Goal: Transaction & Acquisition: Purchase product/service

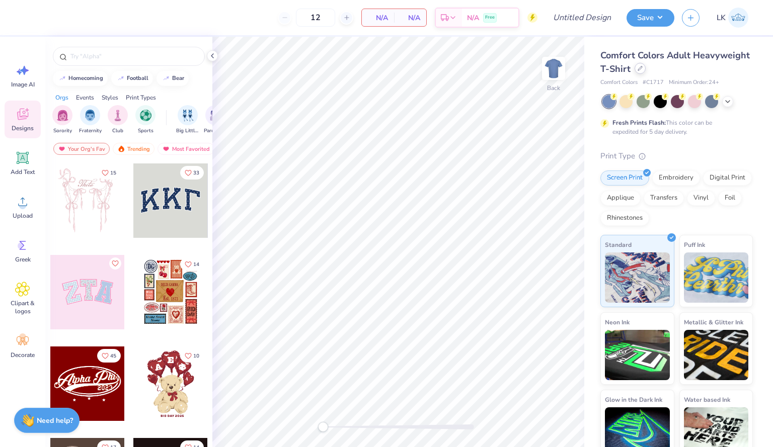
click at [645, 70] on div at bounding box center [639, 68] width 11 height 11
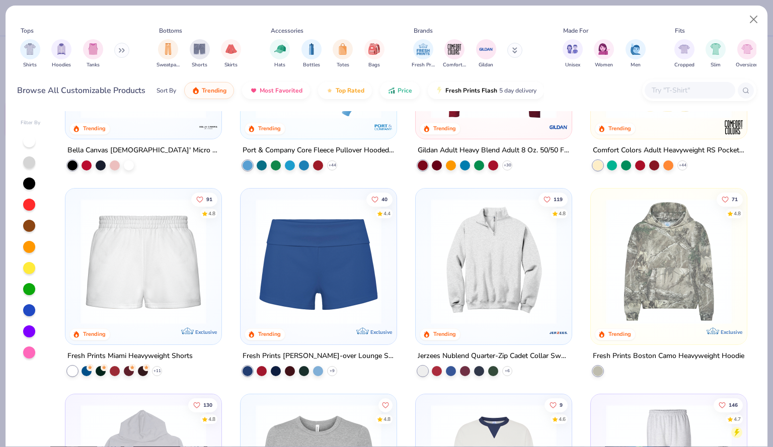
scroll to position [761, 0]
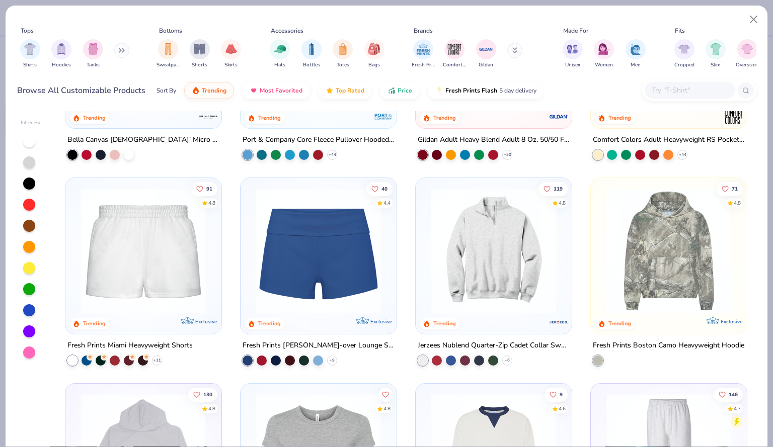
click at [471, 253] on img at bounding box center [494, 251] width 136 height 126
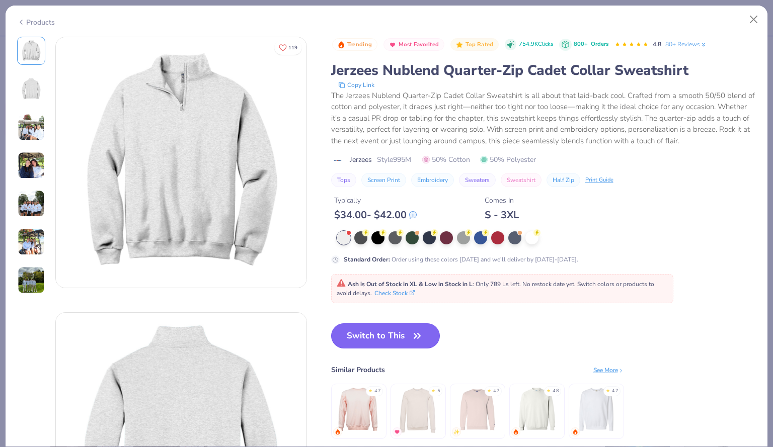
click at [411, 343] on button "Switch to This" at bounding box center [385, 335] width 109 height 25
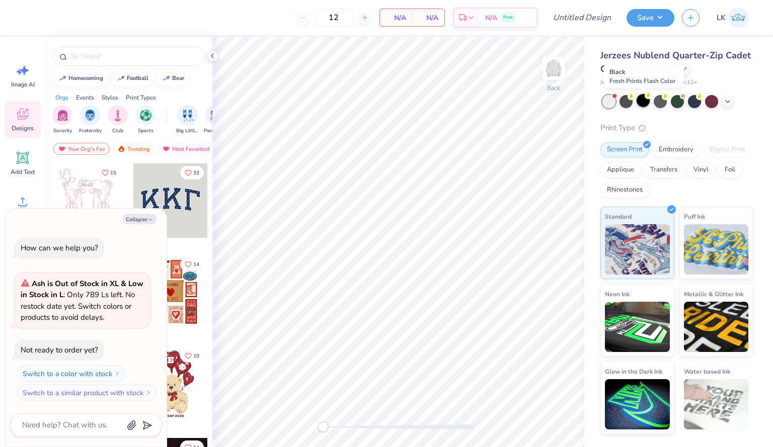
click at [644, 101] on div at bounding box center [642, 100] width 13 height 13
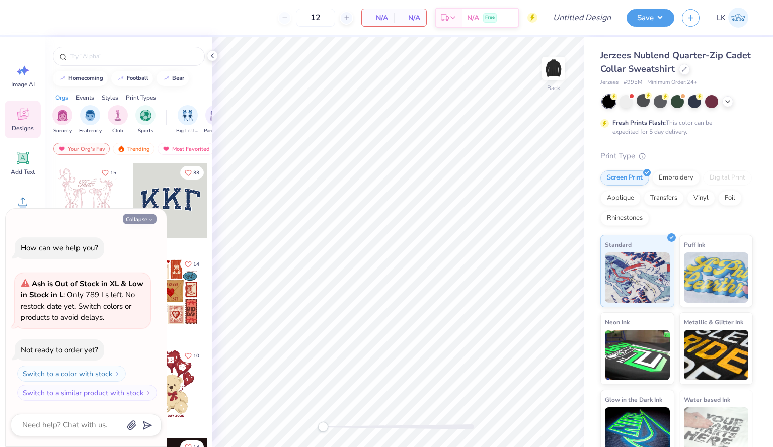
click at [127, 216] on button "Collapse" at bounding box center [140, 219] width 34 height 11
type textarea "x"
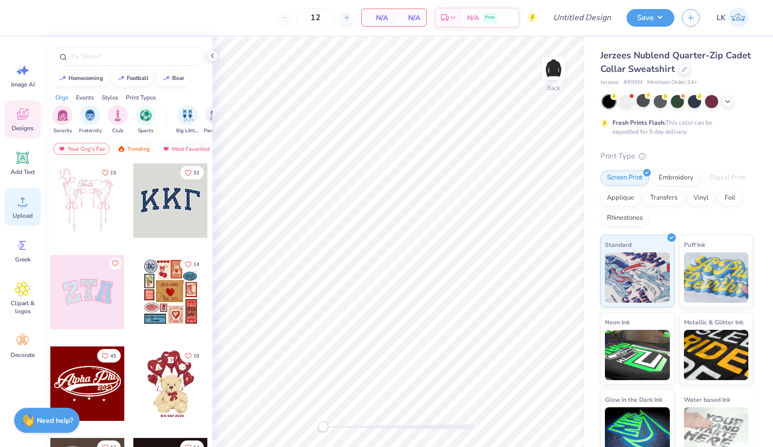
click at [27, 203] on icon at bounding box center [22, 201] width 15 height 15
click at [19, 206] on icon at bounding box center [22, 201] width 15 height 15
click at [32, 248] on div "Greek" at bounding box center [23, 251] width 36 height 38
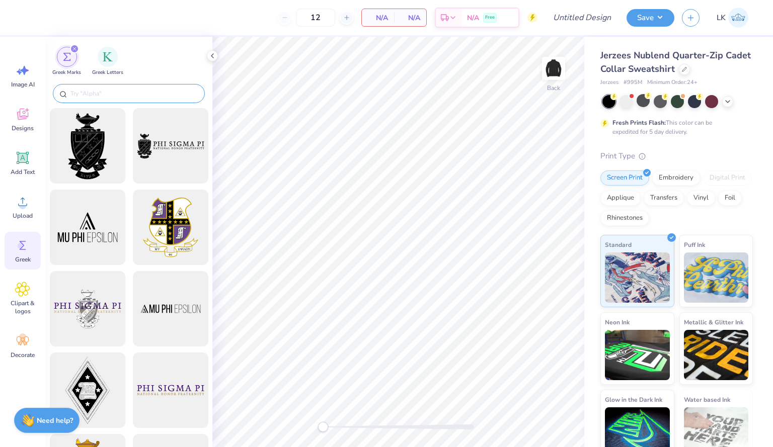
click at [120, 88] on div at bounding box center [129, 93] width 152 height 19
click at [130, 97] on input "text" at bounding box center [133, 94] width 129 height 10
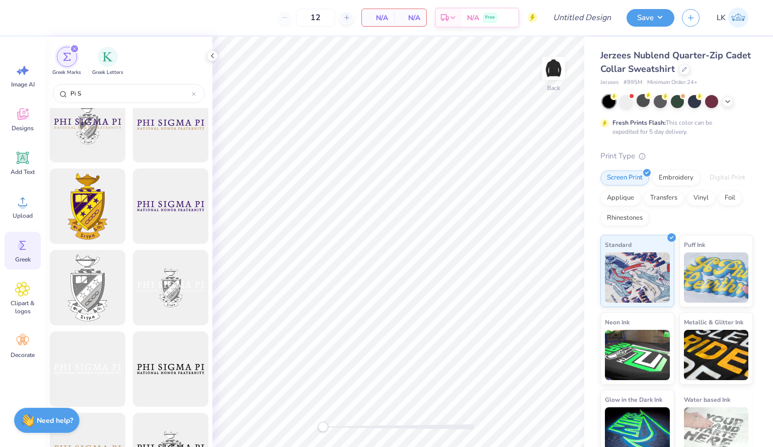
scroll to position [552, 0]
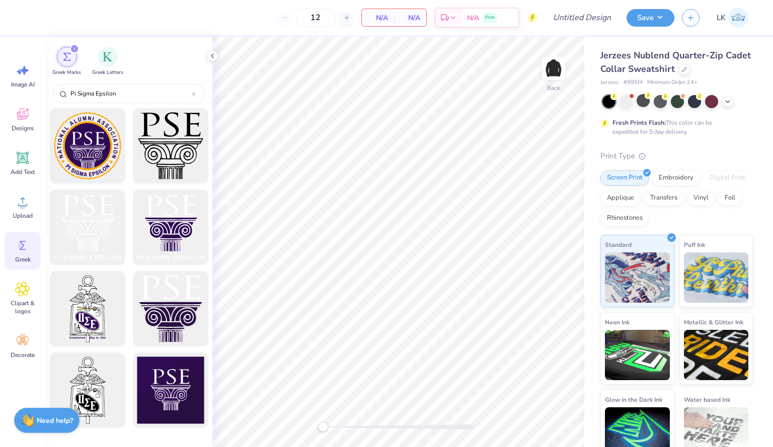
type input "Pi Sigma Epsilon"
click at [209, 172] on div at bounding box center [128, 277] width 167 height 339
click at [108, 70] on span "Greek Letters" at bounding box center [107, 72] width 31 height 8
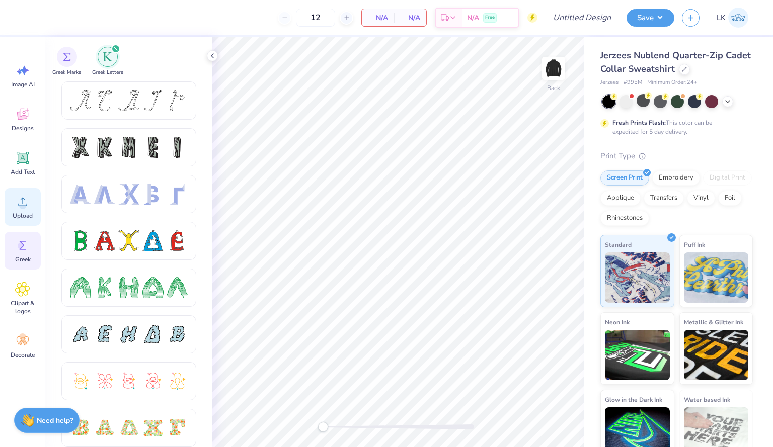
click at [10, 212] on div "Upload" at bounding box center [23, 207] width 36 height 38
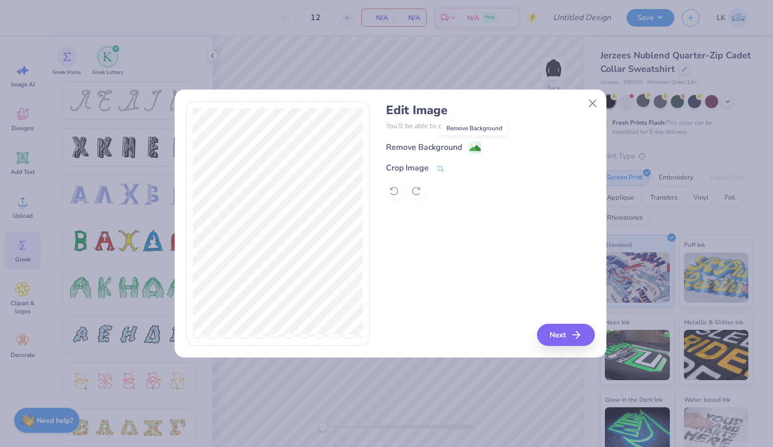
click at [475, 149] on image at bounding box center [474, 148] width 11 height 11
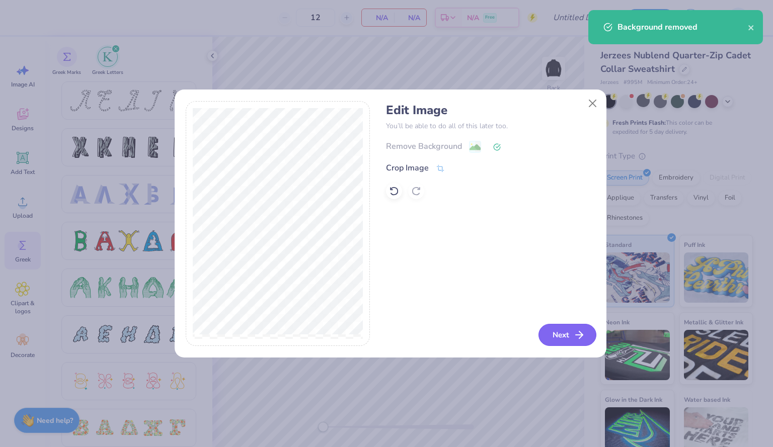
click at [560, 325] on button "Next" at bounding box center [567, 335] width 58 height 22
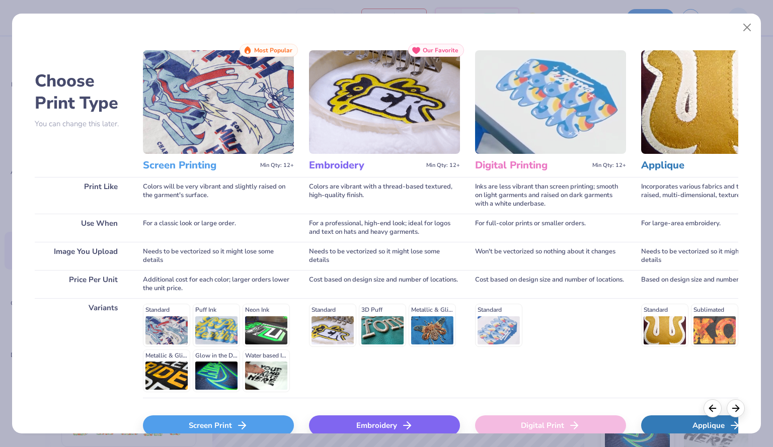
click at [366, 425] on div "Embroidery" at bounding box center [384, 425] width 151 height 20
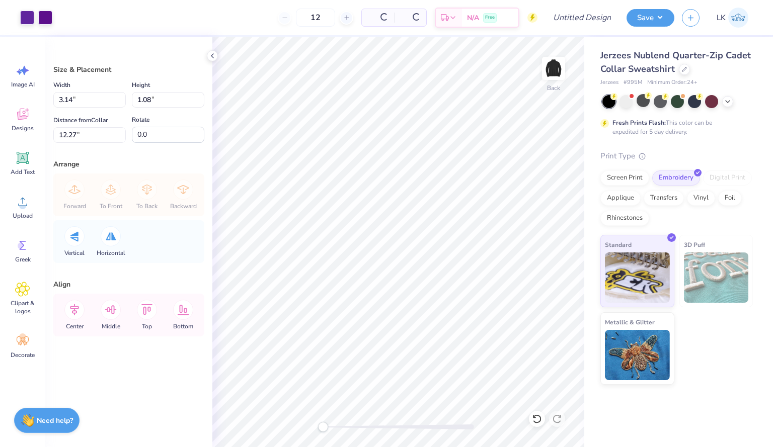
type input "3.14"
type input "1.08"
type input "12.27"
type input "3.57"
type input "1.22"
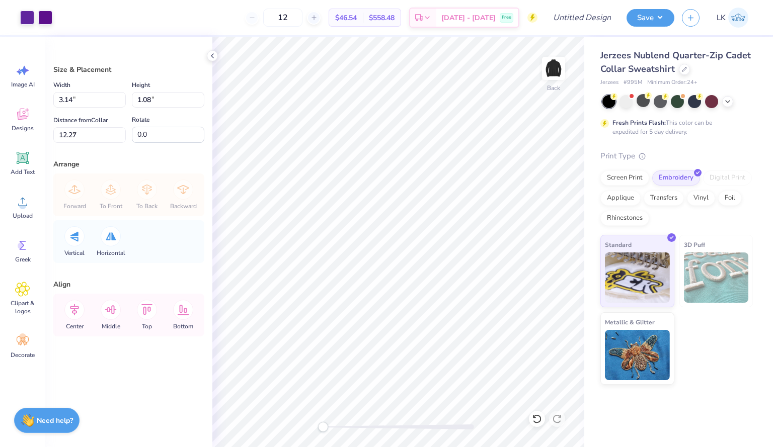
type input "3.69"
click at [42, 21] on div at bounding box center [45, 17] width 14 height 14
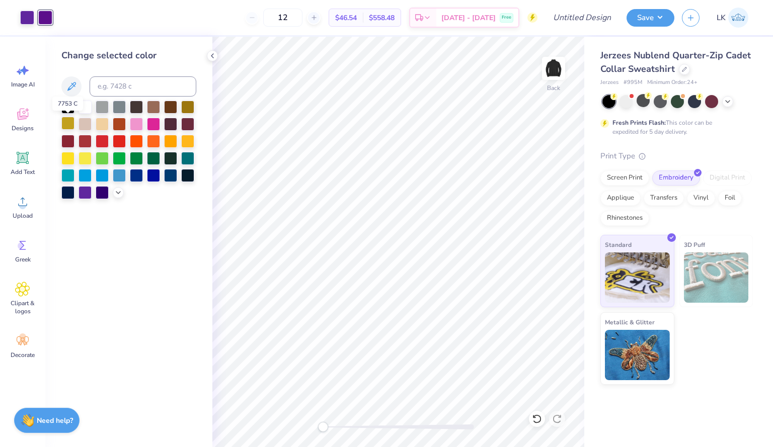
click at [64, 121] on div at bounding box center [67, 123] width 13 height 13
click at [70, 138] on div at bounding box center [67, 140] width 13 height 13
click at [64, 120] on div at bounding box center [67, 123] width 13 height 13
click at [118, 193] on polyline at bounding box center [118, 192] width 4 height 2
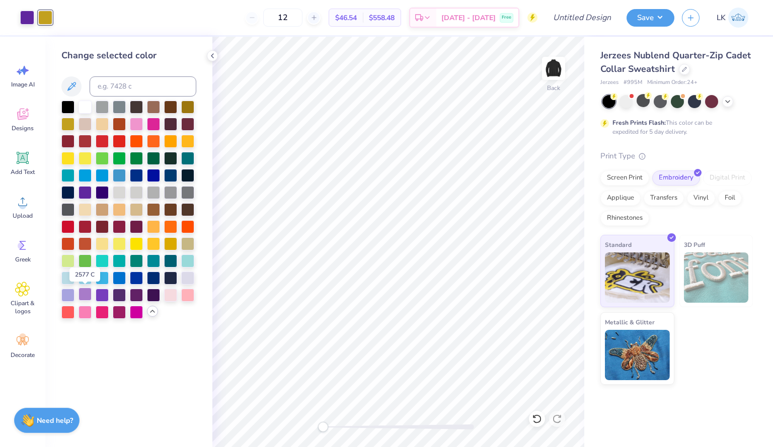
click at [82, 291] on div at bounding box center [84, 294] width 13 height 13
click at [93, 291] on div at bounding box center [128, 210] width 135 height 218
click at [102, 297] on div at bounding box center [102, 294] width 13 height 13
click at [27, 15] on div at bounding box center [27, 17] width 14 height 14
click at [96, 293] on div at bounding box center [102, 294] width 13 height 13
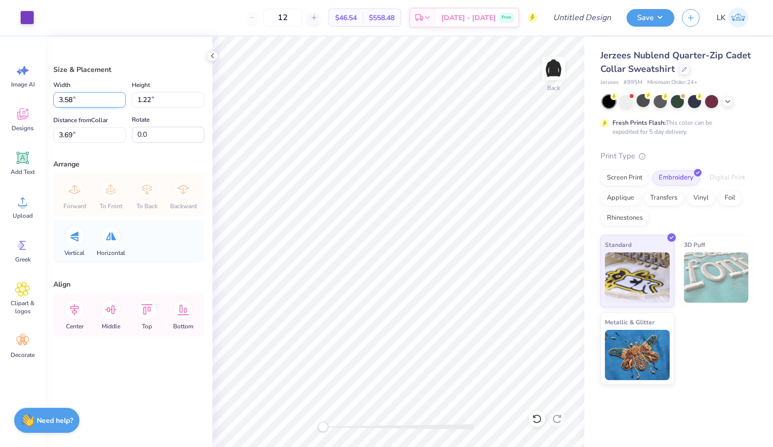
click at [122, 98] on input "3.58" at bounding box center [89, 100] width 72 height 16
click at [122, 96] on input "3.59" at bounding box center [89, 100] width 72 height 16
click at [122, 96] on input "3.6" at bounding box center [89, 100] width 72 height 16
click at [122, 94] on input "3.6" at bounding box center [89, 100] width 72 height 16
click at [122, 97] on input "3.61" at bounding box center [89, 100] width 72 height 16
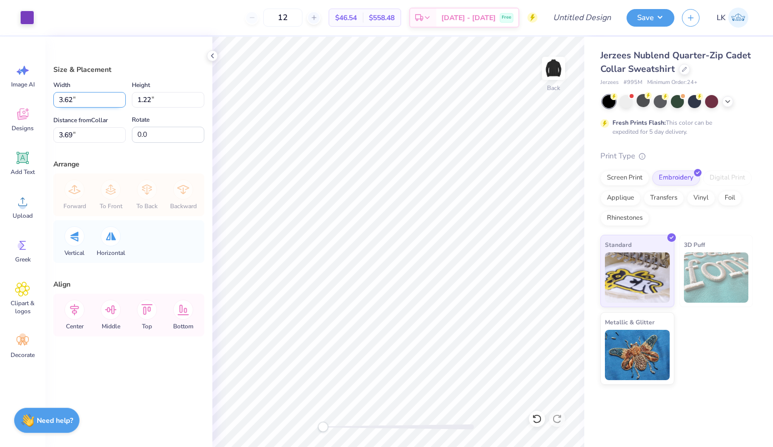
click at [122, 97] on input "3.62" at bounding box center [89, 100] width 72 height 16
click at [122, 97] on input "3.63" at bounding box center [89, 100] width 72 height 16
click at [122, 97] on input "3.64" at bounding box center [89, 100] width 72 height 16
click at [122, 97] on input "3.65" at bounding box center [89, 100] width 72 height 16
click at [122, 97] on input "3.68" at bounding box center [89, 100] width 72 height 16
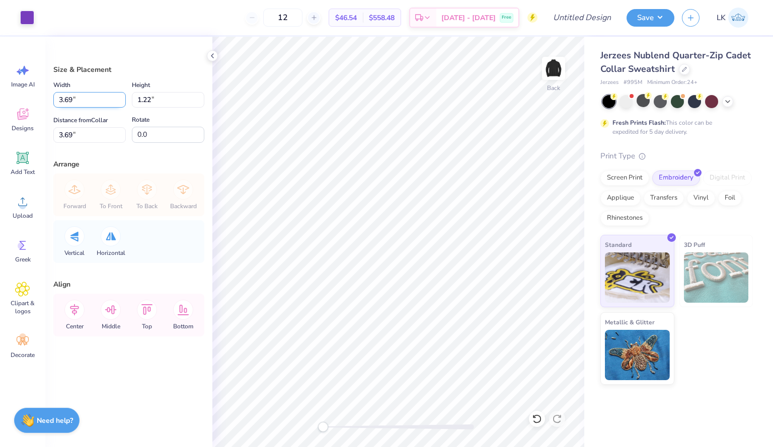
click at [122, 97] on input "3.69" at bounding box center [89, 100] width 72 height 16
click at [122, 97] on input "3.7" at bounding box center [89, 100] width 72 height 16
click at [122, 97] on input "3.71" at bounding box center [89, 100] width 72 height 16
click at [122, 97] on input "3.72" at bounding box center [89, 100] width 72 height 16
click at [122, 97] on input "3.73" at bounding box center [89, 100] width 72 height 16
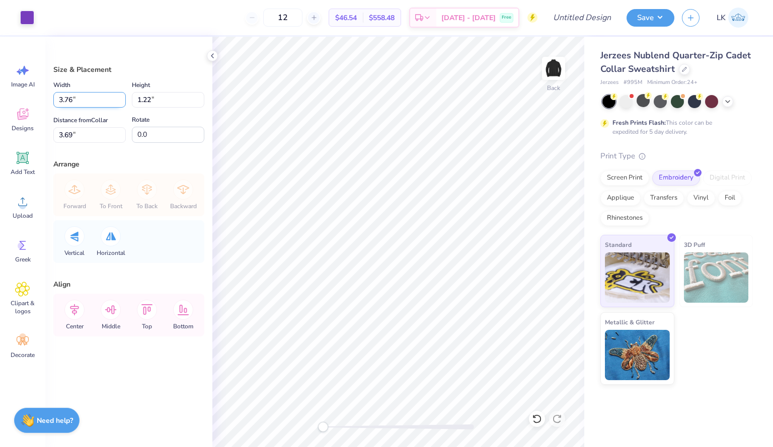
click at [122, 97] on input "3.76" at bounding box center [89, 100] width 72 height 16
click at [122, 97] on input "3.77" at bounding box center [89, 100] width 72 height 16
click at [122, 97] on input "3.78" at bounding box center [89, 100] width 72 height 16
click at [122, 97] on input "3.79" at bounding box center [89, 100] width 72 height 16
click at [122, 97] on input "3.8" at bounding box center [89, 100] width 72 height 16
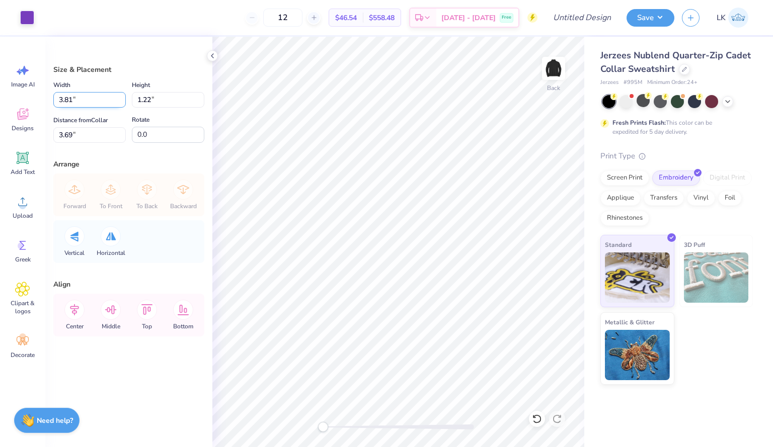
click at [122, 97] on input "3.81" at bounding box center [89, 100] width 72 height 16
click at [122, 97] on input "3.82" at bounding box center [89, 100] width 72 height 16
click at [122, 97] on input "3.83" at bounding box center [89, 100] width 72 height 16
click at [122, 97] on input "3.86" at bounding box center [89, 100] width 72 height 16
click at [122, 97] on input "3.87" at bounding box center [89, 100] width 72 height 16
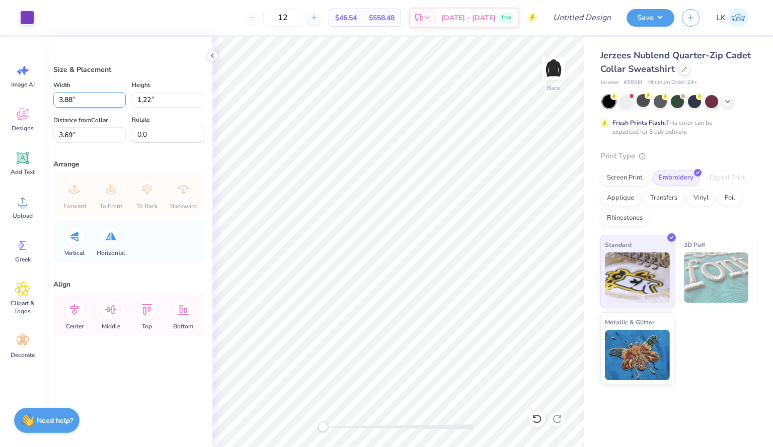
click at [122, 97] on input "3.88" at bounding box center [89, 100] width 72 height 16
click at [122, 97] on input "3.89" at bounding box center [89, 100] width 72 height 16
click at [122, 97] on input "3.9" at bounding box center [89, 100] width 72 height 16
click at [122, 97] on input "3.91" at bounding box center [89, 100] width 72 height 16
click at [122, 97] on input "3.92" at bounding box center [89, 100] width 72 height 16
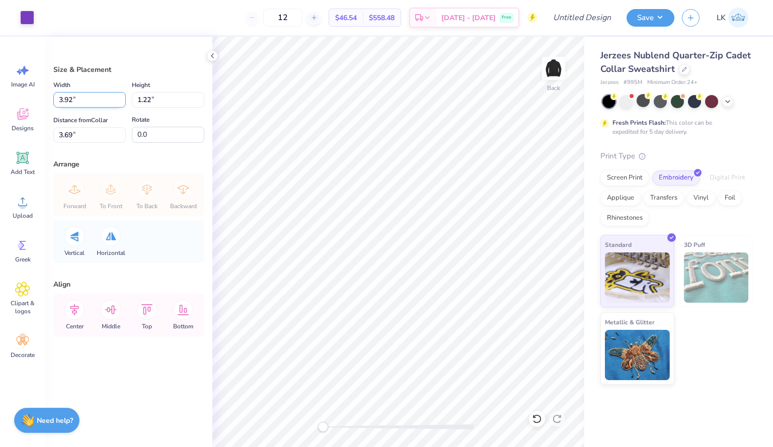
click at [96, 98] on input "3.92" at bounding box center [89, 100] width 72 height 16
type input "5"
type input "4.00"
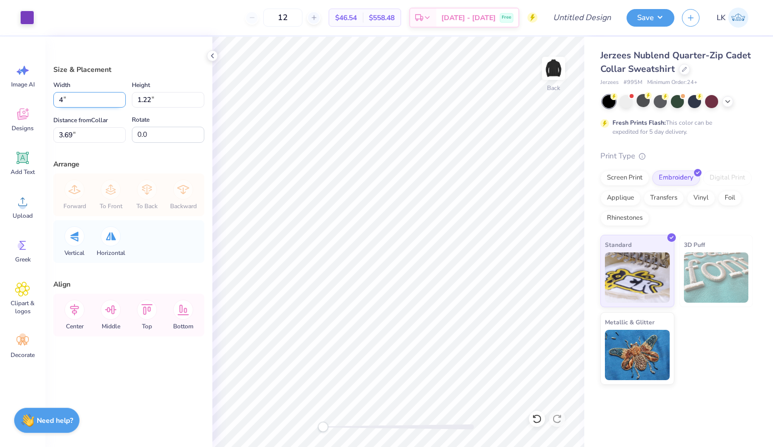
type input "1.37"
type input "3.61"
click at [155, 100] on input "1.37" at bounding box center [168, 100] width 72 height 16
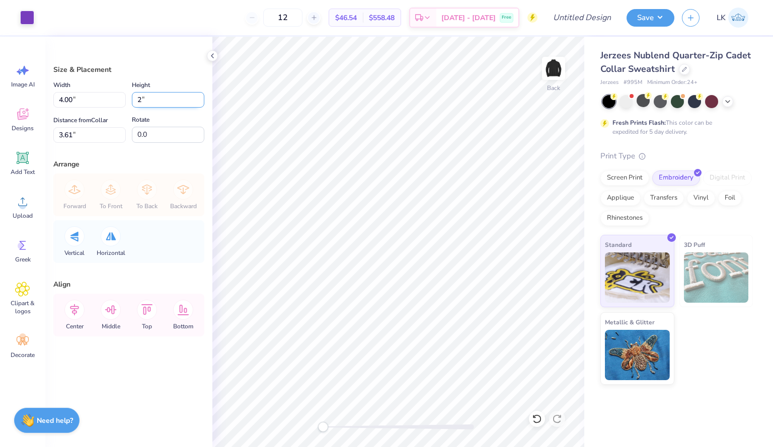
type input "2"
type input "5.84"
type input "2.00"
type input "3.30"
click at [160, 102] on input "2.00" at bounding box center [168, 100] width 72 height 16
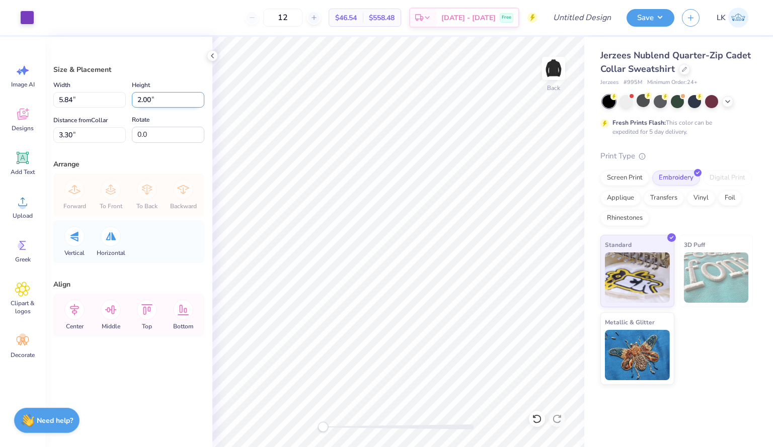
click at [160, 102] on input "2.00" at bounding box center [168, 100] width 72 height 16
drag, startPoint x: 160, startPoint y: 102, endPoint x: 155, endPoint y: 100, distance: 5.9
click at [155, 100] on input "2.00" at bounding box center [168, 100] width 72 height 16
click at [136, 101] on input "2.00" at bounding box center [168, 100] width 72 height 16
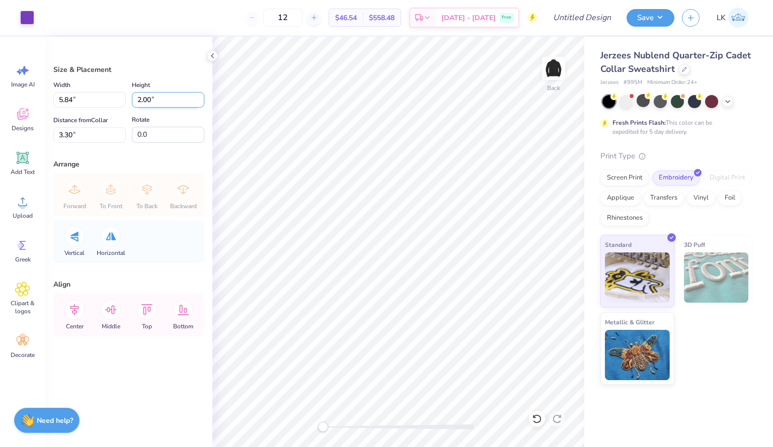
click at [137, 101] on input "2.00" at bounding box center [168, 100] width 72 height 16
type input "1"
type input "2.92"
type input "1.00"
type input "3.80"
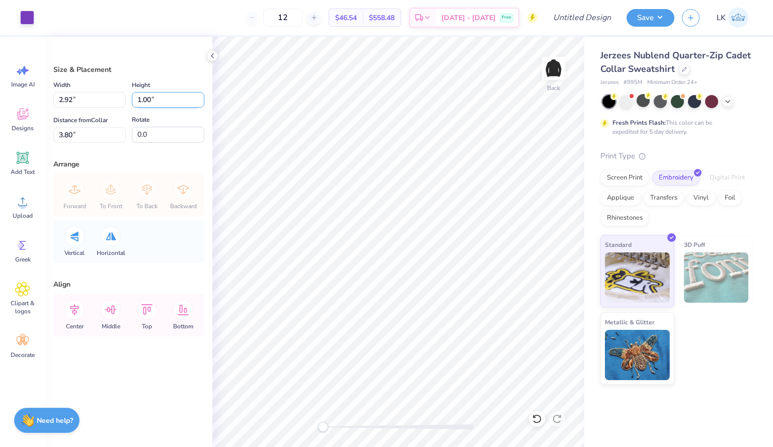
click at [137, 102] on input "1.00" at bounding box center [168, 100] width 72 height 16
type input "1.5"
type input "4.38"
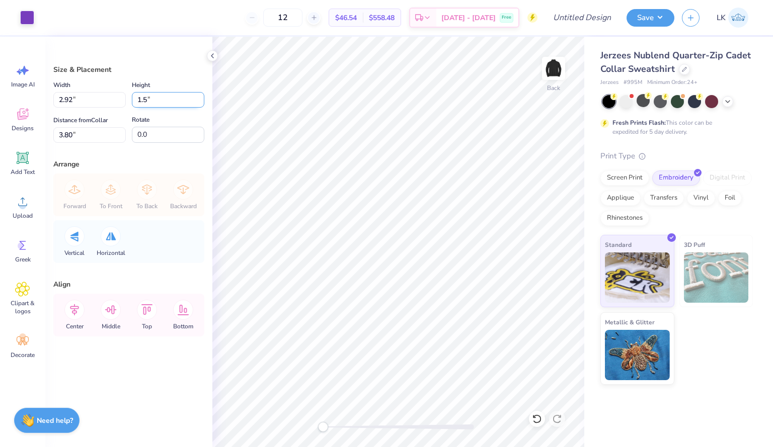
type input "1.50"
type input "3.55"
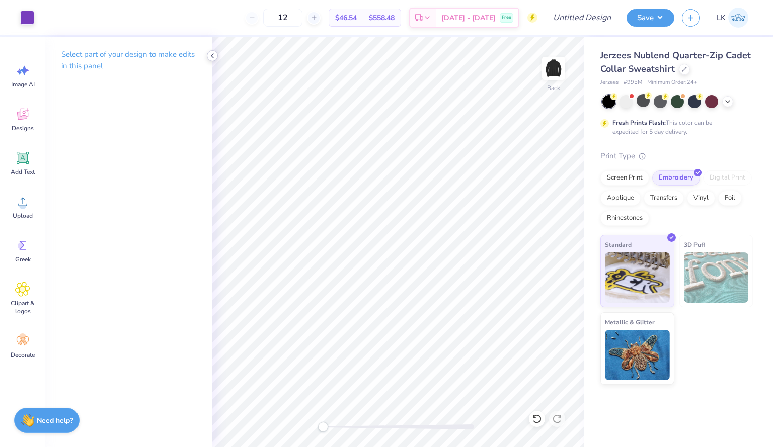
click at [214, 58] on icon at bounding box center [212, 56] width 8 height 8
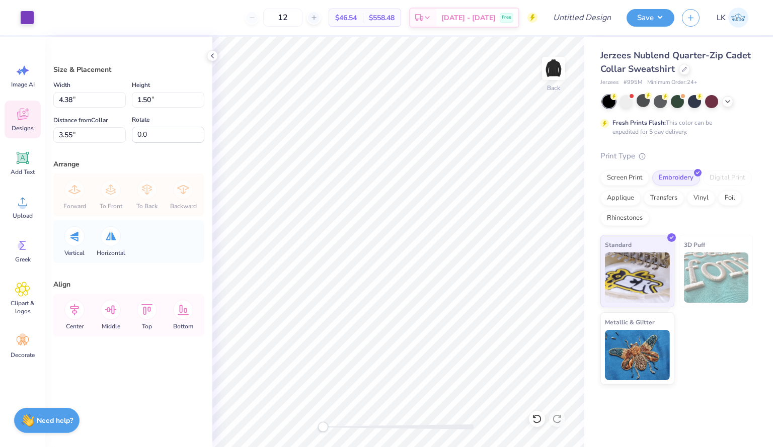
click at [26, 128] on span "Designs" at bounding box center [23, 128] width 22 height 8
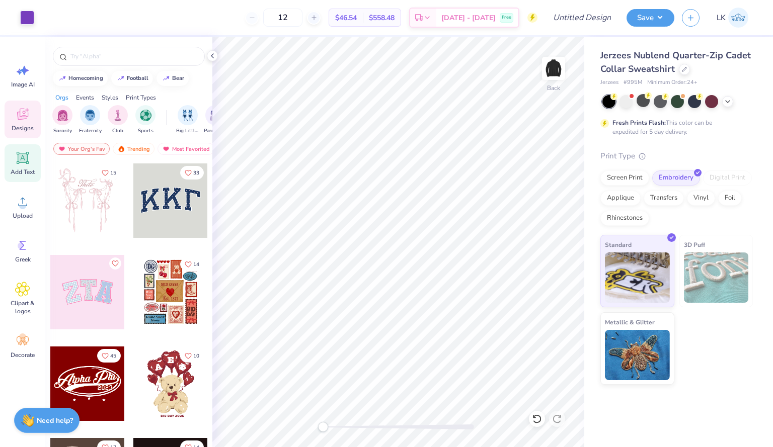
click at [28, 158] on icon at bounding box center [23, 158] width 12 height 12
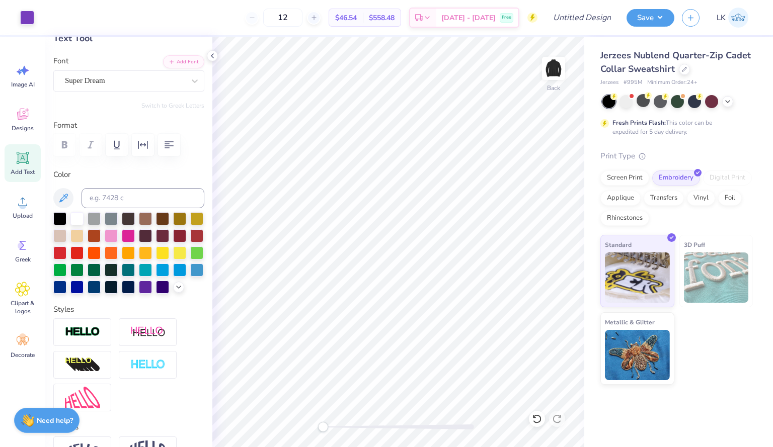
scroll to position [61, 0]
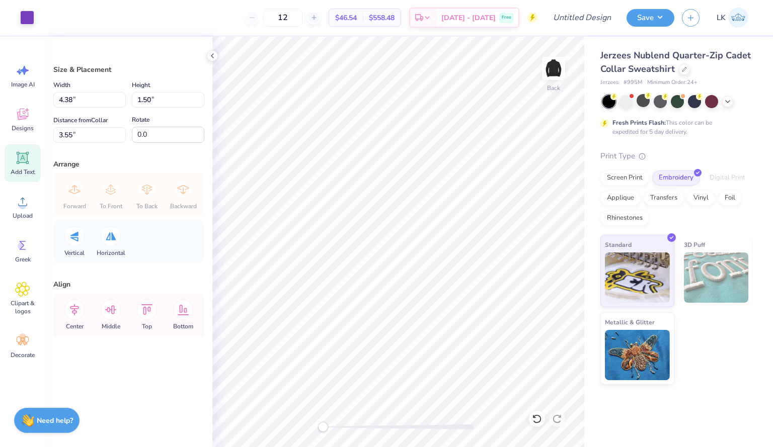
click at [22, 159] on icon at bounding box center [23, 158] width 10 height 10
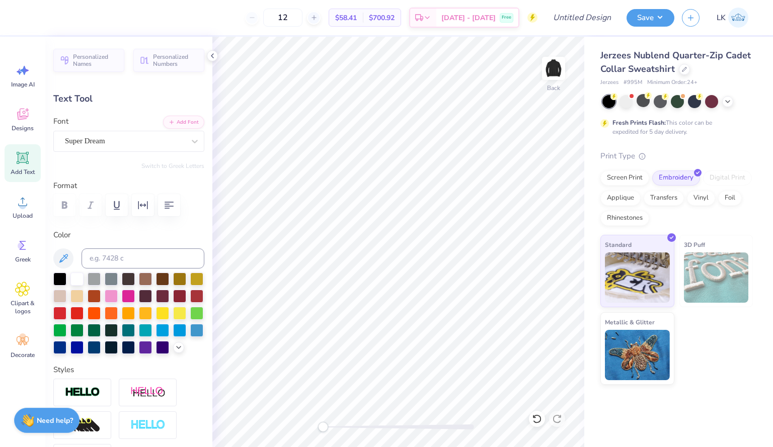
scroll to position [9, 2]
paste textarea
click at [34, 157] on div "Add Text" at bounding box center [23, 163] width 36 height 38
type textarea "T"
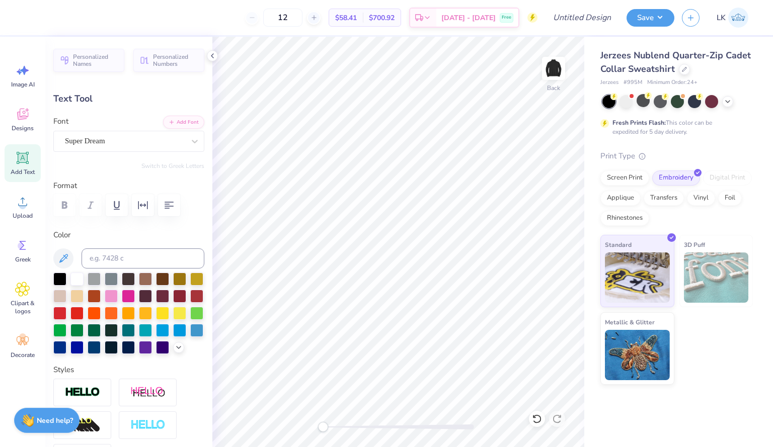
paste textarea
type textarea "P"
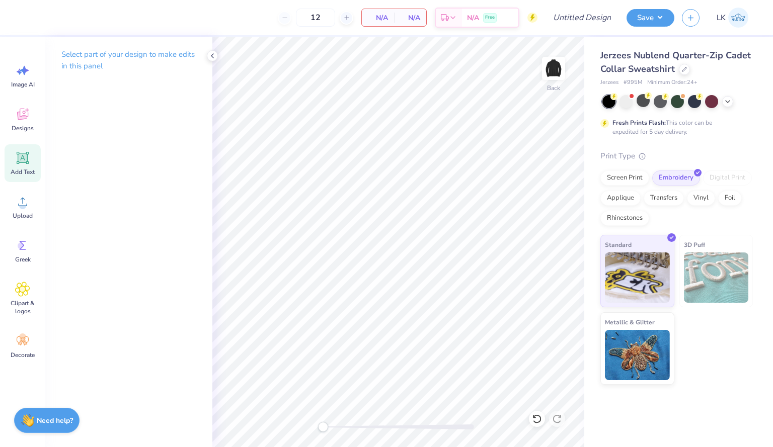
click at [17, 164] on icon at bounding box center [22, 157] width 15 height 15
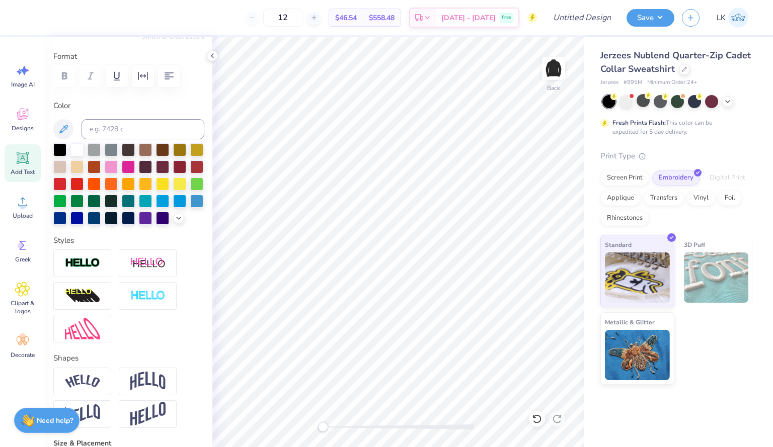
scroll to position [130, 0]
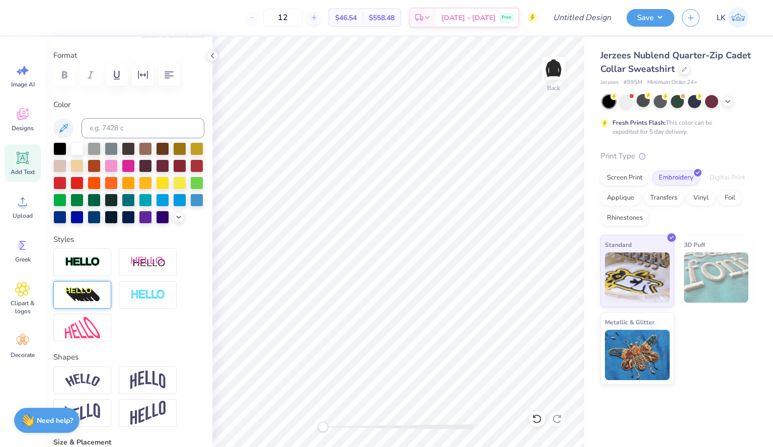
type textarea "PSE"
click at [108, 306] on div at bounding box center [82, 295] width 58 height 28
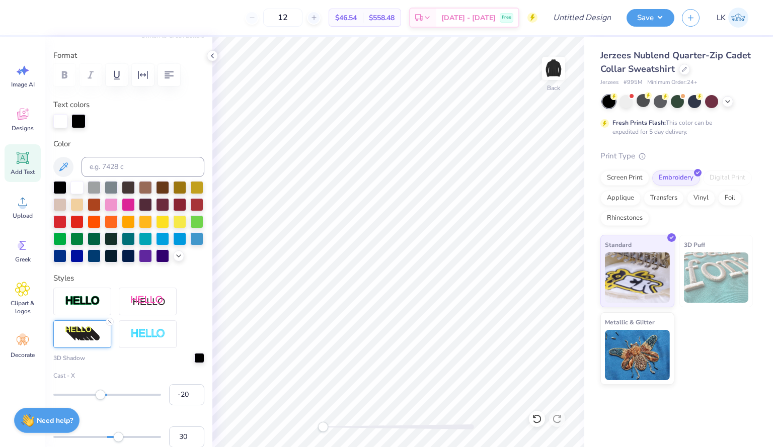
type input "-21"
drag, startPoint x: 115, startPoint y: 411, endPoint x: 93, endPoint y: 411, distance: 21.6
click at [93, 400] on div "Accessibility label" at bounding box center [93, 395] width 10 height 10
type input "-13"
drag, startPoint x: 95, startPoint y: 413, endPoint x: 97, endPoint y: 419, distance: 6.1
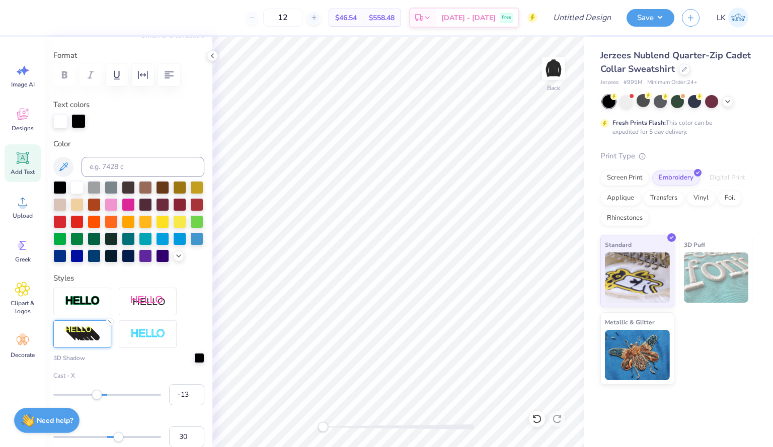
click at [97, 405] on div "Cast - X -13" at bounding box center [128, 388] width 151 height 34
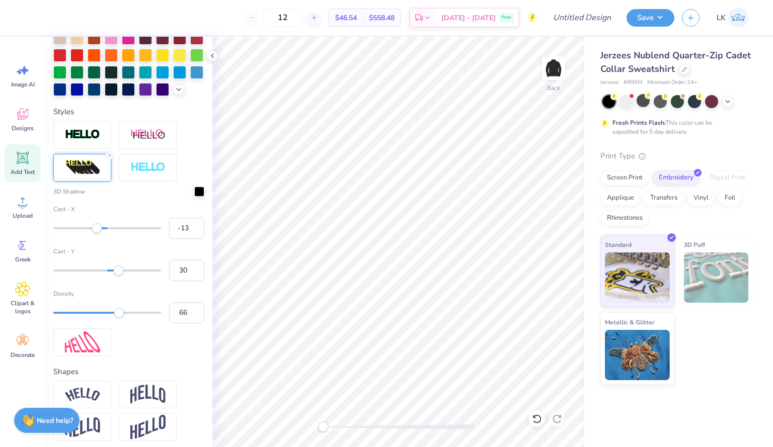
scroll to position [205, 0]
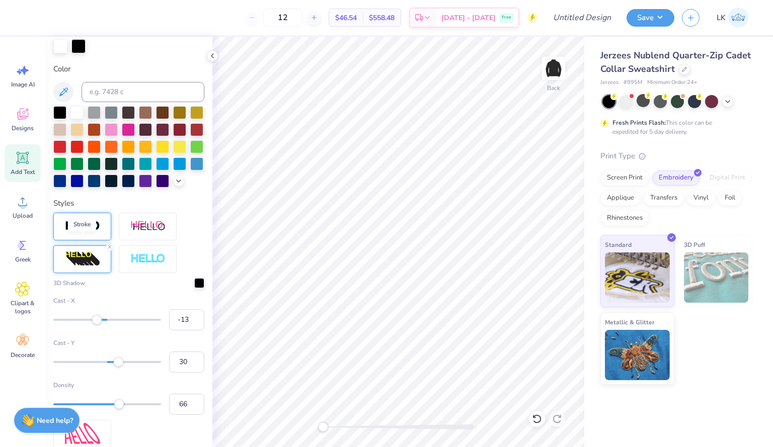
click at [79, 232] on img at bounding box center [82, 226] width 35 height 12
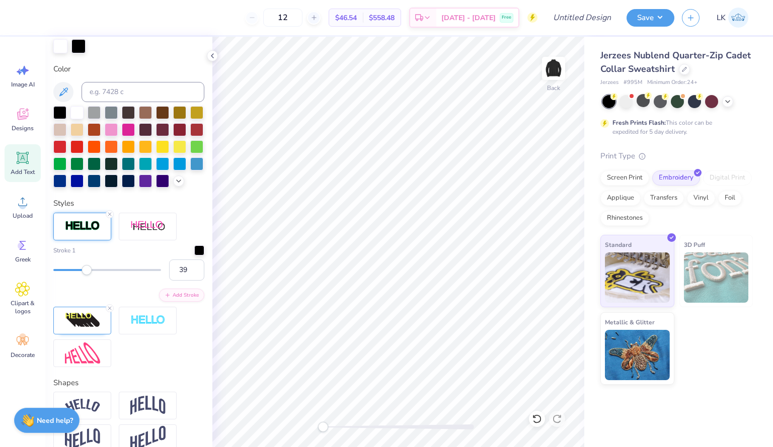
type input "40"
drag, startPoint x: 65, startPoint y: 285, endPoint x: 93, endPoint y: 284, distance: 27.2
click at [93, 275] on div at bounding box center [107, 270] width 108 height 10
type input "11"
drag, startPoint x: 91, startPoint y: 288, endPoint x: 63, endPoint y: 289, distance: 27.2
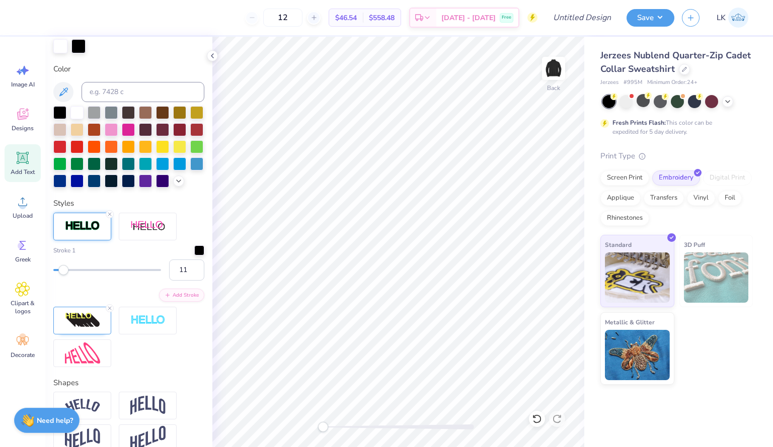
click at [63, 275] on div "Accessibility label" at bounding box center [63, 270] width 10 height 10
click at [109, 310] on line at bounding box center [109, 308] width 3 height 3
type input "1"
drag, startPoint x: 62, startPoint y: 285, endPoint x: 50, endPoint y: 281, distance: 12.6
click at [50, 281] on div "Personalized Names Personalized Numbers Text Tool Add Font Font Super Dream Swi…" at bounding box center [128, 242] width 167 height 410
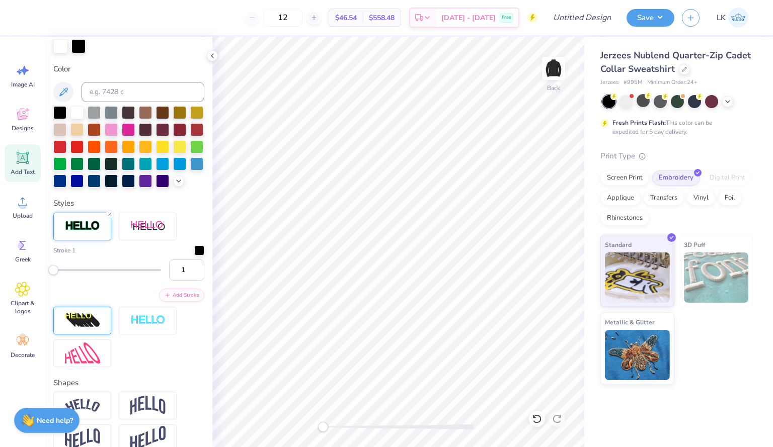
type input "3"
click at [56, 275] on div "Accessibility label" at bounding box center [55, 270] width 10 height 10
click at [190, 118] on div at bounding box center [196, 111] width 13 height 13
click at [78, 45] on div at bounding box center [78, 46] width 14 height 14
click at [177, 181] on polyline at bounding box center [179, 180] width 4 height 2
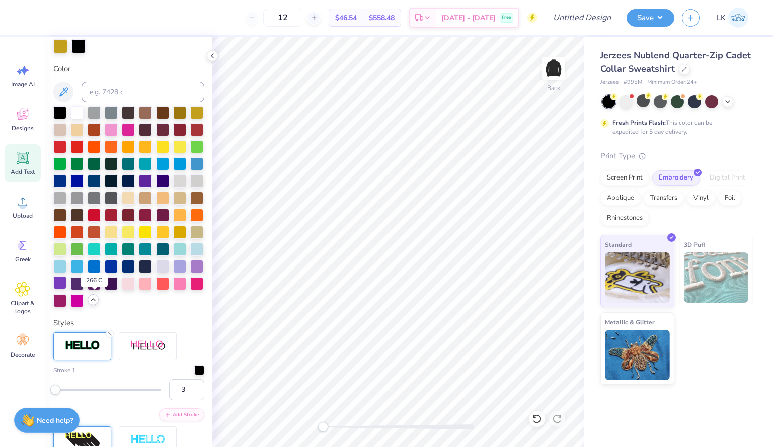
click at [66, 289] on div at bounding box center [59, 282] width 13 height 13
click at [190, 272] on div at bounding box center [196, 265] width 13 height 13
click at [78, 42] on div at bounding box center [78, 46] width 14 height 14
click at [78, 46] on div at bounding box center [78, 46] width 14 height 14
click at [190, 118] on div at bounding box center [196, 111] width 13 height 13
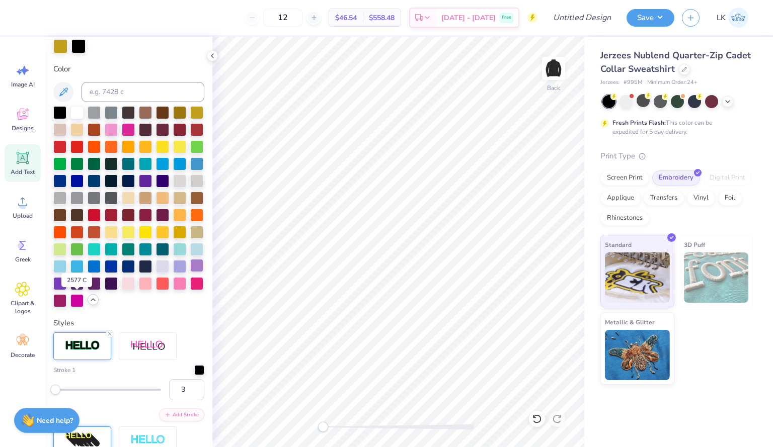
click at [190, 272] on div at bounding box center [196, 265] width 13 height 13
click at [76, 52] on div at bounding box center [78, 46] width 14 height 14
click at [82, 44] on div at bounding box center [78, 46] width 14 height 14
click at [179, 330] on div "Personalized Names Personalized Numbers Text Tool Add Font Font Super Dream Swi…" at bounding box center [128, 242] width 167 height 410
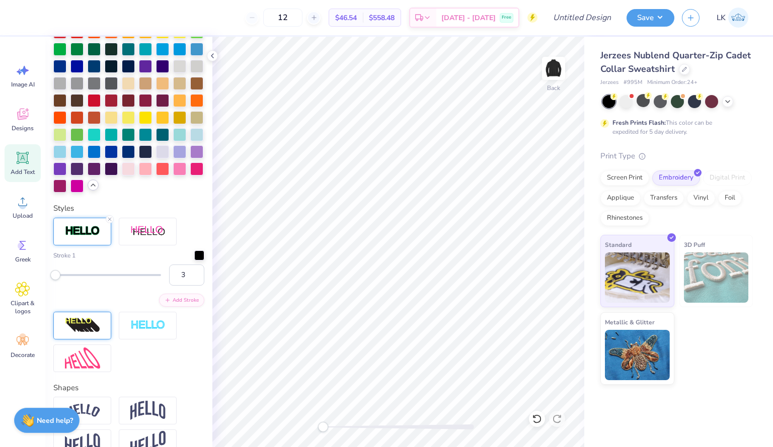
scroll to position [332, 0]
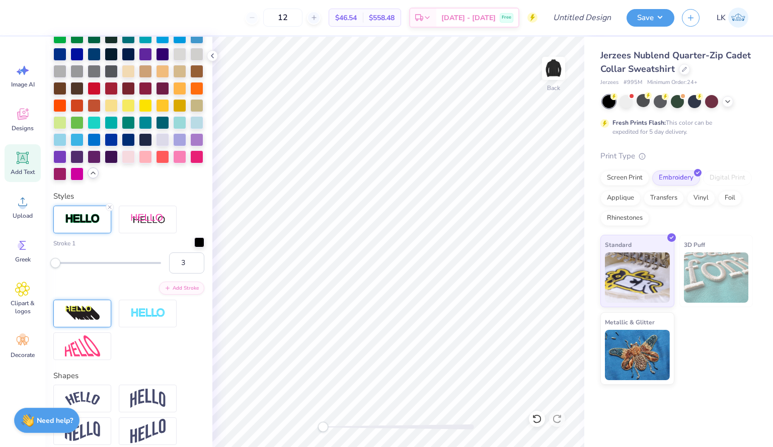
click at [194, 247] on div at bounding box center [199, 242] width 10 height 10
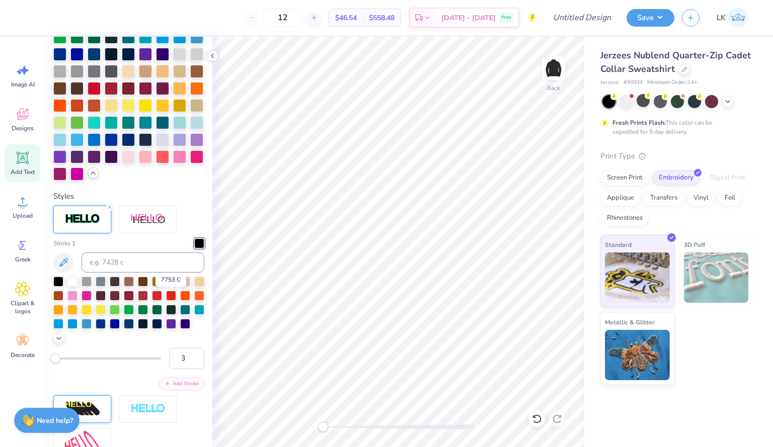
click at [174, 286] on div at bounding box center [171, 281] width 10 height 10
click at [63, 342] on icon at bounding box center [59, 337] width 8 height 8
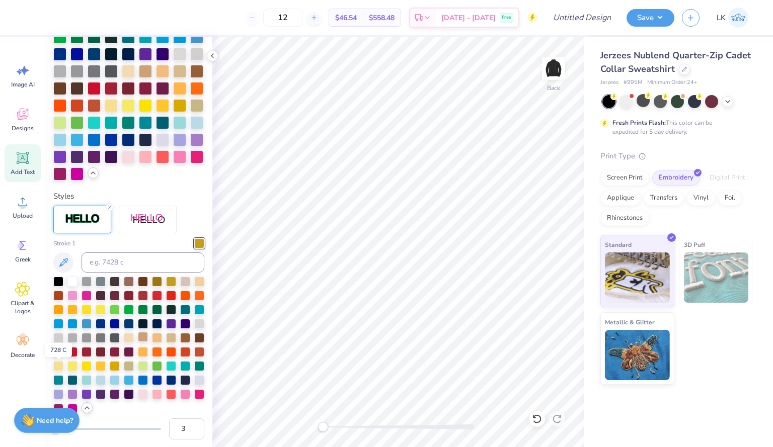
click at [138, 342] on div at bounding box center [143, 337] width 10 height 10
click at [152, 342] on div at bounding box center [157, 337] width 10 height 10
click at [92, 370] on div at bounding box center [86, 365] width 10 height 10
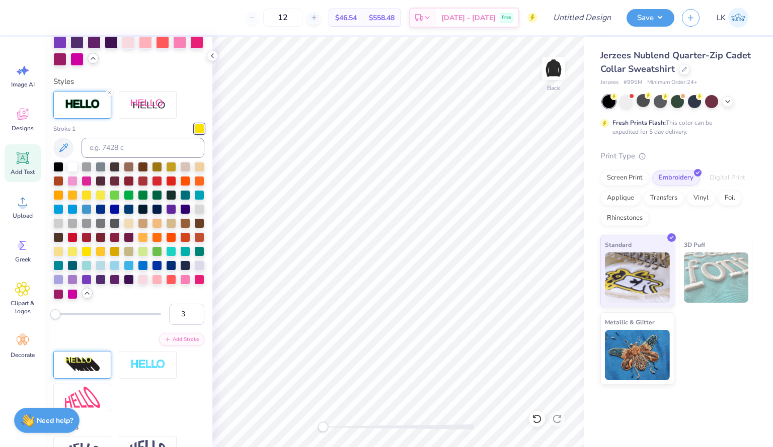
scroll to position [450, 0]
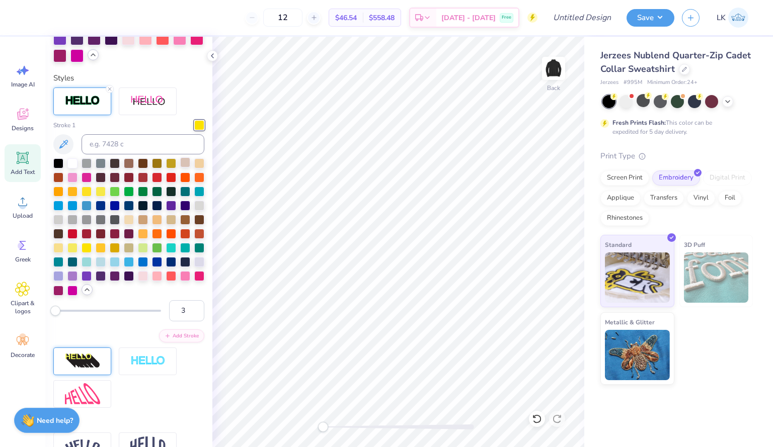
drag, startPoint x: 203, startPoint y: 244, endPoint x: 185, endPoint y: 180, distance: 67.5
click at [185, 180] on div "Personalized Names Personalized Numbers Text Tool Add Font Font Super Dream Swi…" at bounding box center [128, 242] width 167 height 410
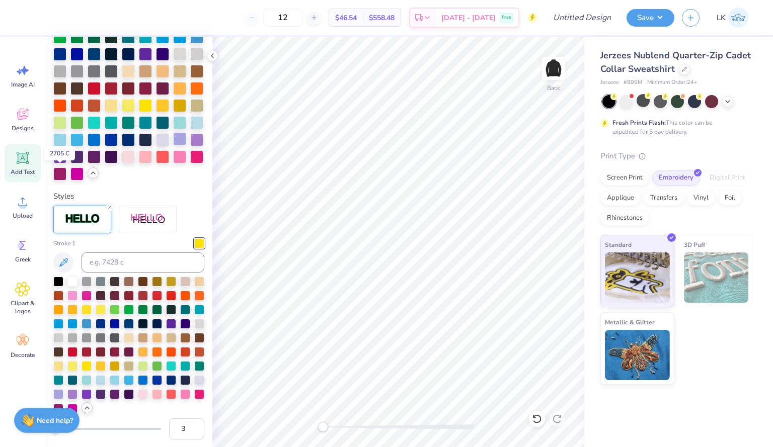
click at [173, 145] on div at bounding box center [179, 138] width 13 height 13
click at [169, 145] on div at bounding box center [162, 138] width 13 height 13
click at [66, 162] on div at bounding box center [59, 155] width 13 height 13
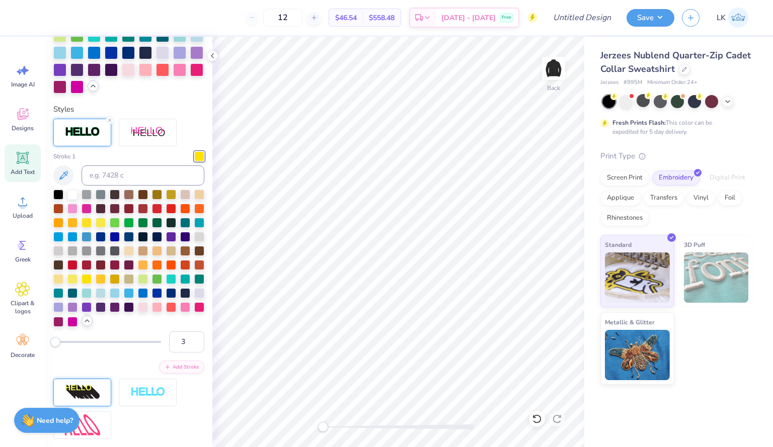
scroll to position [423, 0]
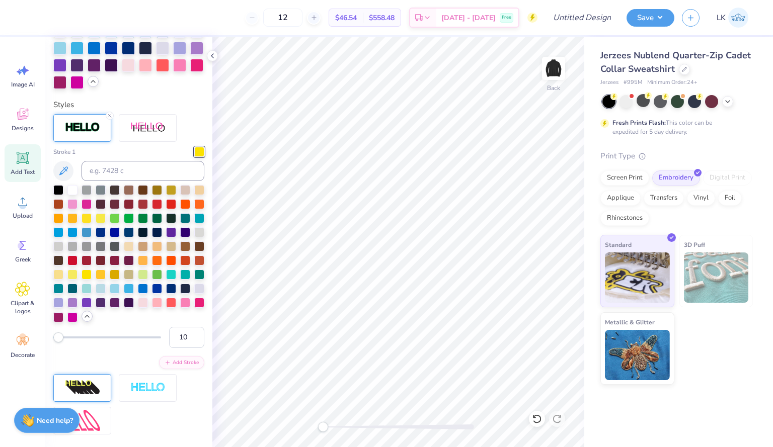
type input "11"
drag, startPoint x: 57, startPoint y: 370, endPoint x: 64, endPoint y: 373, distance: 7.9
click at [64, 343] on div "Accessibility label" at bounding box center [63, 337] width 10 height 10
type input "1"
drag, startPoint x: 64, startPoint y: 373, endPoint x: 54, endPoint y: 373, distance: 10.1
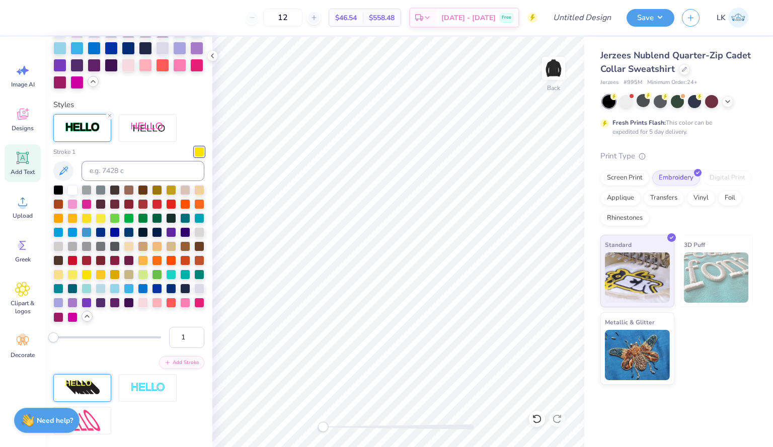
click at [54, 343] on div "Accessibility label" at bounding box center [53, 337] width 10 height 10
type input "3"
drag, startPoint x: 52, startPoint y: 369, endPoint x: 56, endPoint y: 374, distance: 6.1
click at [56, 348] on div "3" at bounding box center [128, 337] width 151 height 21
click at [137, 369] on div "Stroke 1 3 Add Stroke" at bounding box center [128, 258] width 151 height 222
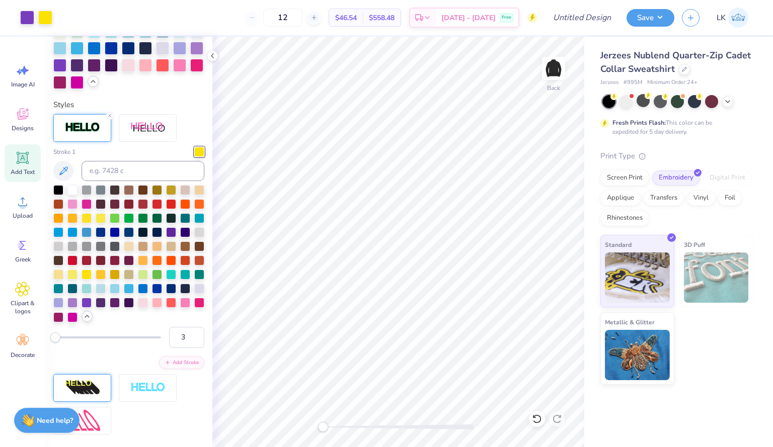
type input "5.07"
type input "2.19"
type input "3.43"
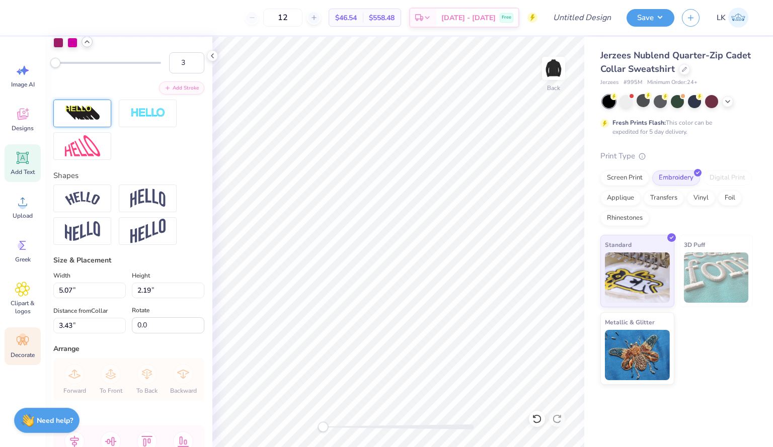
scroll to position [700, 0]
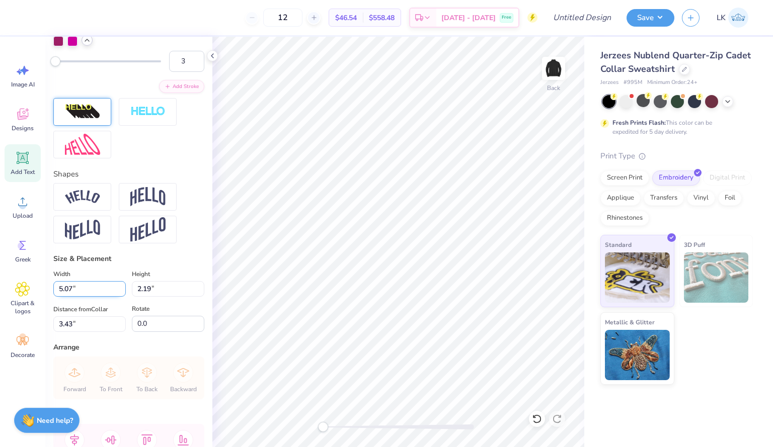
click at [77, 297] on input "5.07" at bounding box center [89, 289] width 72 height 16
drag, startPoint x: 77, startPoint y: 323, endPoint x: 45, endPoint y: 323, distance: 32.7
click at [45, 323] on div "12 $46.54 Per Item $558.48 Total Est. Delivery [DATE] - [DATE] Free Design Titl…" at bounding box center [386, 223] width 773 height 447
type input "4.00"
type input "1.73"
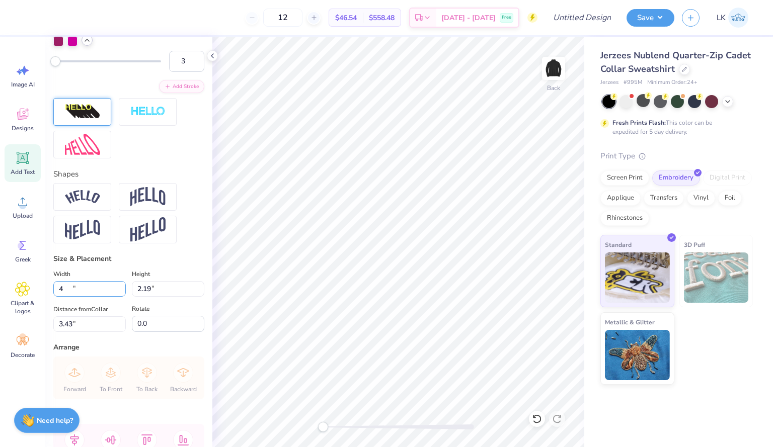
type input "3.66"
click at [151, 297] on input "1.73" at bounding box center [168, 289] width 72 height 16
drag, startPoint x: 151, startPoint y: 315, endPoint x: 126, endPoint y: 316, distance: 25.2
click at [126, 297] on div "Width 4.00 4.00 " Height 1.73 1.73 "" at bounding box center [128, 282] width 151 height 29
type input "1.5"
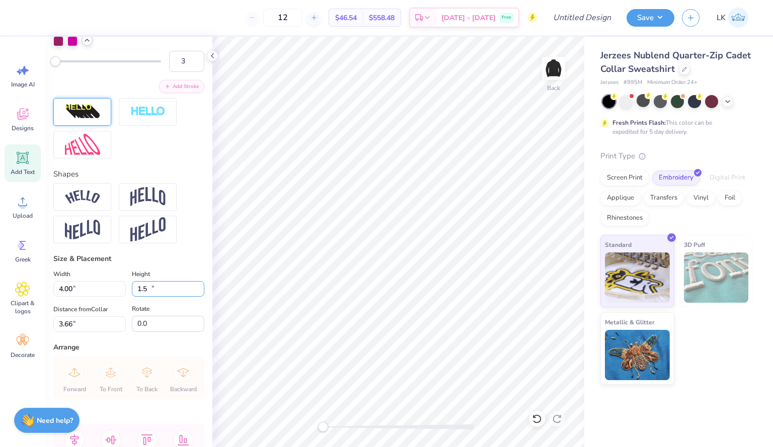
type input "3.46"
type input "1.50"
type input "3.78"
click at [86, 297] on input "3.46" at bounding box center [89, 289] width 72 height 16
drag, startPoint x: 87, startPoint y: 322, endPoint x: 40, endPoint y: 323, distance: 46.8
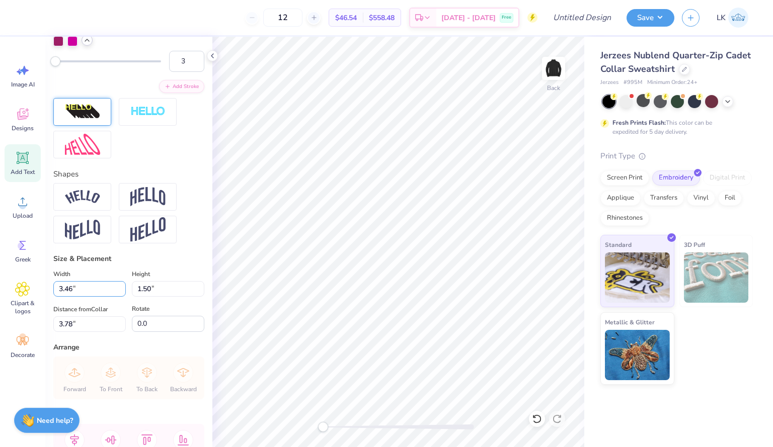
click at [40, 323] on div "12 $46.54 Per Item $558.48 Total Est. Delivery [DATE] - [DATE] Free Design Titl…" at bounding box center [386, 223] width 773 height 447
type input "5.00"
type input "2.16"
type input "3.44"
click at [120, 297] on input "4.99" at bounding box center [89, 289] width 72 height 16
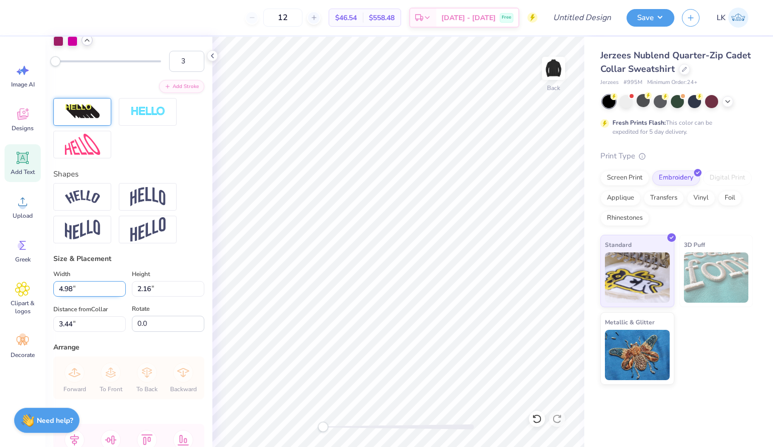
click at [120, 297] on input "4.98" at bounding box center [89, 289] width 72 height 16
click at [120, 297] on input "4.97" at bounding box center [89, 289] width 72 height 16
click at [120, 297] on input "4.96" at bounding box center [89, 289] width 72 height 16
click at [120, 297] on input "4.85" at bounding box center [89, 289] width 72 height 16
click at [120, 297] on input "4.84" at bounding box center [89, 289] width 72 height 16
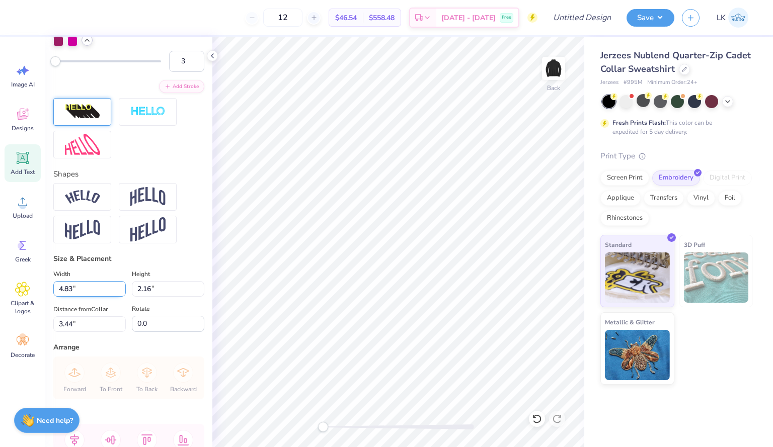
click at [120, 297] on input "4.83" at bounding box center [89, 289] width 72 height 16
click at [120, 297] on input "4.82" at bounding box center [89, 289] width 72 height 16
click at [120, 297] on input "4.81" at bounding box center [89, 289] width 72 height 16
click at [120, 297] on input "4.8" at bounding box center [89, 289] width 72 height 16
click at [120, 297] on input "4.79" at bounding box center [89, 289] width 72 height 16
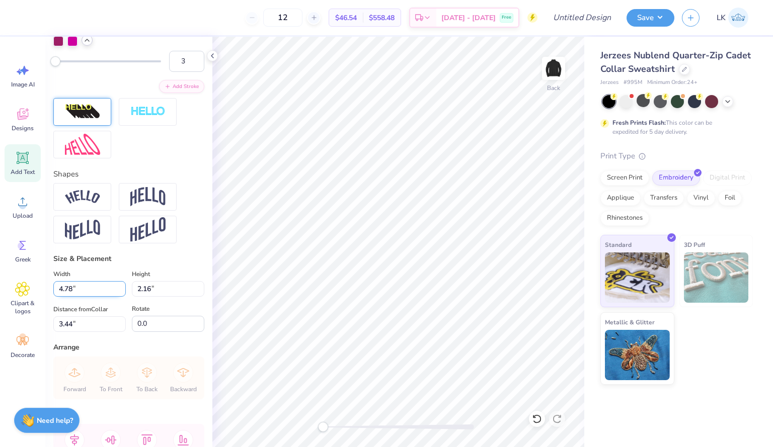
click at [120, 297] on input "4.78" at bounding box center [89, 289] width 72 height 16
click at [120, 297] on input "4.77" at bounding box center [89, 289] width 72 height 16
click at [120, 297] on input "4.76" at bounding box center [89, 289] width 72 height 16
click at [120, 297] on input "4.75" at bounding box center [89, 289] width 72 height 16
click at [120, 297] on input "4.74" at bounding box center [89, 289] width 72 height 16
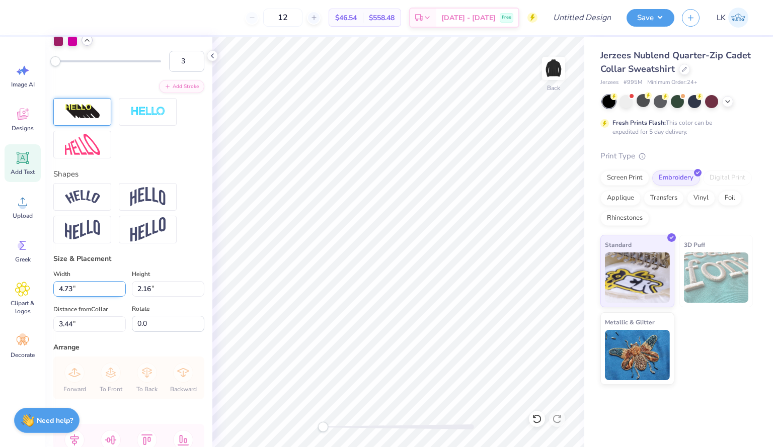
click at [120, 297] on input "4.73" at bounding box center [89, 289] width 72 height 16
click at [120, 297] on input "4.72" at bounding box center [89, 289] width 72 height 16
click at [120, 297] on input "4.71" at bounding box center [89, 289] width 72 height 16
click at [120, 297] on input "4.7" at bounding box center [89, 289] width 72 height 16
click at [120, 297] on input "4.69" at bounding box center [89, 289] width 72 height 16
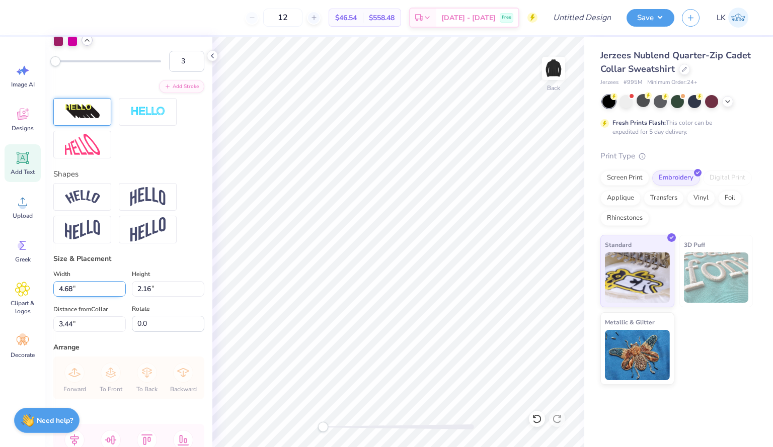
click at [120, 297] on input "4.68" at bounding box center [89, 289] width 72 height 16
click at [120, 297] on input "4.67" at bounding box center [89, 289] width 72 height 16
click at [120, 297] on input "4.66" at bounding box center [89, 289] width 72 height 16
click at [120, 297] on input "4.65" at bounding box center [89, 289] width 72 height 16
click at [120, 297] on input "4.64" at bounding box center [89, 289] width 72 height 16
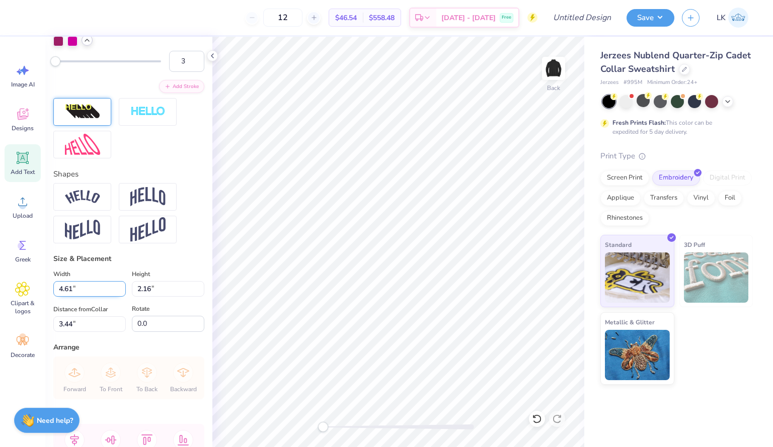
click at [120, 297] on input "4.61" at bounding box center [89, 289] width 72 height 16
click at [120, 297] on input "4.6" at bounding box center [89, 289] width 72 height 16
click at [120, 297] on input "4.59" at bounding box center [89, 289] width 72 height 16
click at [120, 297] on input "4.58" at bounding box center [89, 289] width 72 height 16
click at [120, 297] on input "4.57" at bounding box center [89, 289] width 72 height 16
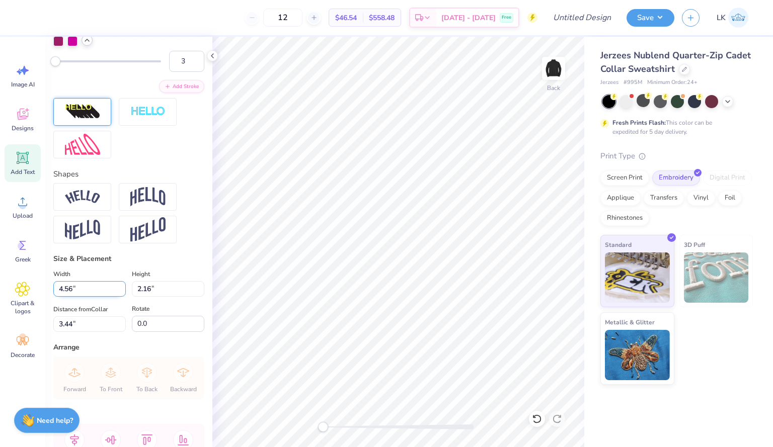
click at [120, 297] on input "4.56" at bounding box center [89, 289] width 72 height 16
click at [120, 297] on input "4.55" at bounding box center [89, 289] width 72 height 16
click at [120, 297] on input "4.54" at bounding box center [89, 289] width 72 height 16
click at [120, 297] on input "4.53" at bounding box center [89, 289] width 72 height 16
click at [120, 297] on input "4.52" at bounding box center [89, 289] width 72 height 16
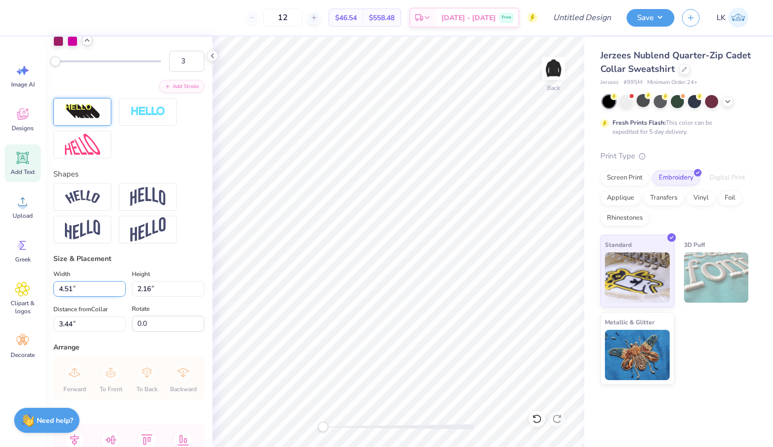
click at [120, 297] on input "4.51" at bounding box center [89, 289] width 72 height 16
click at [120, 297] on input "4.5" at bounding box center [89, 289] width 72 height 16
type input "4.50"
type input "1.95"
type input "3.64"
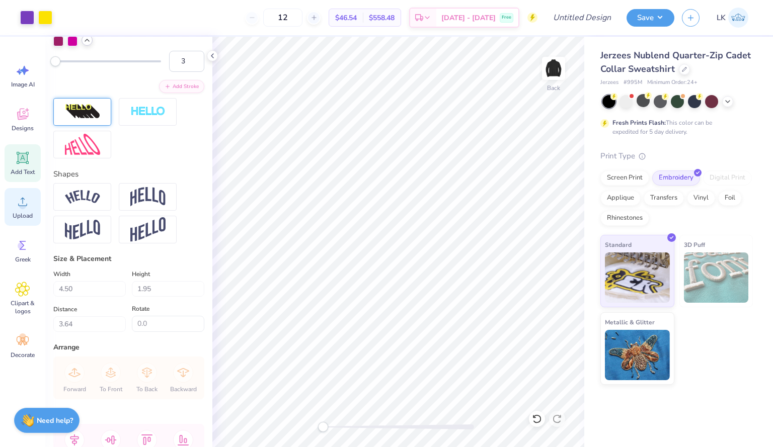
click at [19, 212] on div "Upload" at bounding box center [23, 207] width 36 height 38
click at [39, 119] on div "Designs" at bounding box center [23, 120] width 36 height 38
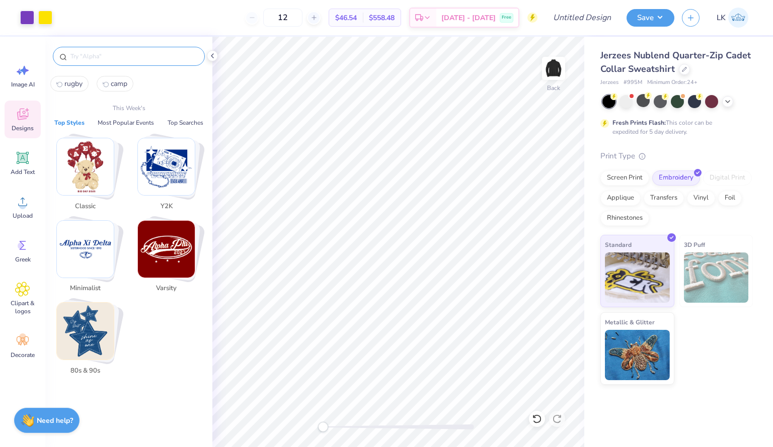
click at [100, 57] on input "text" at bounding box center [133, 56] width 129 height 10
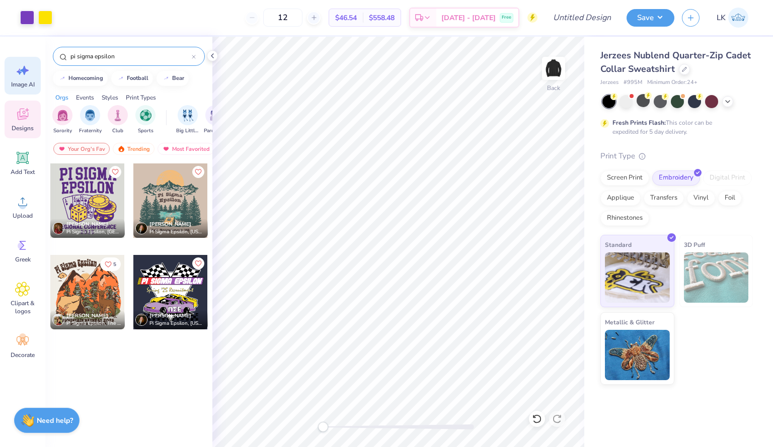
type input "pi sigma epsilon"
click at [16, 84] on span "Image AI" at bounding box center [23, 84] width 24 height 8
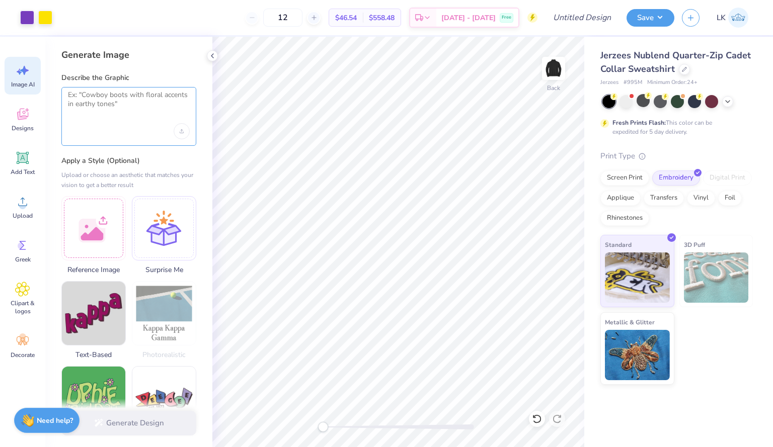
click at [125, 115] on textarea at bounding box center [129, 103] width 122 height 25
type textarea "z"
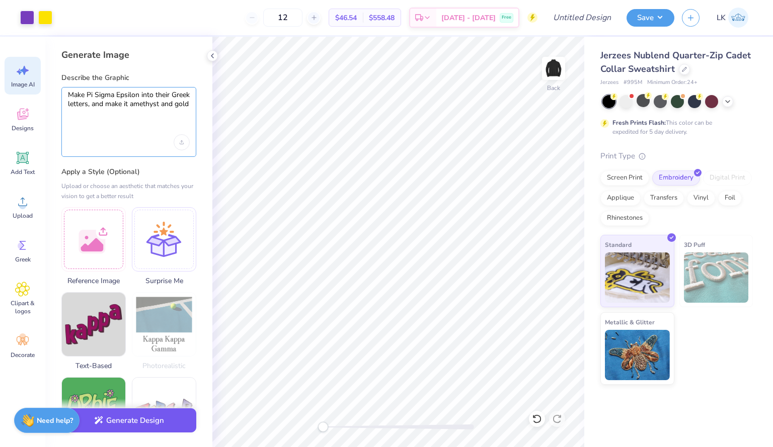
type textarea "Make Pi Sigma Epsilon into their Greek letters, and make it amethyst and gold"
click at [115, 423] on button "Generate Design" at bounding box center [128, 420] width 135 height 25
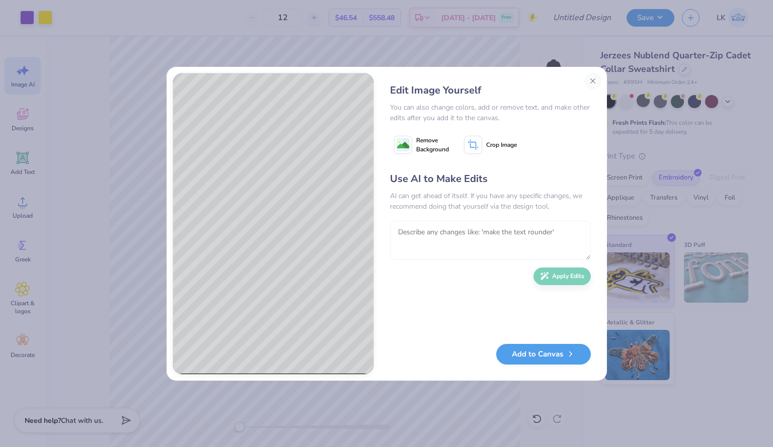
click at [423, 227] on textarea at bounding box center [490, 240] width 201 height 39
click at [431, 240] on textarea "To enrich screen reader interactions, please activate Accessibility in Grammarl…" at bounding box center [490, 240] width 201 height 39
type textarea "Make it all amethyst and outline the letters in gold"
click at [551, 280] on button "Apply Edits" at bounding box center [561, 274] width 57 height 18
click at [512, 355] on button "Add to Canvas" at bounding box center [543, 352] width 95 height 21
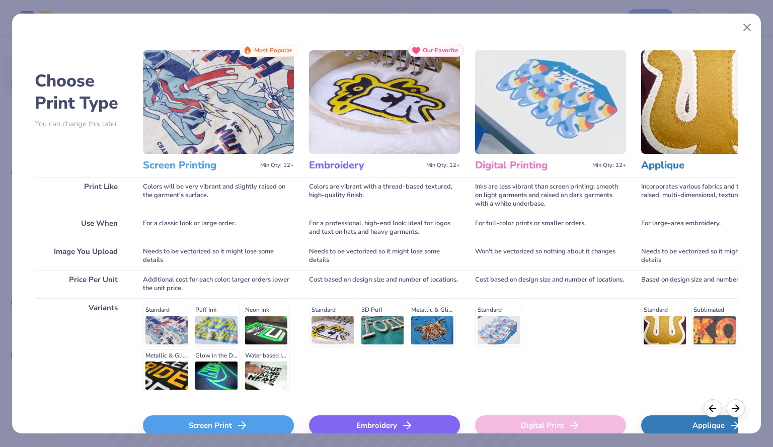
click at [409, 424] on icon at bounding box center [407, 425] width 12 height 12
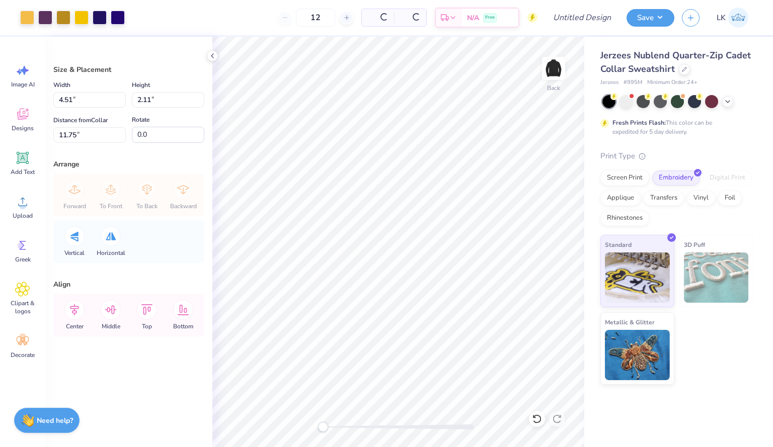
type input "4.51"
type input "2.11"
type input "11.75"
click at [38, 14] on div at bounding box center [45, 17] width 14 height 14
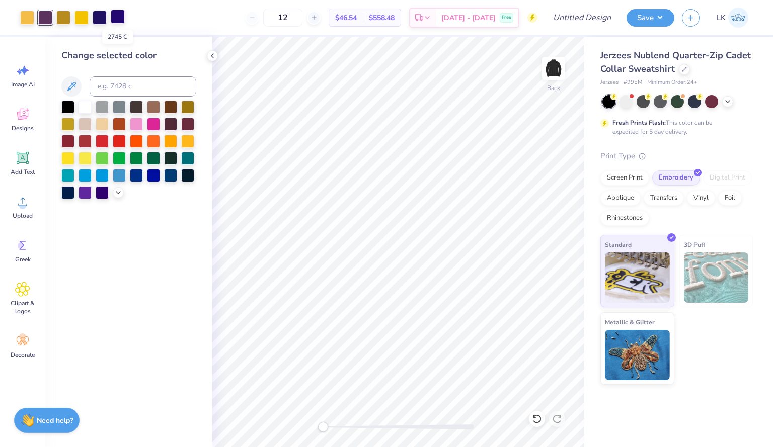
click at [120, 22] on div at bounding box center [118, 17] width 14 height 14
click at [133, 89] on input at bounding box center [143, 86] width 107 height 20
type input "519"
type input "X"
click at [106, 15] on div at bounding box center [100, 17] width 14 height 14
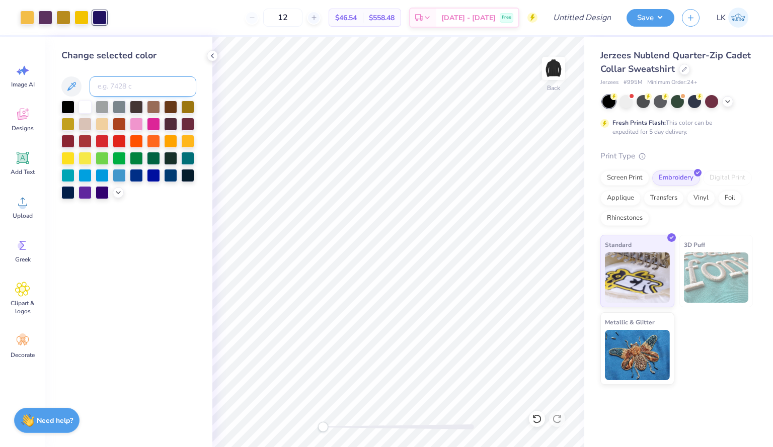
click at [144, 93] on input at bounding box center [143, 86] width 107 height 20
type input "519"
click at [78, 17] on div at bounding box center [81, 17] width 14 height 14
click at [137, 90] on input at bounding box center [143, 86] width 107 height 20
type input "7556"
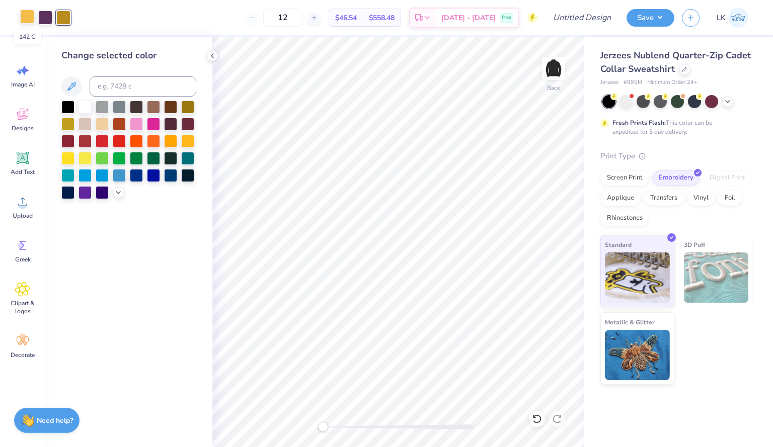
click at [29, 19] on div at bounding box center [27, 17] width 14 height 14
click at [135, 91] on input at bounding box center [143, 86] width 107 height 20
type input "7556"
click at [42, 15] on div at bounding box center [45, 17] width 14 height 14
click at [109, 194] on div at bounding box center [102, 191] width 13 height 13
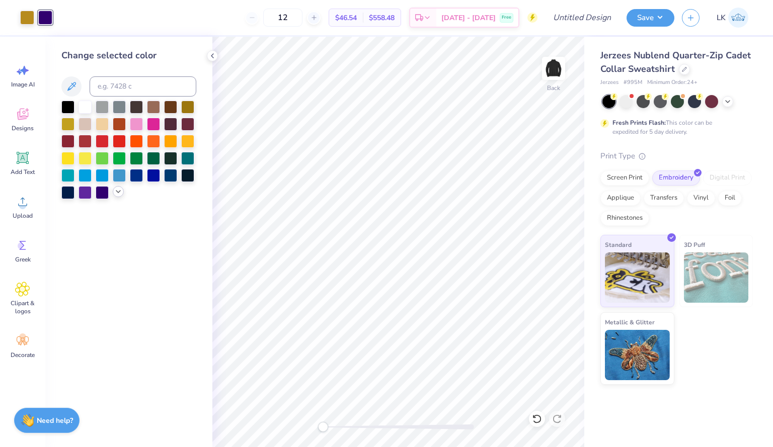
click at [115, 193] on icon at bounding box center [118, 192] width 8 height 8
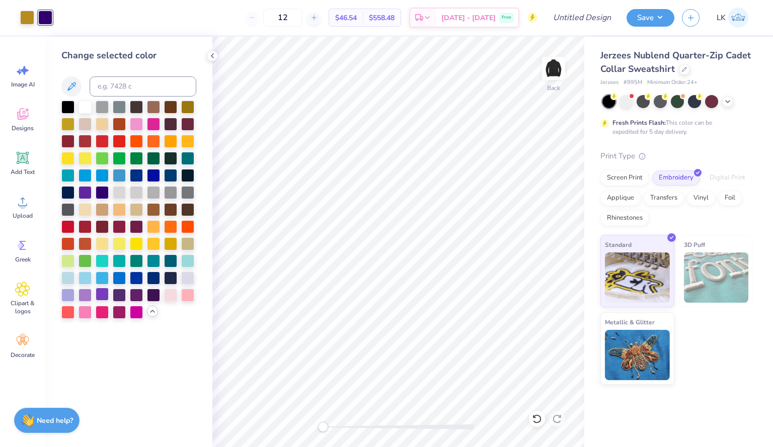
click at [105, 289] on div at bounding box center [102, 294] width 13 height 13
click at [89, 291] on div at bounding box center [84, 294] width 13 height 13
click at [64, 291] on div at bounding box center [67, 294] width 13 height 13
click at [127, 291] on div at bounding box center [128, 210] width 135 height 218
click at [135, 293] on div at bounding box center [136, 294] width 13 height 13
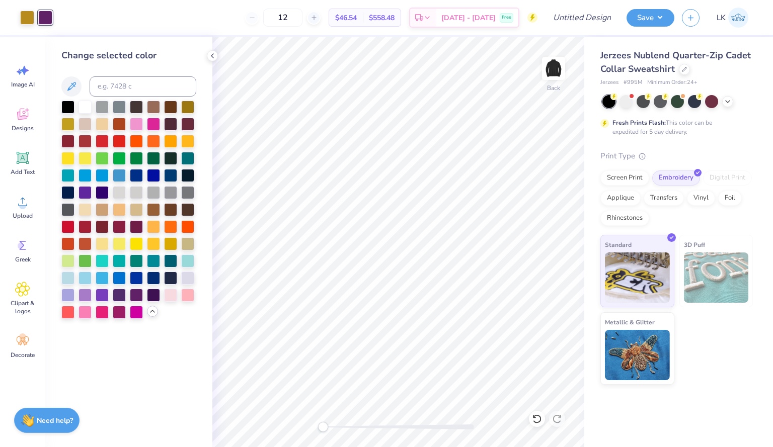
click at [93, 60] on div "Change selected color" at bounding box center [128, 56] width 135 height 14
click at [30, 15] on div at bounding box center [27, 17] width 14 height 14
click at [118, 16] on div at bounding box center [118, 17] width 14 height 14
click at [115, 82] on input at bounding box center [143, 86] width 107 height 20
type input "519"
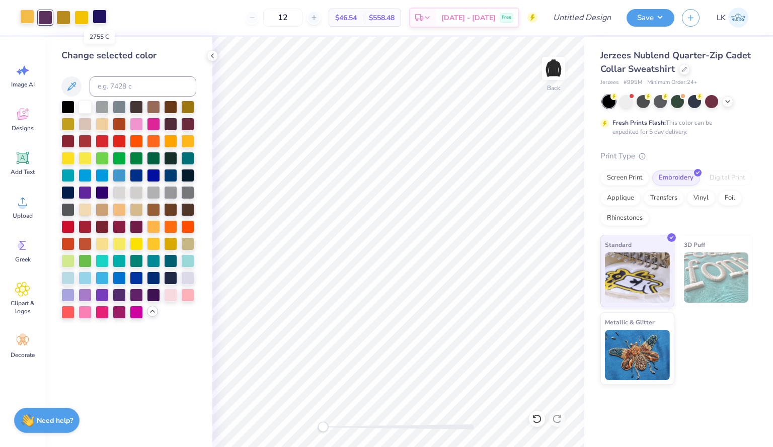
click at [99, 13] on div at bounding box center [100, 17] width 14 height 14
click at [82, 14] on div at bounding box center [81, 17] width 14 height 14
click at [98, 20] on div at bounding box center [100, 17] width 14 height 14
click at [137, 90] on input at bounding box center [143, 86] width 107 height 20
type input "519"
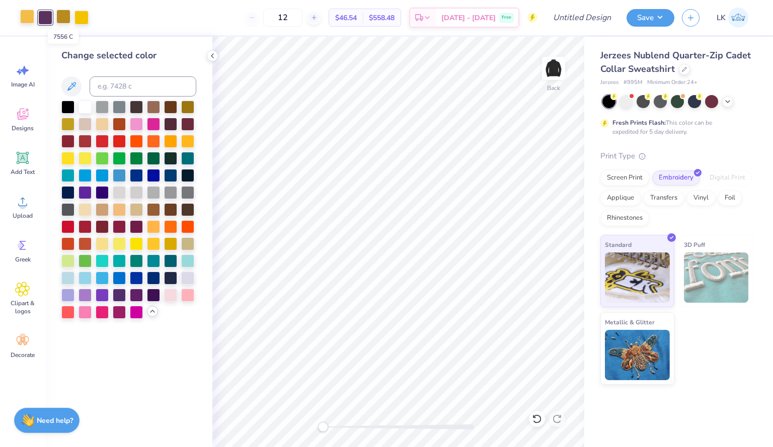
click at [69, 14] on div at bounding box center [63, 17] width 14 height 14
click at [109, 89] on input at bounding box center [143, 86] width 107 height 20
type input "7406"
click at [30, 22] on div at bounding box center [27, 17] width 14 height 14
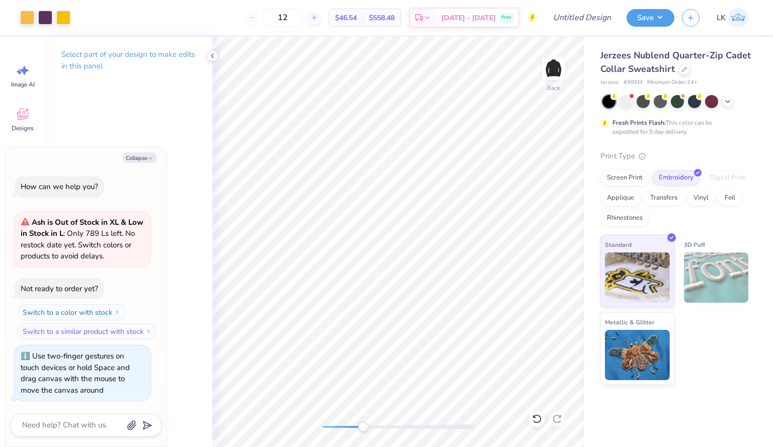
click at [357, 438] on div "Back" at bounding box center [398, 242] width 372 height 410
drag, startPoint x: 322, startPoint y: 426, endPoint x: 366, endPoint y: 432, distance: 44.1
click at [366, 432] on div "Back" at bounding box center [398, 242] width 372 height 410
drag, startPoint x: 360, startPoint y: 431, endPoint x: 330, endPoint y: 426, distance: 30.6
click at [330, 426] on div "Accessibility label" at bounding box center [330, 427] width 10 height 10
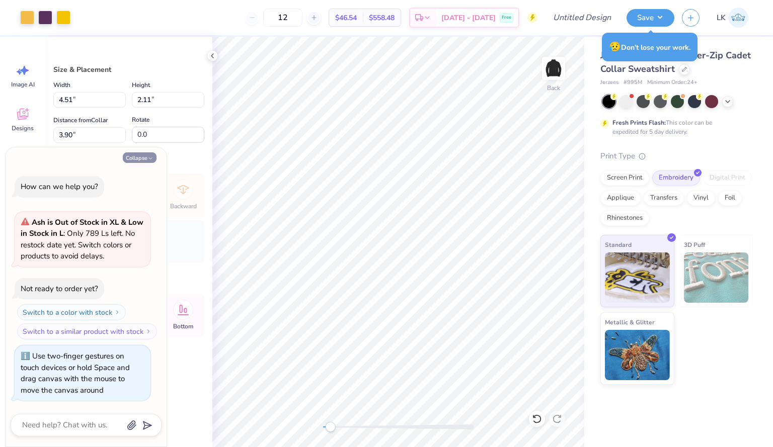
click at [141, 158] on button "Collapse" at bounding box center [140, 157] width 34 height 11
type textarea "x"
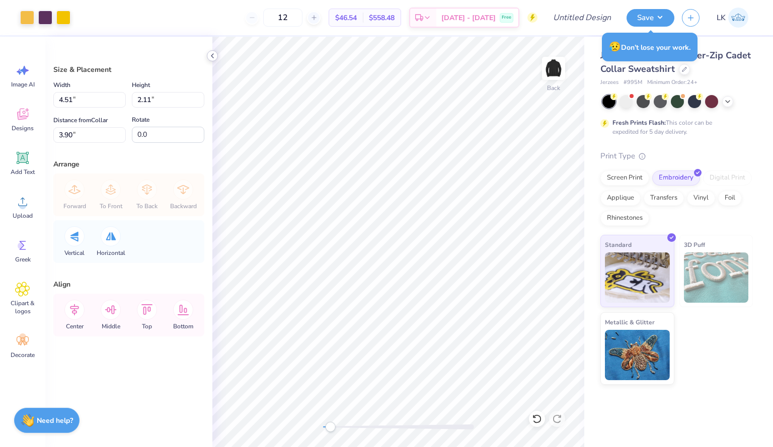
click at [215, 53] on icon at bounding box center [212, 56] width 8 height 8
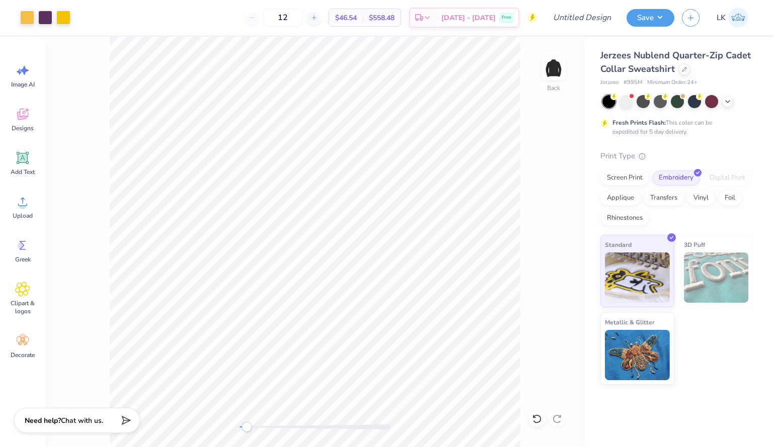
click at [537, 199] on div "Back" at bounding box center [314, 242] width 539 height 410
drag, startPoint x: 244, startPoint y: 427, endPoint x: 234, endPoint y: 427, distance: 10.6
click at [234, 427] on div "Accessibility label" at bounding box center [239, 427] width 10 height 10
click at [548, 62] on img at bounding box center [553, 68] width 40 height 40
click at [547, 63] on img at bounding box center [553, 68] width 40 height 40
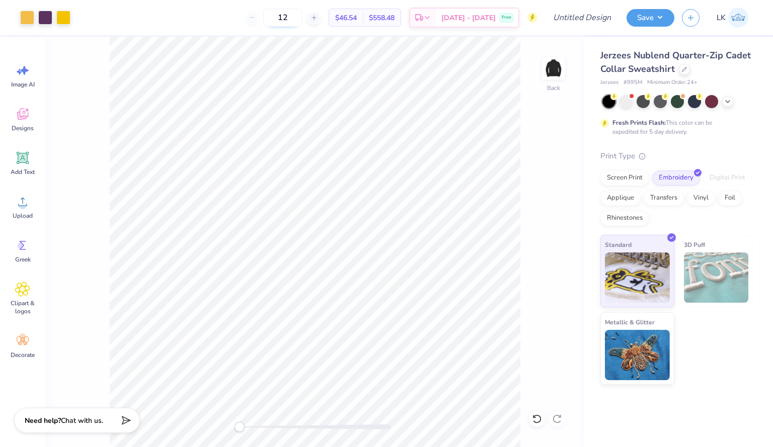
click at [302, 17] on input "12" at bounding box center [282, 18] width 39 height 18
drag, startPoint x: 310, startPoint y: 17, endPoint x: 275, endPoint y: 20, distance: 35.3
click at [275, 20] on div "12" at bounding box center [282, 18] width 75 height 18
type input "25"
click at [302, 22] on input "25" at bounding box center [282, 18] width 39 height 18
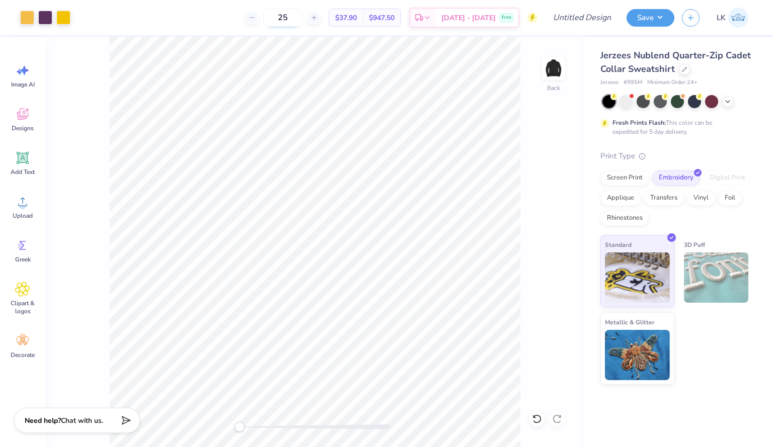
drag, startPoint x: 315, startPoint y: 20, endPoint x: 284, endPoint y: 21, distance: 31.2
click at [284, 21] on input "25" at bounding box center [282, 18] width 39 height 18
type input "30"
click at [605, 19] on input "Design Title" at bounding box center [593, 18] width 49 height 20
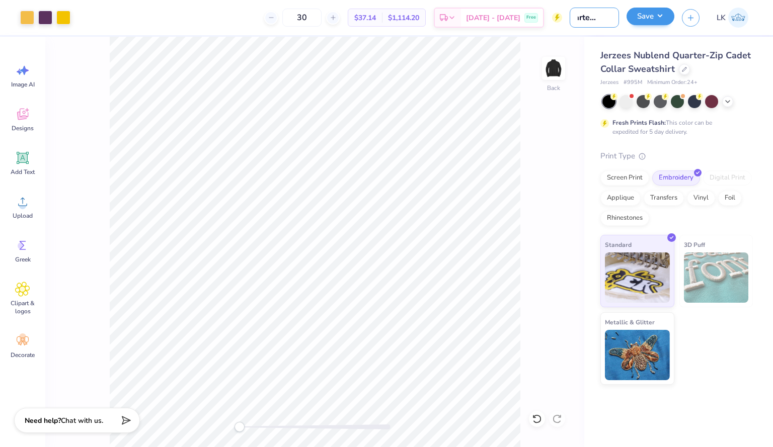
type input "Quarter Zips"
click at [655, 19] on button "Save" at bounding box center [650, 17] width 48 height 18
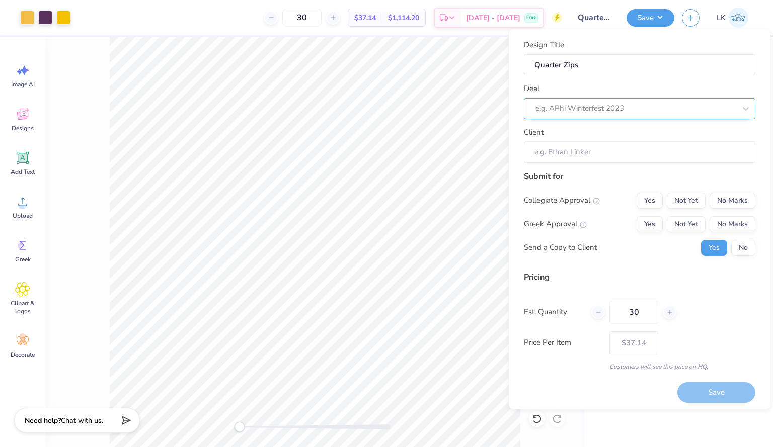
click at [623, 103] on div at bounding box center [635, 109] width 200 height 14
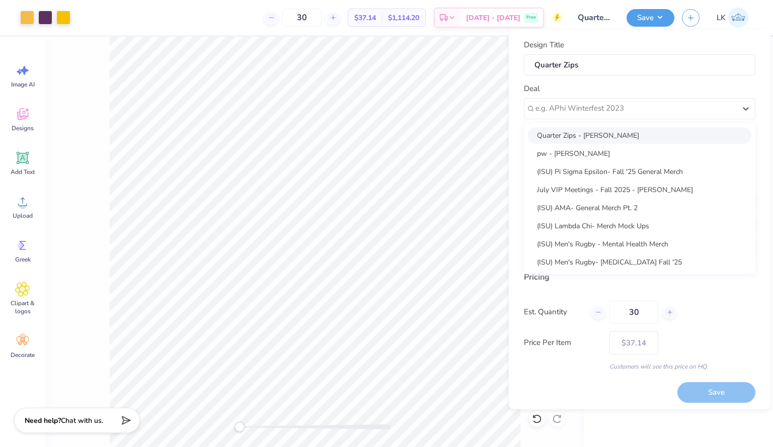
click at [643, 135] on div "Quarter Zips - Emily Stanley" at bounding box center [639, 135] width 223 height 17
type input "[PERSON_NAME]"
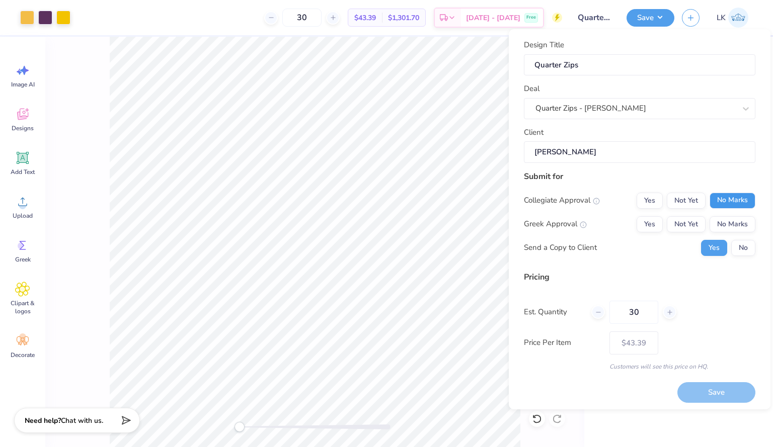
click at [737, 206] on button "No Marks" at bounding box center [732, 201] width 46 height 16
click at [649, 221] on button "Yes" at bounding box center [649, 224] width 26 height 16
click at [687, 388] on button "Save" at bounding box center [716, 392] width 78 height 21
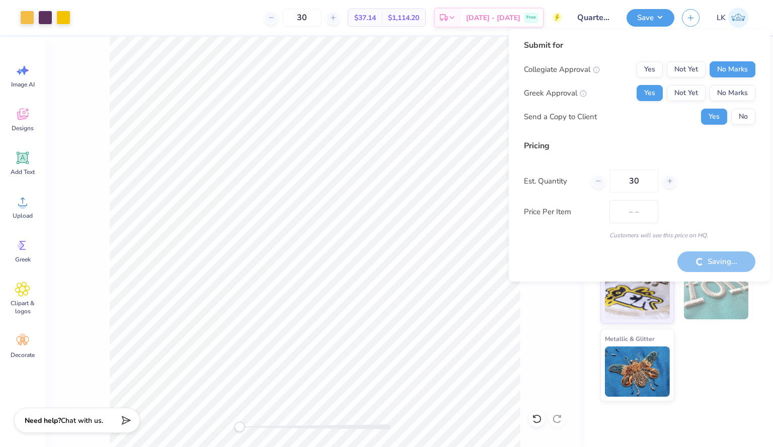
type input "$43.39"
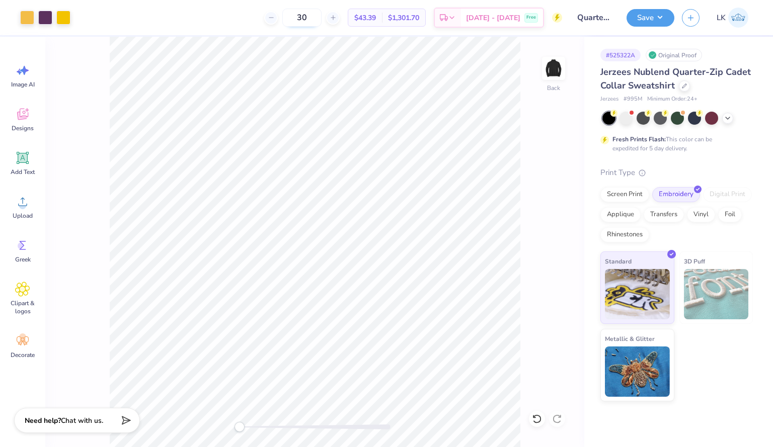
click at [316, 25] on input "30" at bounding box center [301, 18] width 39 height 18
click at [321, 14] on input "30" at bounding box center [301, 18] width 39 height 18
drag, startPoint x: 334, startPoint y: 14, endPoint x: 278, endPoint y: 12, distance: 56.4
click at [278, 12] on div "30 $43.39 Per Item $1,301.70 Total Est. Delivery Oct 7 - 10 Free" at bounding box center [320, 17] width 484 height 35
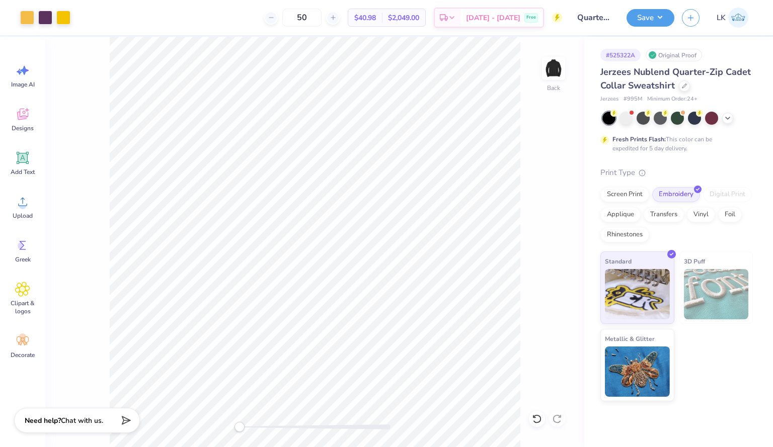
type input "50"
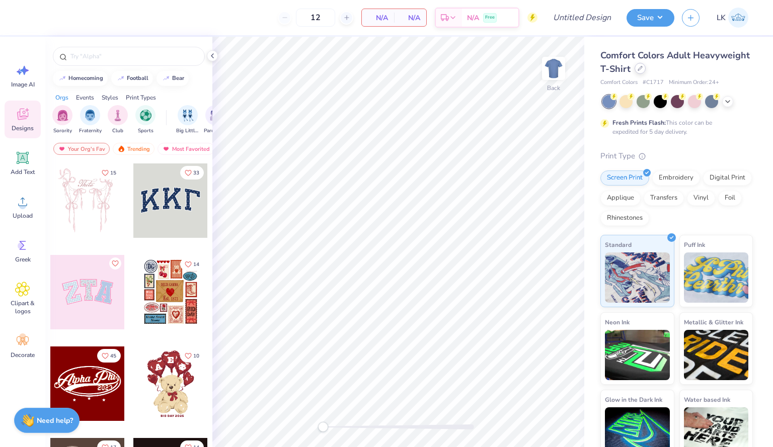
click at [642, 71] on icon at bounding box center [639, 68] width 5 height 5
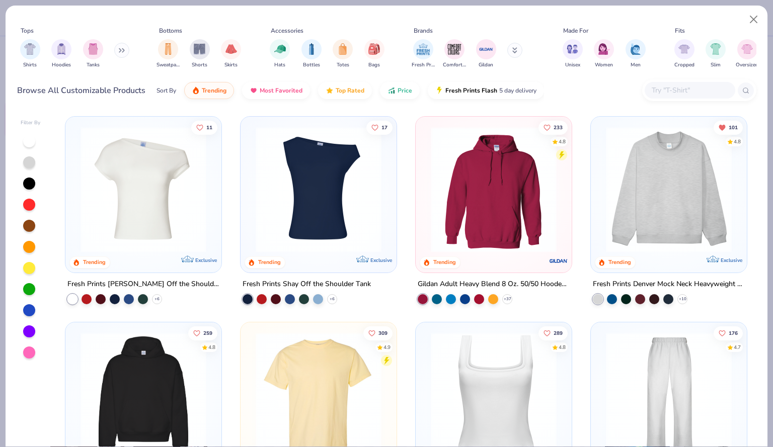
click at [689, 98] on div at bounding box center [689, 90] width 91 height 17
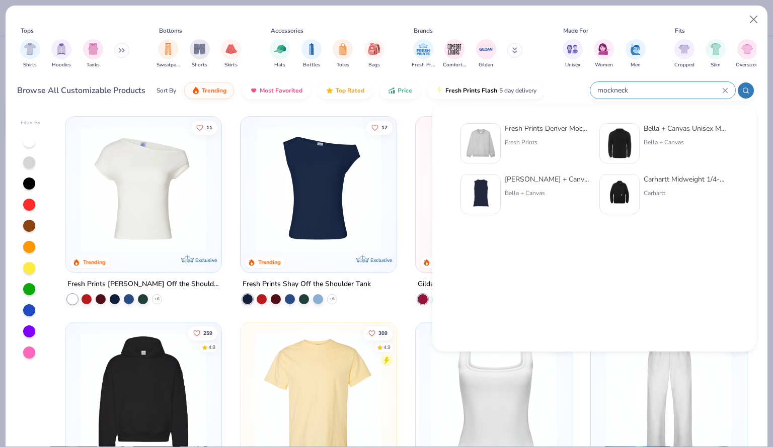
type input "mockneck"
click at [682, 133] on div "Bella + Canvas Unisex Mock Neck Long Sleeve Tee" at bounding box center [685, 128] width 84 height 11
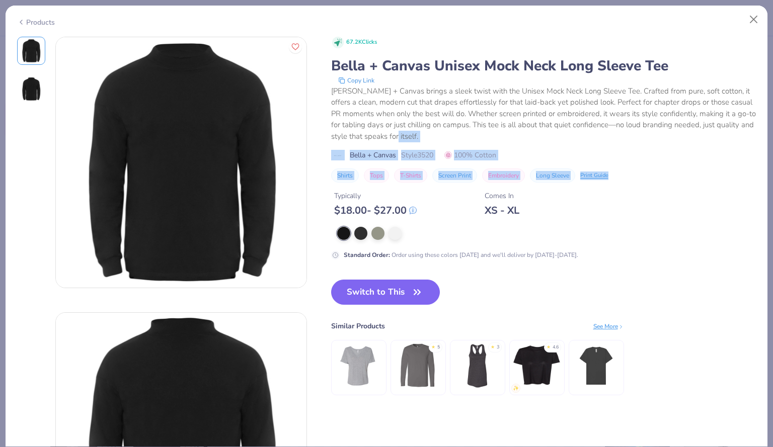
drag, startPoint x: 771, startPoint y: 137, endPoint x: 772, endPoint y: 182, distance: 44.8
click at [772, 182] on div "Products 67.2K Clicks Bella + Canvas Unisex Mock Neck Long Sleeve Tee Copy Link…" at bounding box center [386, 223] width 773 height 447
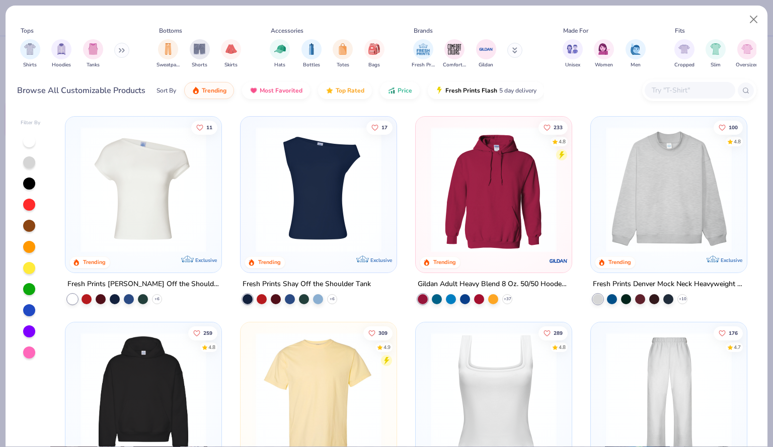
click at [711, 177] on img at bounding box center [669, 190] width 136 height 126
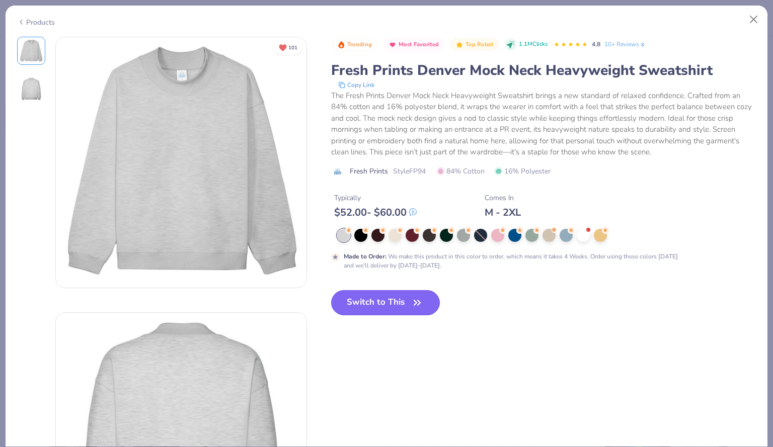
click at [363, 309] on button "Switch to This" at bounding box center [385, 302] width 109 height 25
type input "50"
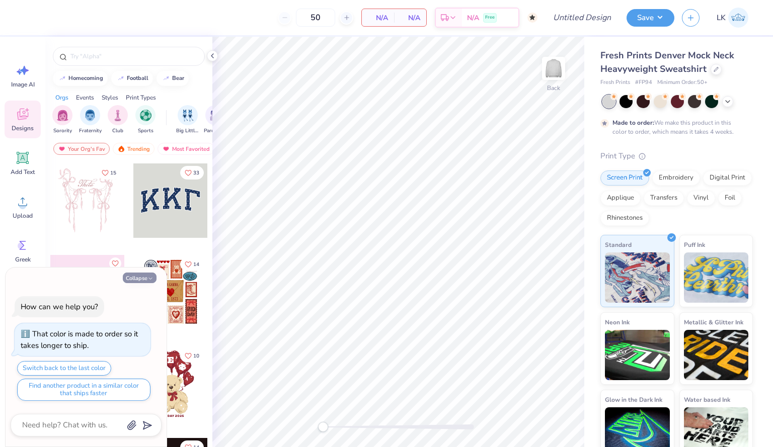
click at [150, 280] on icon "button" at bounding box center [150, 279] width 6 height 6
type textarea "x"
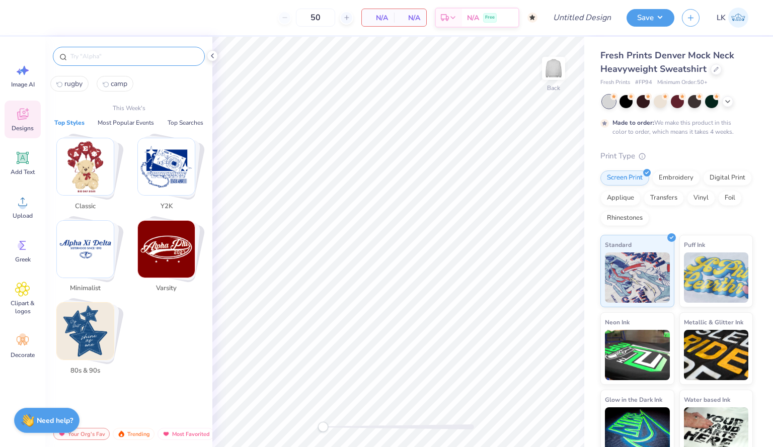
click at [123, 59] on input "text" at bounding box center [133, 56] width 129 height 10
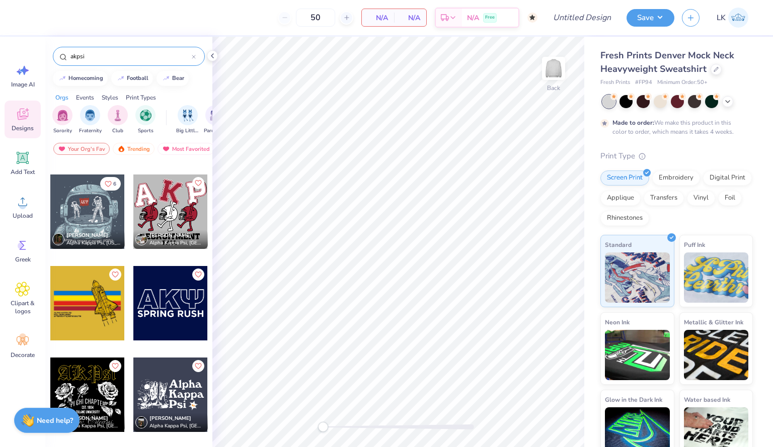
scroll to position [449, 0]
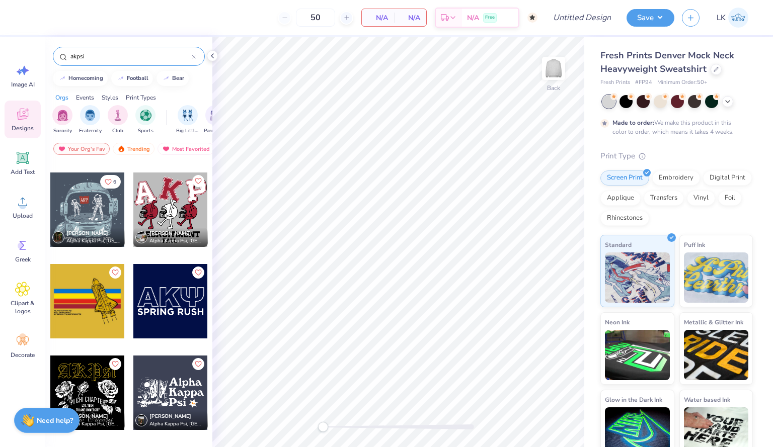
type input "akpsi"
click at [173, 316] on div at bounding box center [170, 301] width 74 height 74
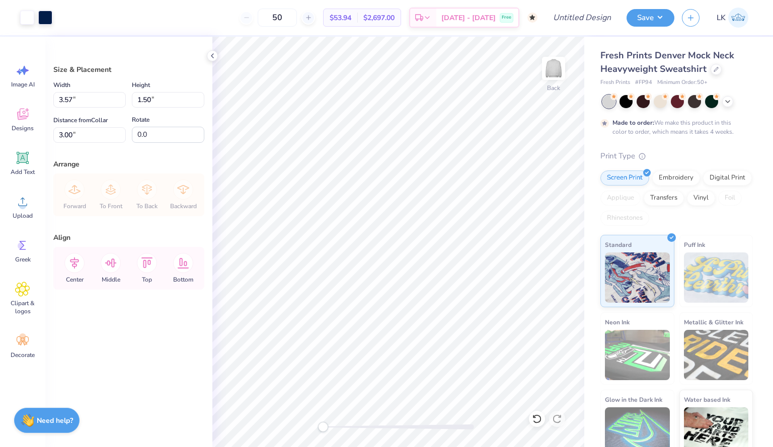
type input "9.71"
type input "4.09"
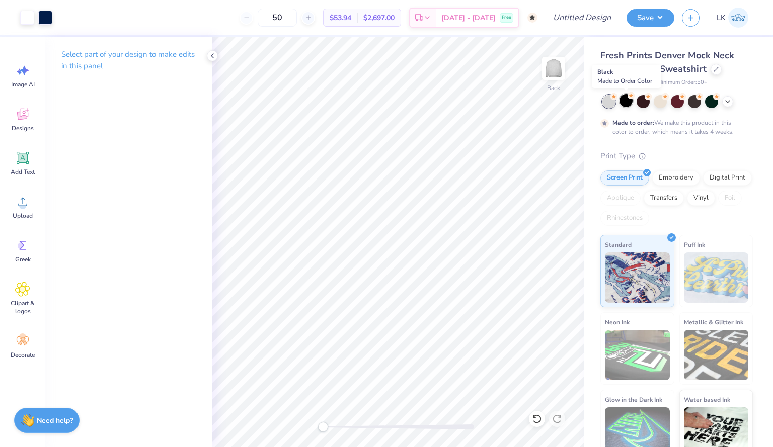
click at [625, 96] on div at bounding box center [625, 100] width 13 height 13
click at [643, 99] on div at bounding box center [642, 100] width 13 height 13
click at [728, 101] on polyline at bounding box center [727, 101] width 4 height 2
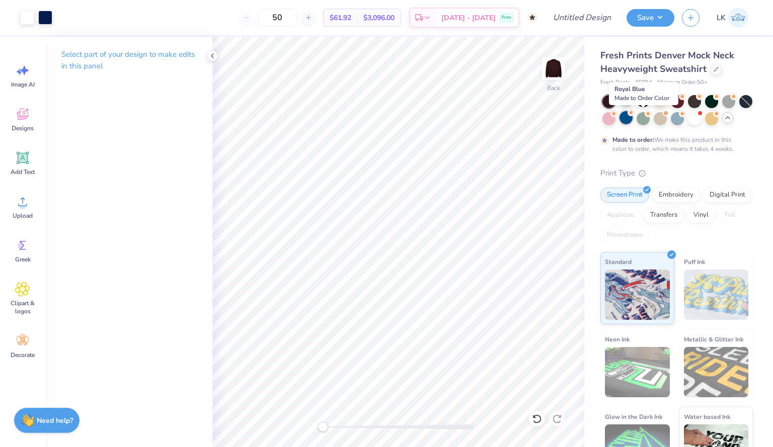
click at [632, 117] on div at bounding box center [625, 117] width 13 height 13
click at [684, 116] on div at bounding box center [676, 117] width 13 height 13
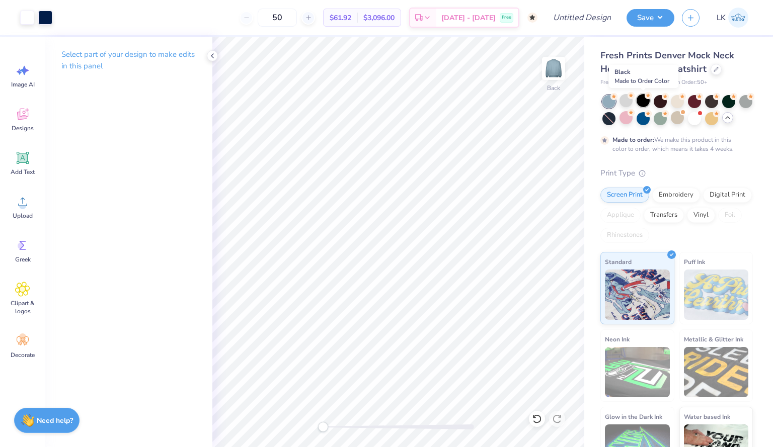
click at [641, 102] on div at bounding box center [642, 100] width 13 height 13
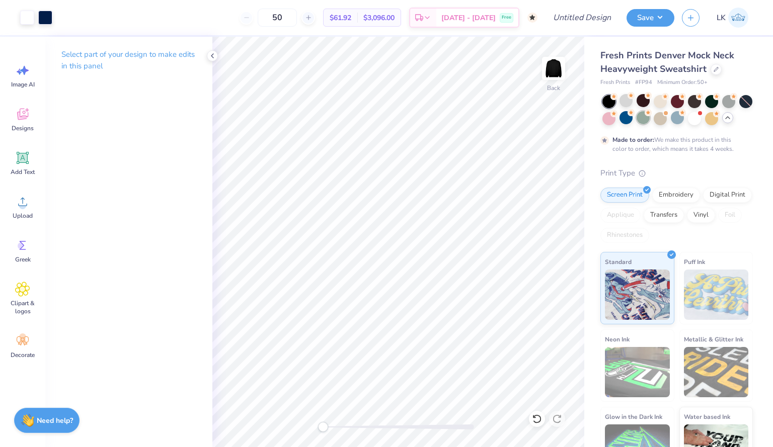
click at [649, 117] on div at bounding box center [642, 117] width 13 height 13
click at [684, 122] on div at bounding box center [676, 117] width 13 height 13
click at [719, 119] on div at bounding box center [677, 110] width 150 height 30
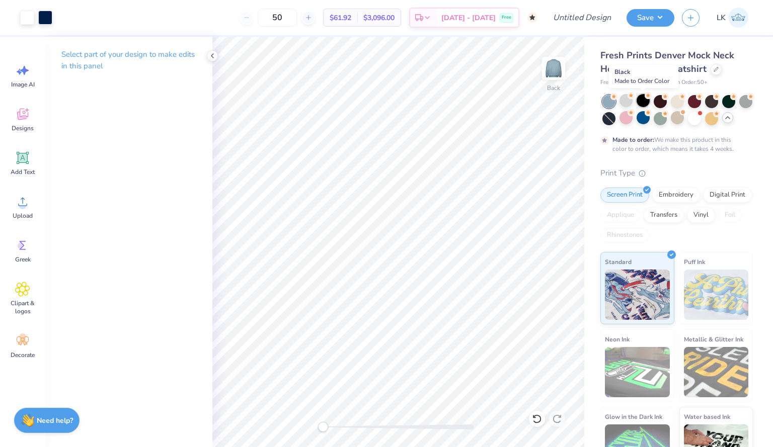
click at [639, 99] on div at bounding box center [642, 100] width 13 height 13
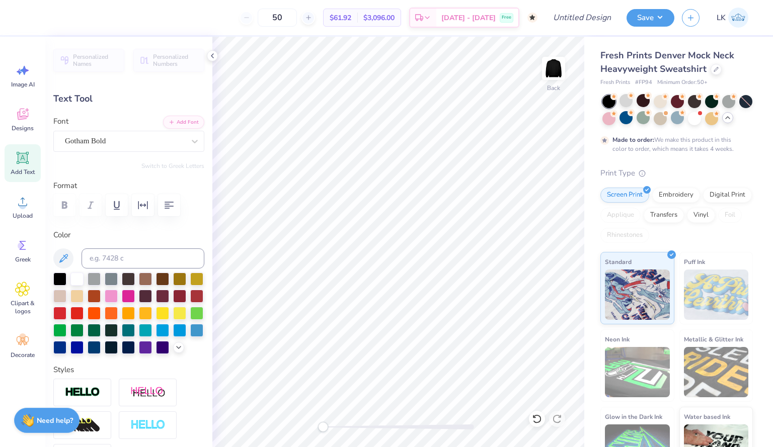
scroll to position [9, 2]
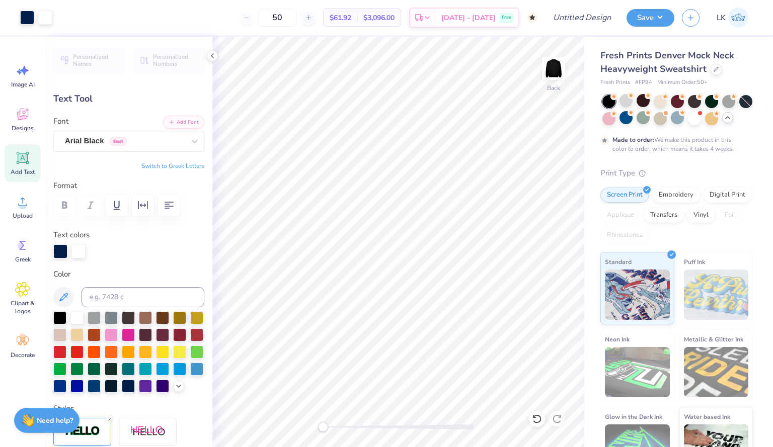
type input "9.25"
type input "2.86"
type input "3.27"
click at [75, 317] on div at bounding box center [76, 316] width 13 height 13
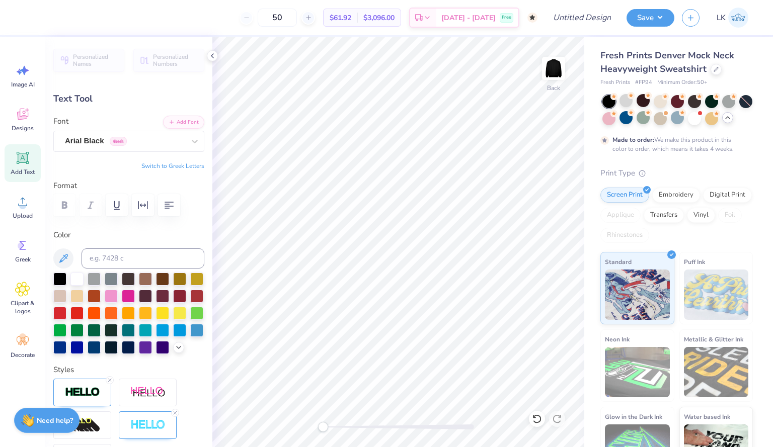
click at [181, 166] on button "Switch to Greek Letters" at bounding box center [172, 166] width 63 height 8
type input "9.73"
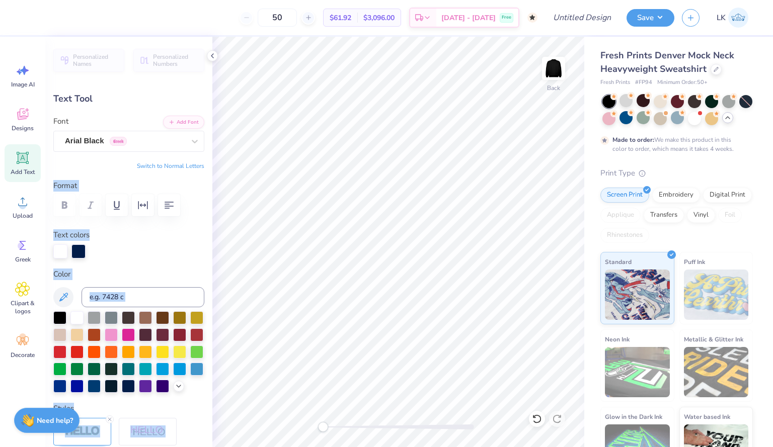
drag, startPoint x: 204, startPoint y: 153, endPoint x: 186, endPoint y: 257, distance: 104.7
click at [211, 279] on div "Personalized Names Personalized Numbers Text Tool Add Font Font Arial Black Gre…" at bounding box center [128, 242] width 167 height 410
click at [190, 238] on div "Text colors" at bounding box center [128, 243] width 151 height 29
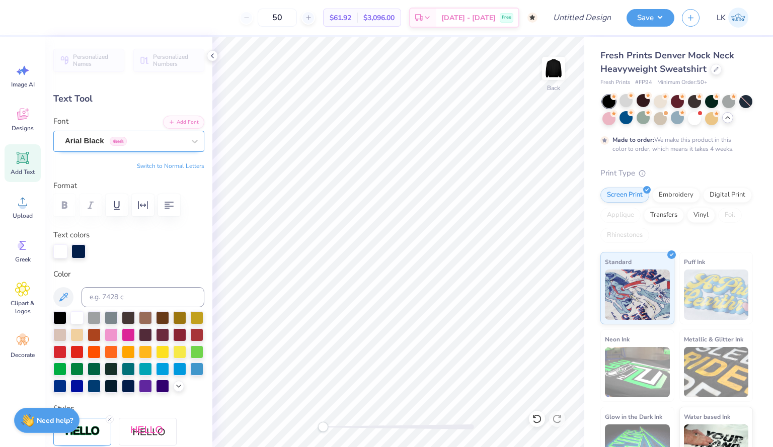
click at [149, 139] on div "Arial Black Greek" at bounding box center [125, 141] width 122 height 16
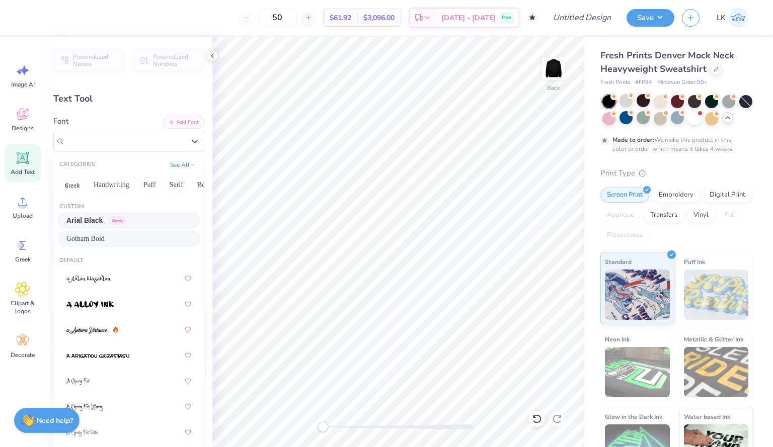
click at [148, 238] on div "Gotham Bold" at bounding box center [128, 238] width 125 height 11
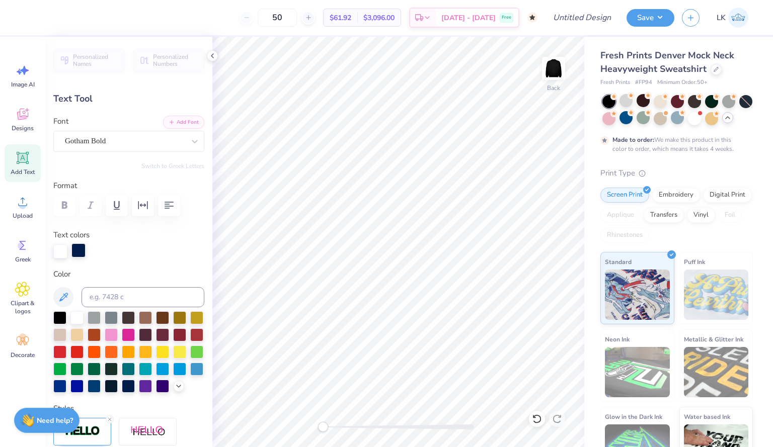
click at [83, 255] on div at bounding box center [78, 250] width 14 height 14
click at [187, 147] on div at bounding box center [195, 141] width 18 height 18
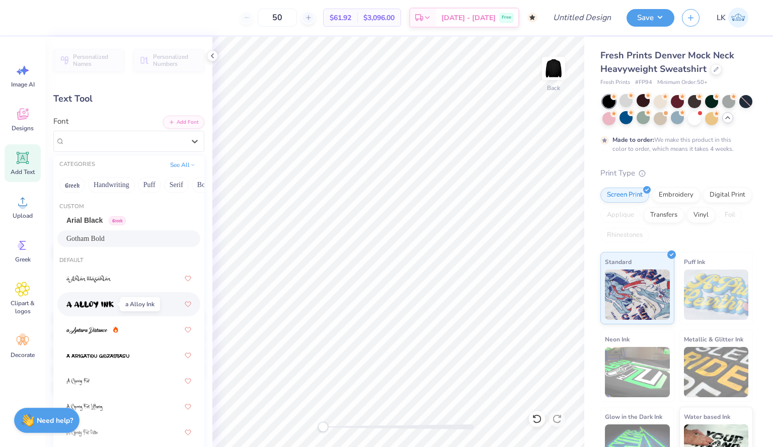
click at [102, 307] on img at bounding box center [89, 304] width 47 height 7
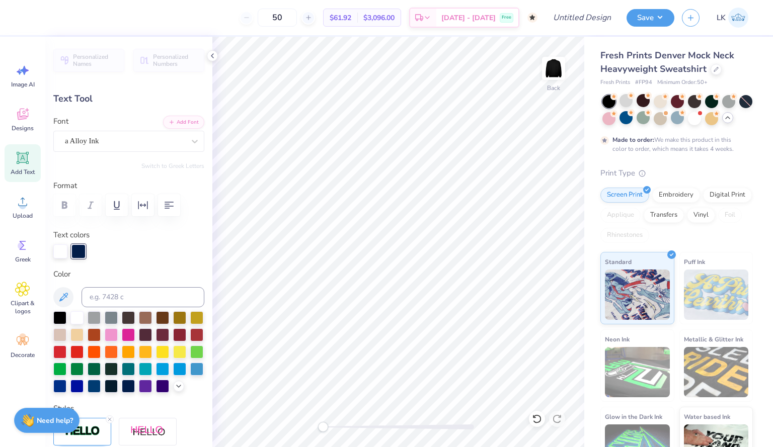
click at [179, 153] on div "Personalized Names Personalized Numbers Text Tool Add Font Font a Alloy Ink Swi…" at bounding box center [128, 242] width 167 height 410
click at [186, 145] on div at bounding box center [195, 141] width 18 height 18
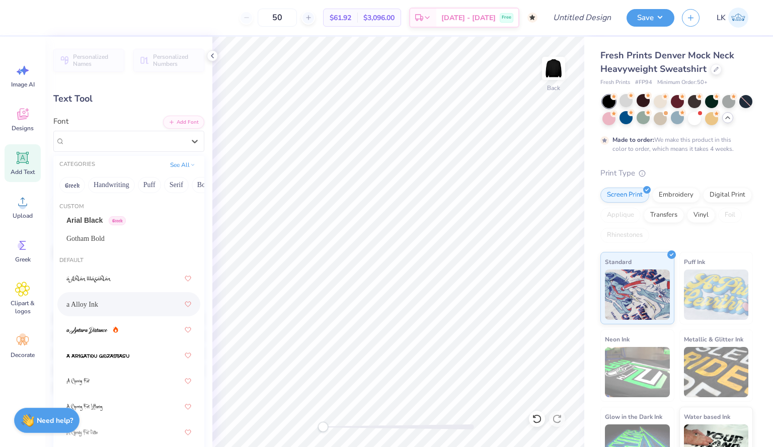
scroll to position [86, 0]
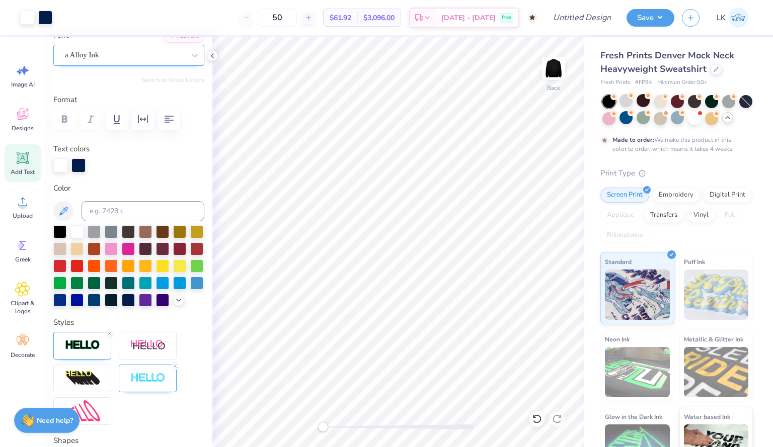
click at [165, 54] on div "a Alloy Ink" at bounding box center [125, 55] width 122 height 16
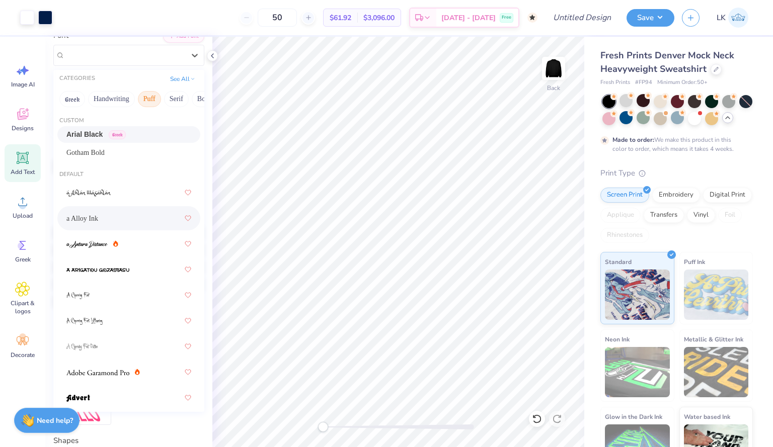
click at [146, 99] on button "Puff" at bounding box center [149, 99] width 23 height 16
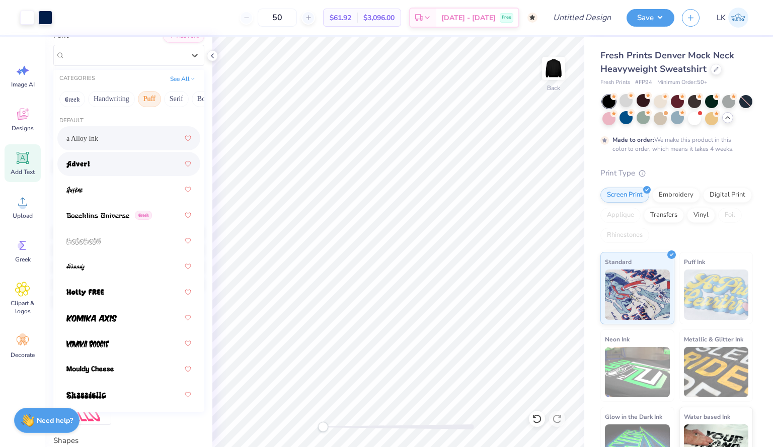
click at [125, 166] on div at bounding box center [128, 164] width 125 height 18
click at [133, 65] on div "Advert" at bounding box center [128, 55] width 151 height 21
click at [121, 300] on div at bounding box center [128, 292] width 125 height 18
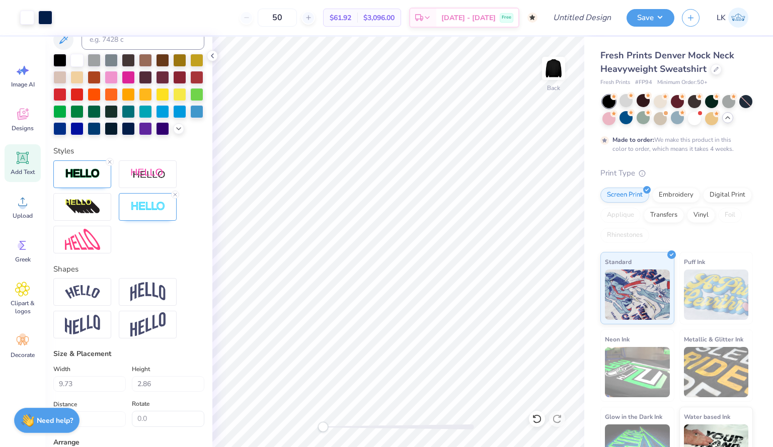
scroll to position [285, 0]
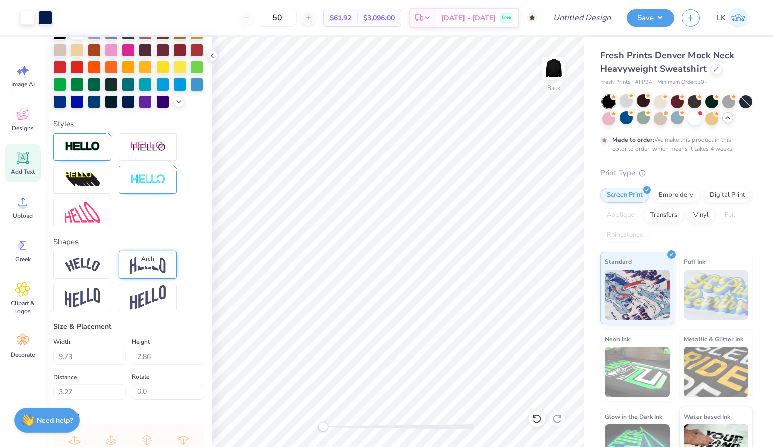
click at [144, 274] on img at bounding box center [147, 264] width 35 height 19
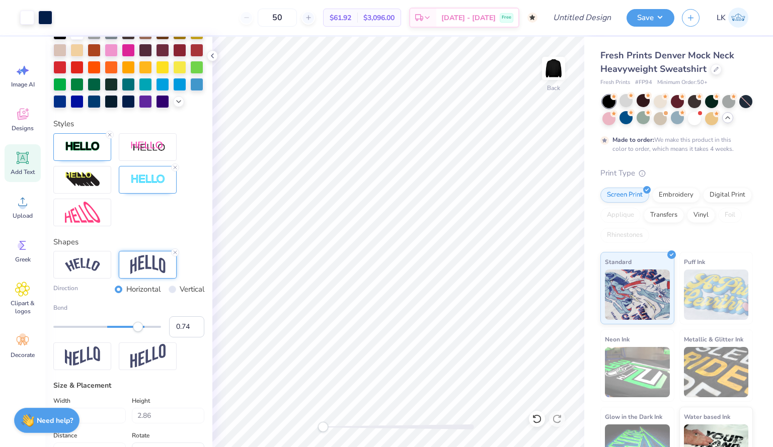
type input "0.75"
drag, startPoint x: 128, startPoint y: 341, endPoint x: 141, endPoint y: 346, distance: 13.4
click at [141, 332] on div "Accessibility label" at bounding box center [138, 327] width 10 height 10
type input "-0.23"
drag, startPoint x: 141, startPoint y: 346, endPoint x: 92, endPoint y: 344, distance: 48.8
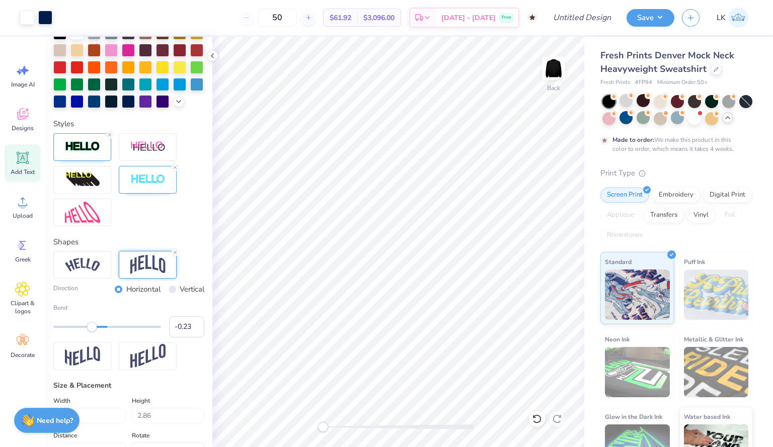
click at [92, 332] on div "Accessibility label" at bounding box center [92, 327] width 10 height 10
type input "0.31"
drag, startPoint x: 92, startPoint y: 344, endPoint x: 119, endPoint y: 354, distance: 28.8
click at [119, 337] on div "Bend 0.31" at bounding box center [128, 320] width 151 height 34
type input "0.60"
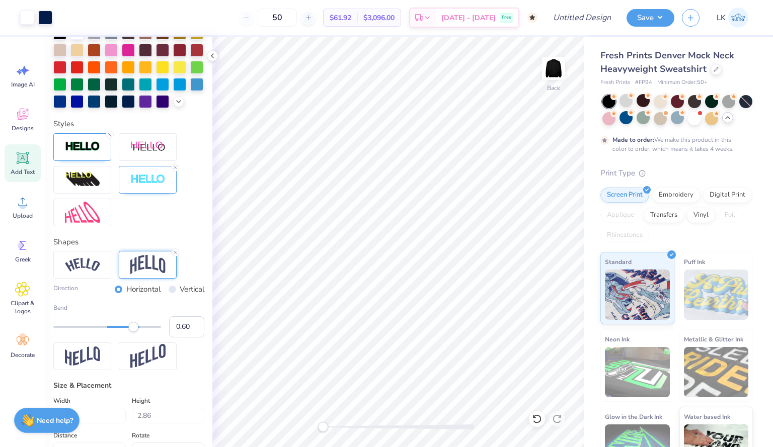
drag, startPoint x: 123, startPoint y: 345, endPoint x: 133, endPoint y: 346, distance: 10.6
click at [133, 332] on div "Accessibility label" at bounding box center [133, 327] width 10 height 10
type input "6.87"
type input "4.20"
type input "3.03"
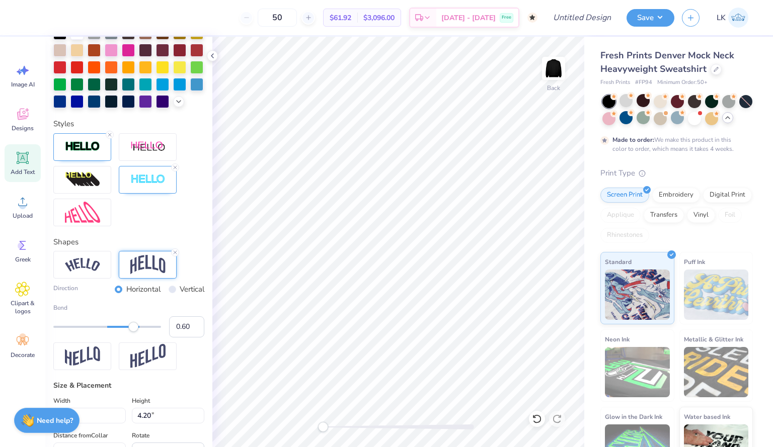
type input "9.44"
type input "5.77"
type input "3.77"
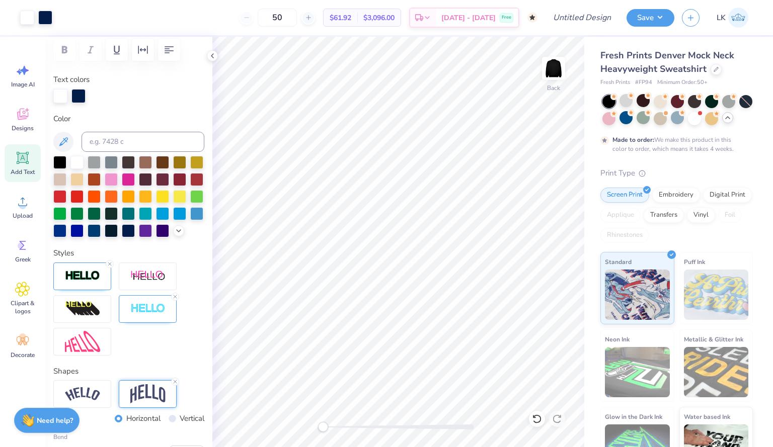
scroll to position [90, 0]
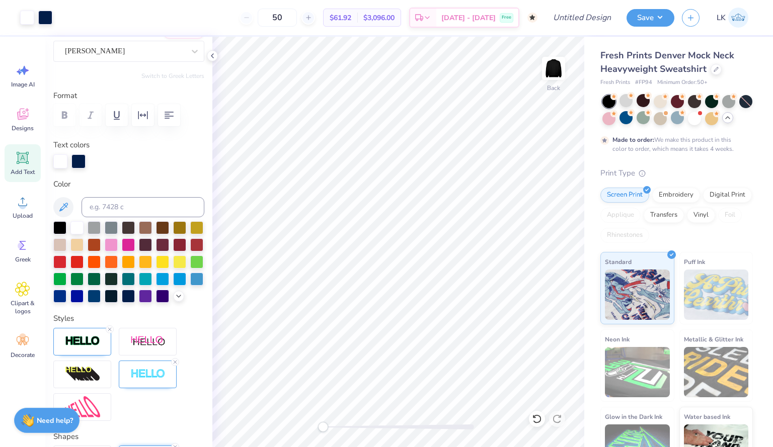
click at [136, 241] on div at bounding box center [128, 261] width 151 height 81
click at [118, 242] on div at bounding box center [111, 243] width 13 height 13
click at [172, 248] on div at bounding box center [128, 261] width 151 height 81
click at [152, 245] on div at bounding box center [145, 243] width 13 height 13
click at [135, 266] on div at bounding box center [128, 260] width 13 height 13
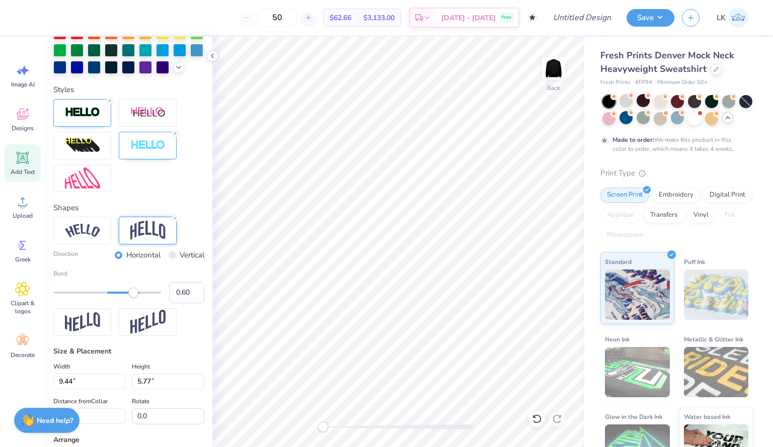
scroll to position [322, 0]
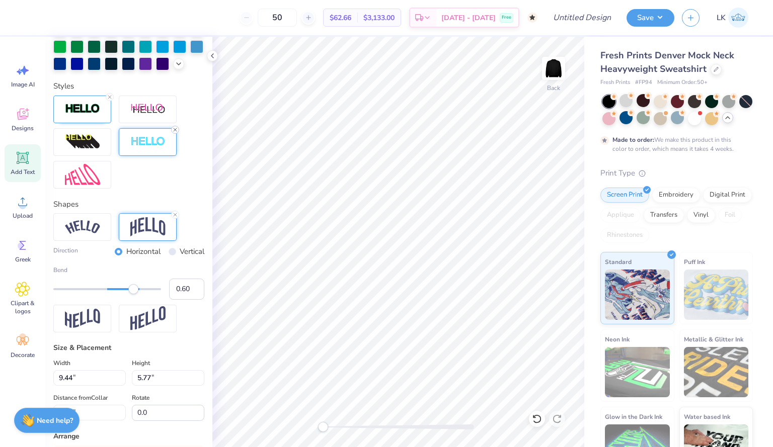
click at [173, 133] on icon at bounding box center [175, 130] width 6 height 6
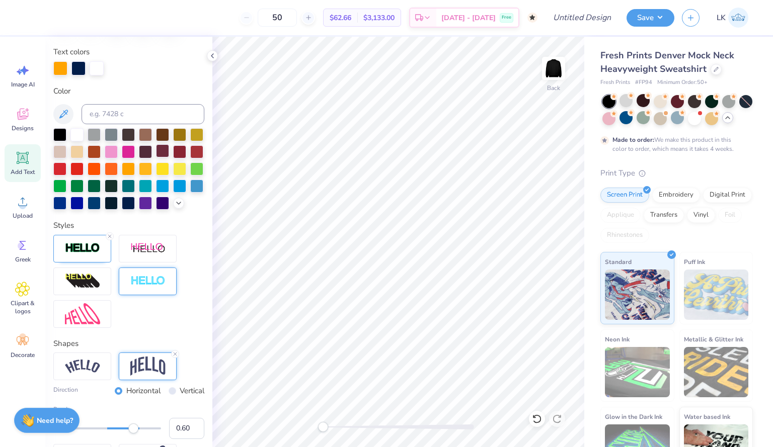
scroll to position [181, 0]
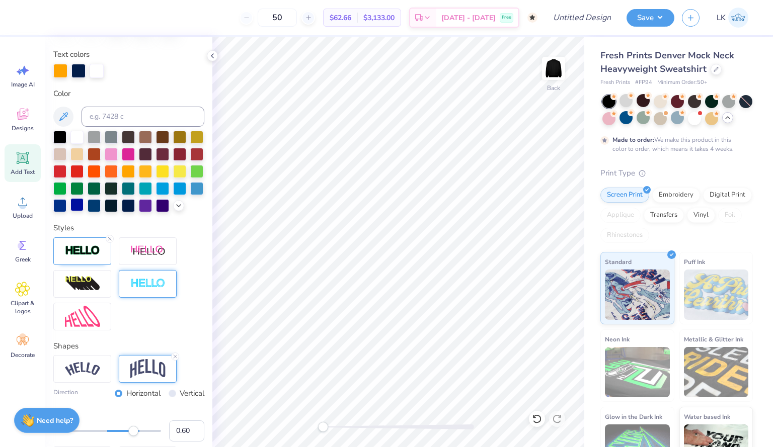
click at [83, 205] on div at bounding box center [76, 204] width 13 height 13
click at [76, 67] on div at bounding box center [78, 70] width 14 height 14
click at [173, 177] on div at bounding box center [179, 170] width 13 height 13
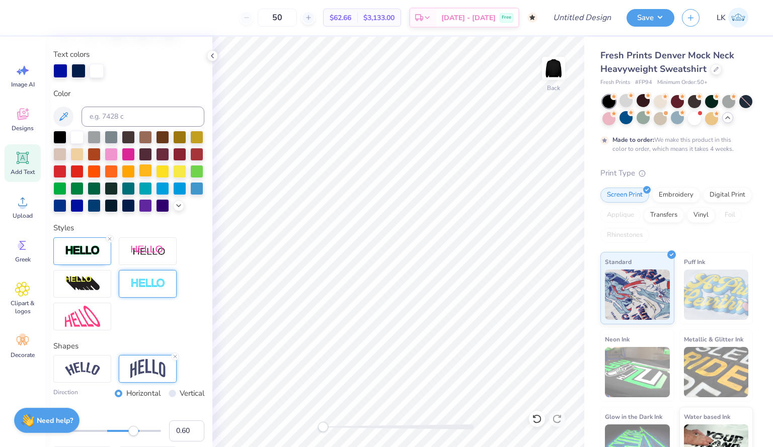
click at [152, 172] on div at bounding box center [145, 170] width 13 height 13
click at [152, 168] on div at bounding box center [145, 170] width 13 height 13
click at [66, 69] on div at bounding box center [60, 70] width 14 height 14
click at [173, 177] on div at bounding box center [179, 170] width 13 height 13
click at [83, 205] on div at bounding box center [76, 204] width 13 height 13
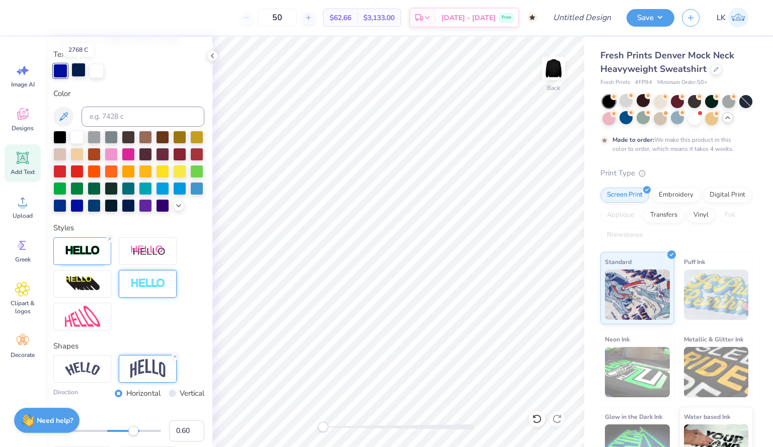
click at [81, 71] on div at bounding box center [78, 70] width 14 height 14
click at [173, 177] on div at bounding box center [179, 170] width 13 height 13
click at [80, 69] on div at bounding box center [78, 70] width 14 height 14
click at [56, 70] on div at bounding box center [60, 70] width 14 height 14
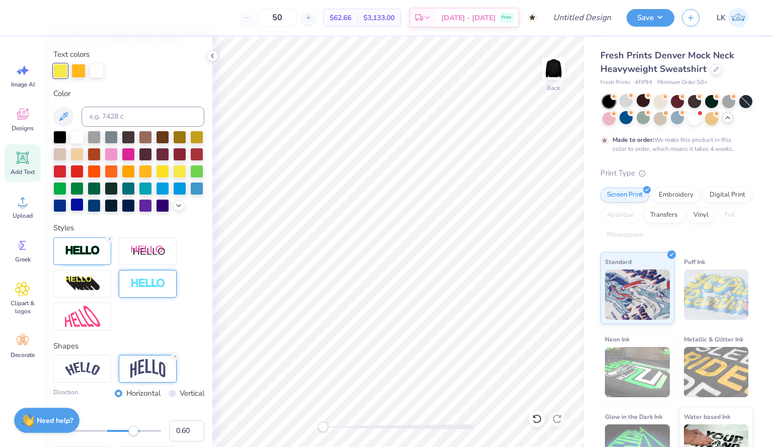
click at [83, 204] on div at bounding box center [76, 204] width 13 height 13
click at [83, 70] on div at bounding box center [78, 70] width 14 height 14
click at [173, 177] on div at bounding box center [179, 170] width 13 height 13
click at [86, 189] on div at bounding box center [128, 171] width 151 height 81
click at [173, 177] on div at bounding box center [179, 170] width 13 height 13
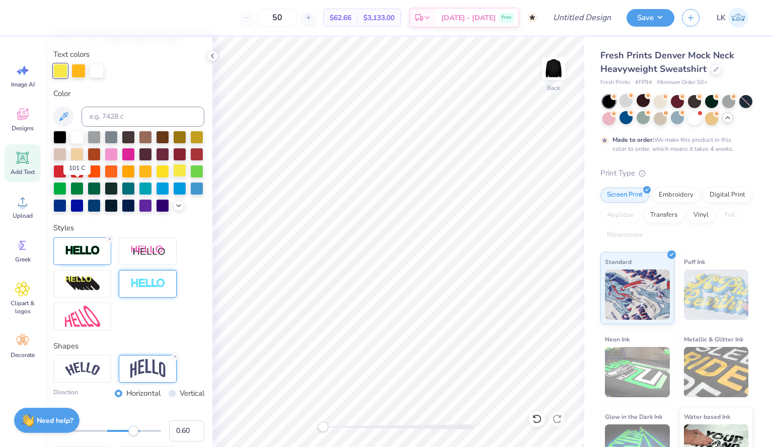
click at [173, 177] on div at bounding box center [179, 170] width 13 height 13
click at [108, 242] on icon at bounding box center [110, 239] width 6 height 6
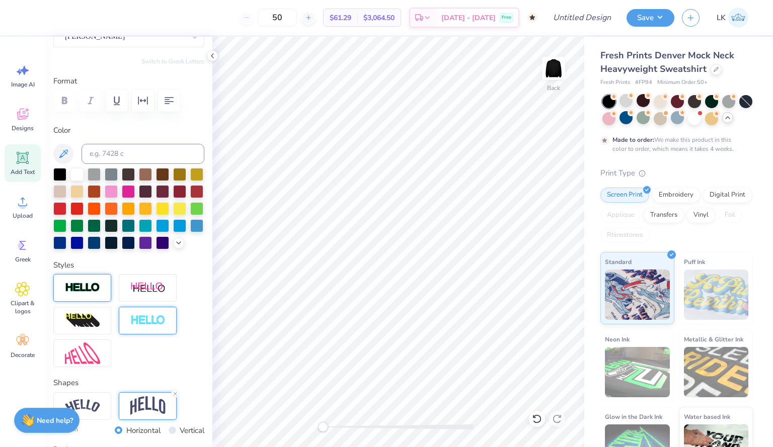
scroll to position [96, 0]
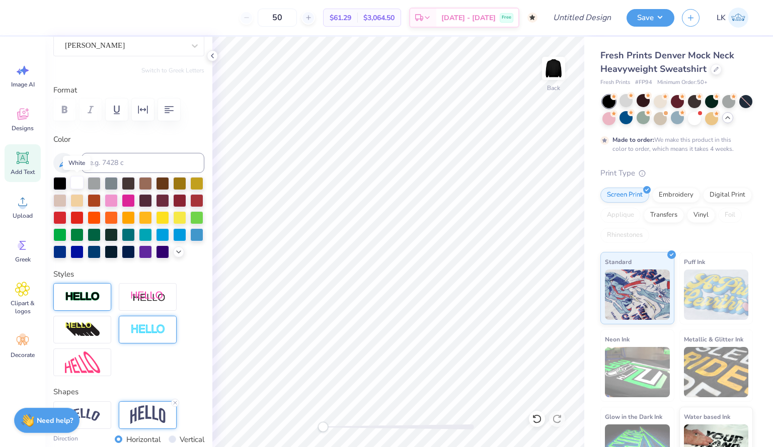
click at [79, 181] on div at bounding box center [76, 182] width 13 height 13
click at [636, 101] on div at bounding box center [642, 100] width 13 height 13
click at [701, 101] on div at bounding box center [694, 100] width 13 height 13
click at [716, 100] on div at bounding box center [711, 100] width 13 height 13
click at [723, 100] on div at bounding box center [728, 100] width 13 height 13
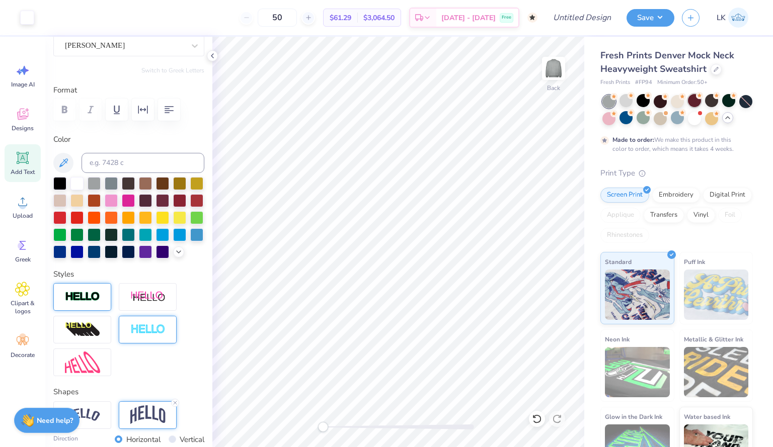
click at [701, 102] on div at bounding box center [694, 100] width 13 height 13
click at [688, 104] on div at bounding box center [694, 100] width 13 height 13
click at [649, 123] on div at bounding box center [642, 117] width 13 height 13
click at [615, 123] on div at bounding box center [608, 118] width 13 height 13
click at [718, 113] on div at bounding box center [711, 117] width 13 height 13
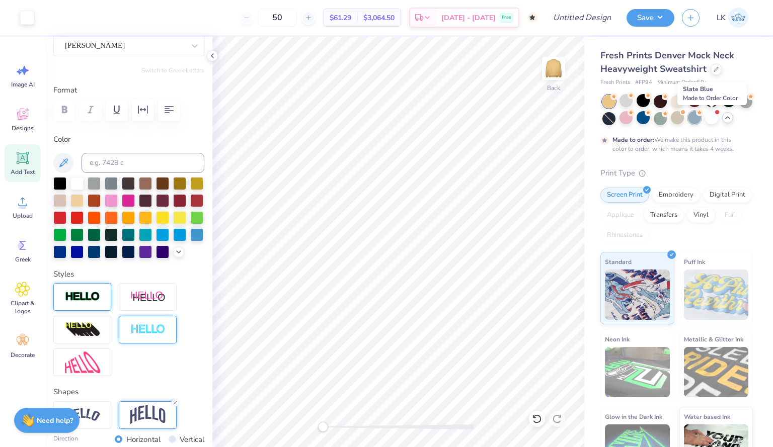
click at [701, 116] on div at bounding box center [694, 117] width 13 height 13
click at [718, 120] on div at bounding box center [711, 117] width 13 height 13
type input "9.27"
type input "5.61"
type input "3.85"
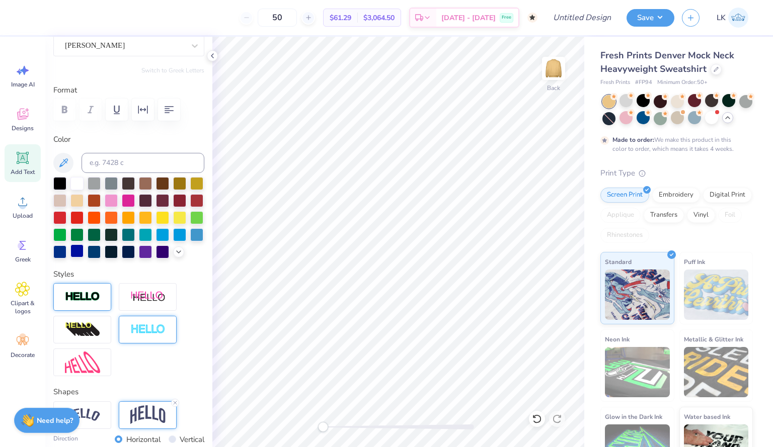
click at [83, 247] on div at bounding box center [76, 250] width 13 height 13
click at [66, 245] on div at bounding box center [59, 250] width 13 height 13
click at [175, 255] on icon at bounding box center [179, 251] width 8 height 8
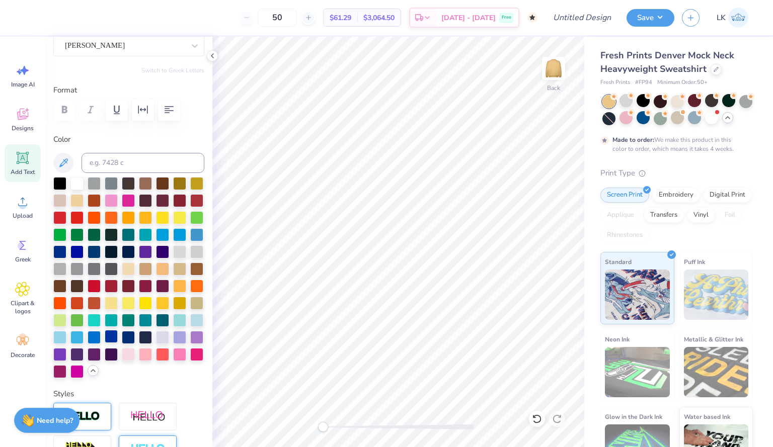
click at [118, 343] on div at bounding box center [111, 336] width 13 height 13
click at [101, 343] on div at bounding box center [94, 336] width 13 height 13
type input "11.50"
type input "6.95"
type input "3.79"
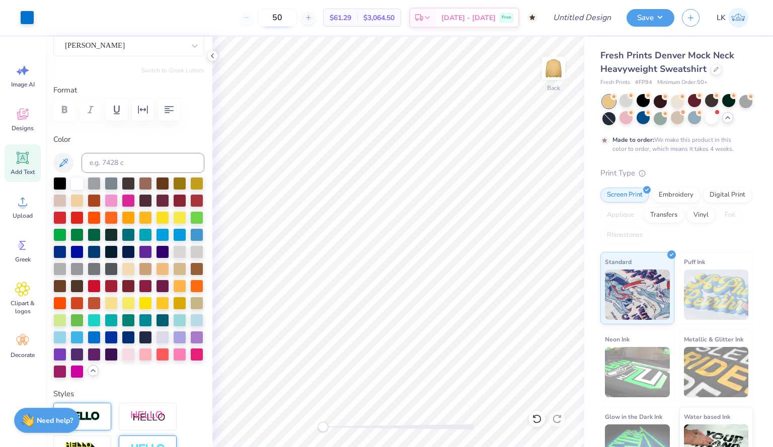
click at [296, 18] on input "50" at bounding box center [277, 18] width 39 height 18
drag, startPoint x: 297, startPoint y: 18, endPoint x: 281, endPoint y: 16, distance: 16.2
click at [281, 16] on input "50" at bounding box center [277, 18] width 39 height 18
type input "100"
click at [715, 69] on icon at bounding box center [715, 68] width 5 height 5
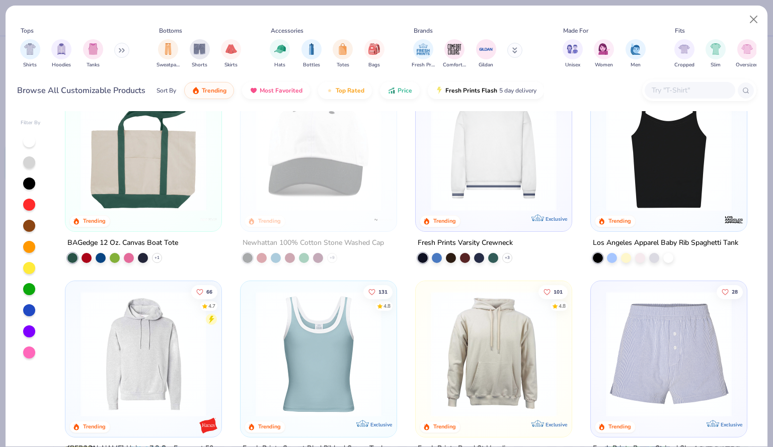
scroll to position [1485, 0]
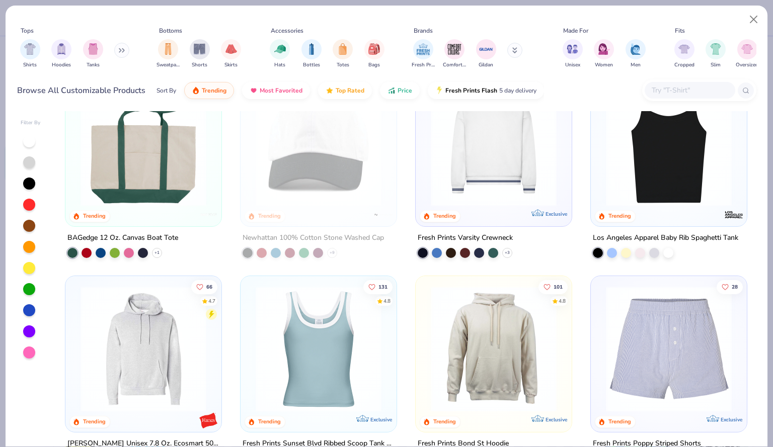
click at [661, 87] on input "text" at bounding box center [688, 90] width 77 height 12
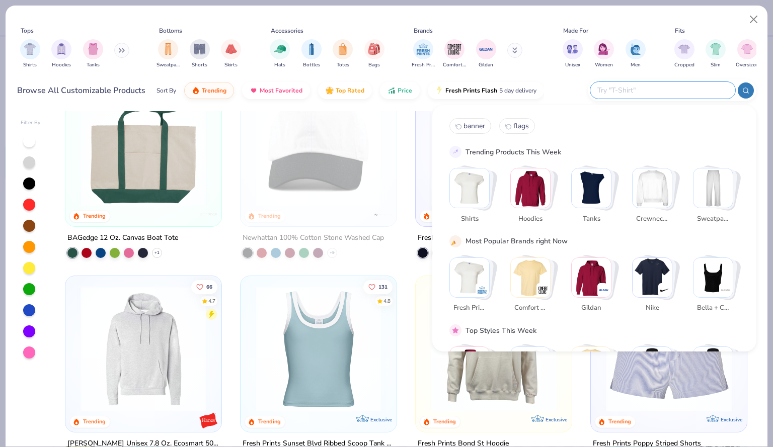
click at [648, 208] on div "Stack Card Button Crewnecks" at bounding box center [652, 188] width 40 height 40
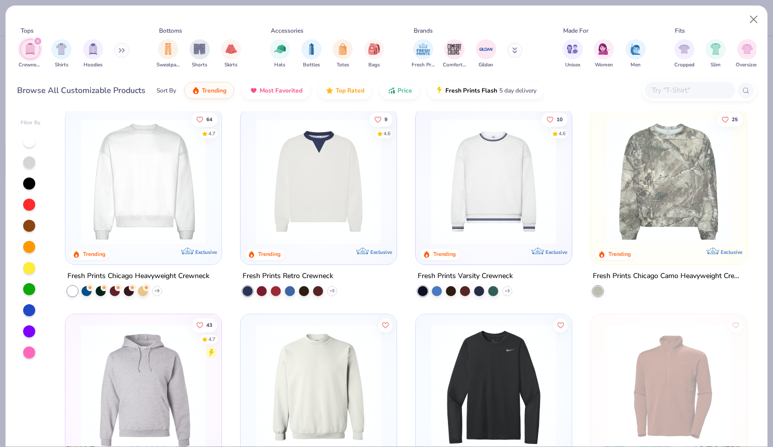
scroll to position [10, 0]
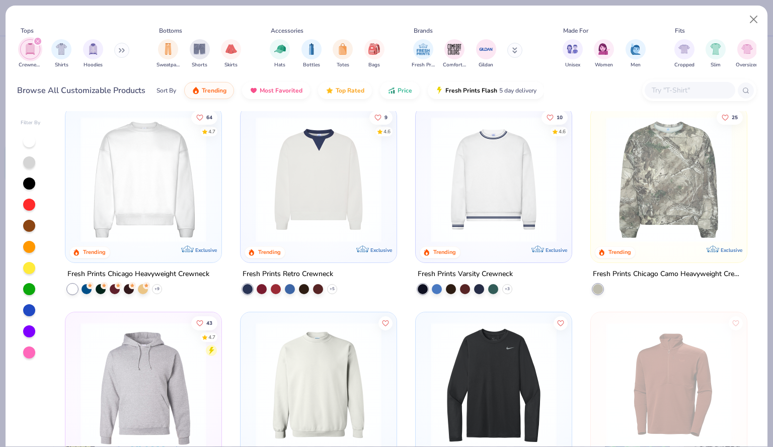
click at [130, 194] on img at bounding box center [143, 180] width 136 height 126
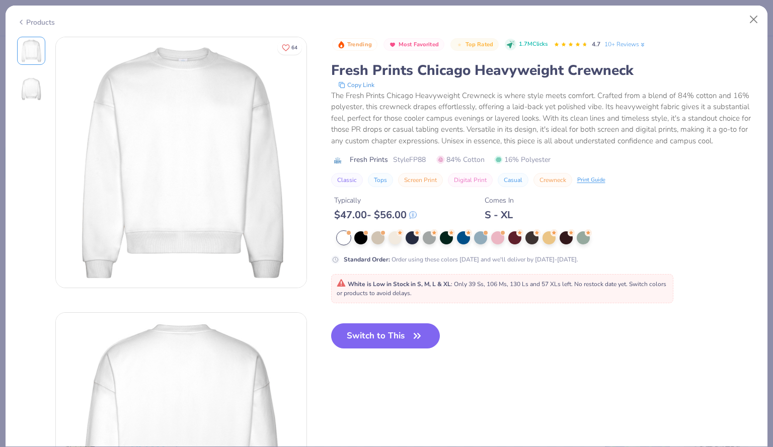
click at [383, 345] on button "Switch to This" at bounding box center [385, 335] width 109 height 25
click at [378, 345] on button "Switch to This" at bounding box center [385, 335] width 109 height 25
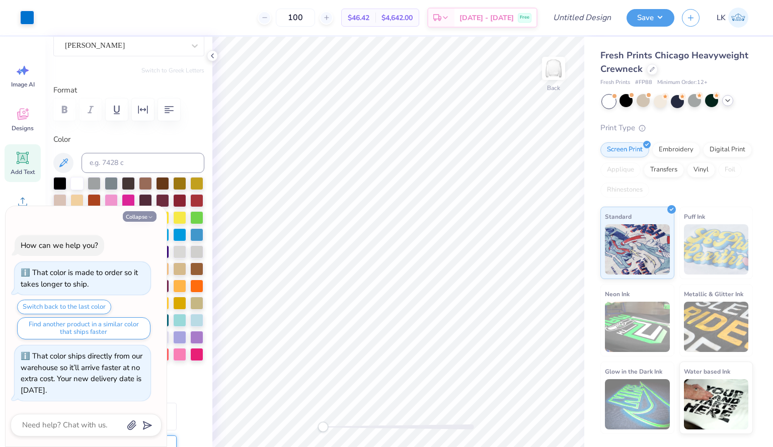
click at [153, 218] on icon "button" at bounding box center [150, 217] width 6 height 6
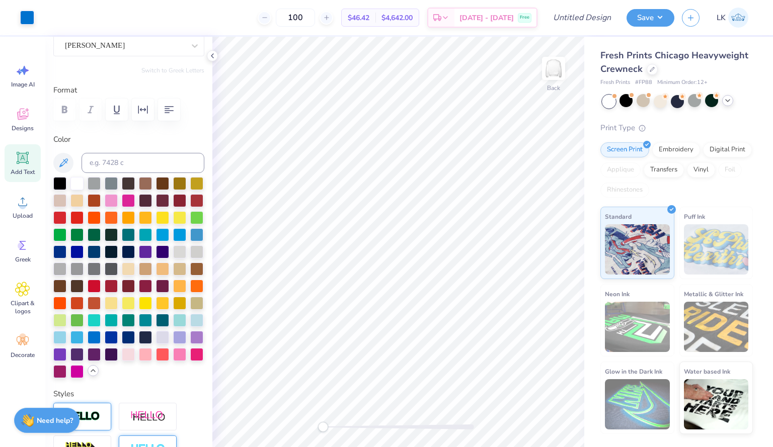
click at [727, 102] on icon at bounding box center [727, 101] width 8 height 8
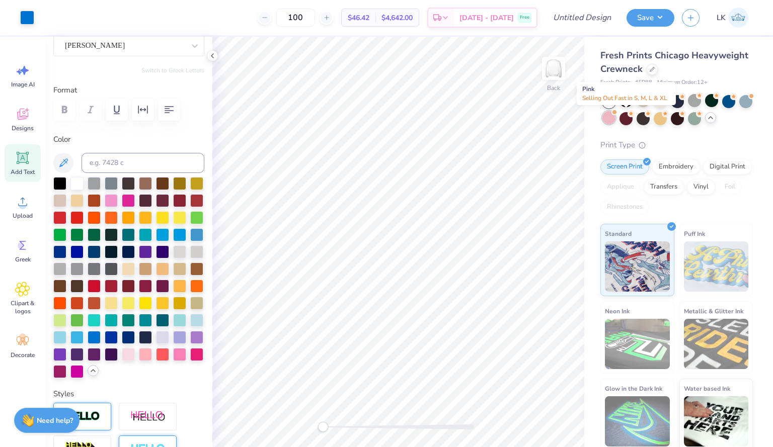
click at [615, 116] on div at bounding box center [608, 117] width 13 height 13
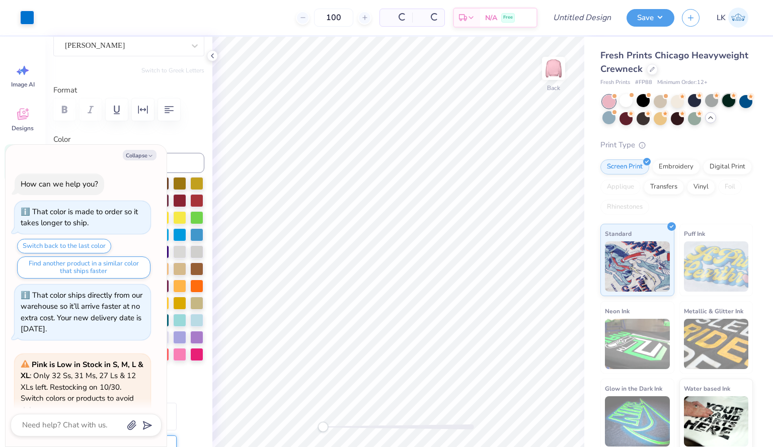
scroll to position [73, 0]
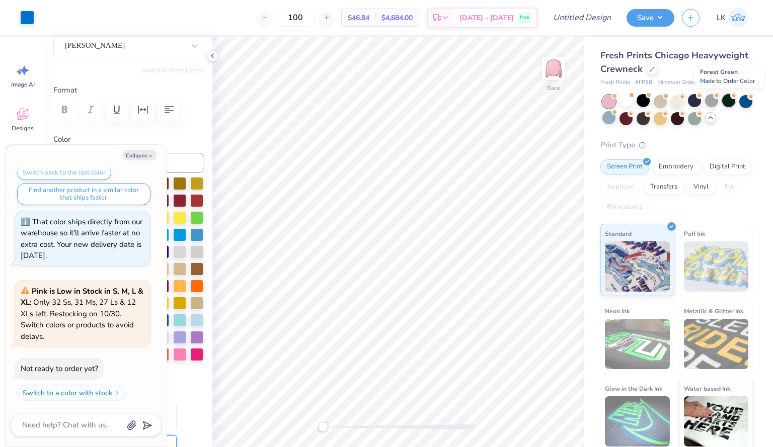
click at [727, 99] on div at bounding box center [728, 100] width 13 height 13
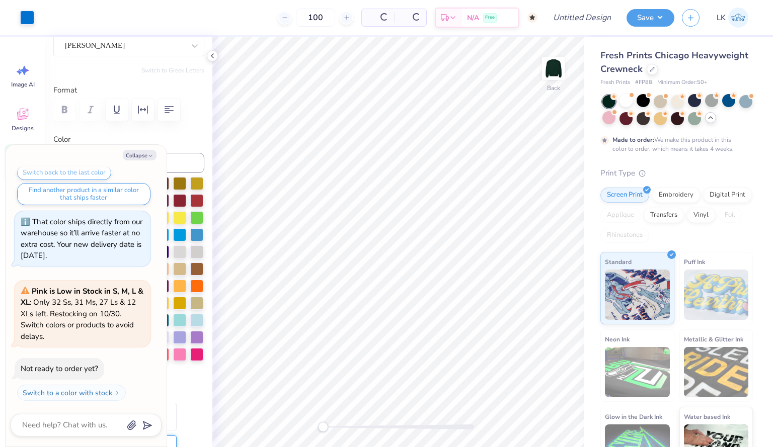
scroll to position [168, 0]
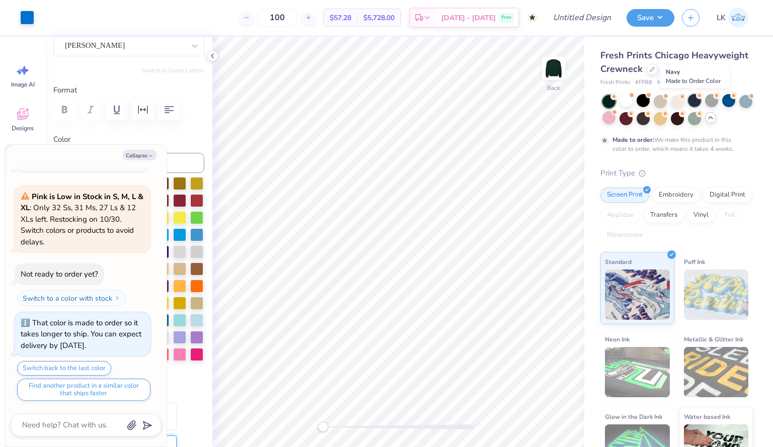
click at [691, 100] on div at bounding box center [694, 100] width 13 height 13
type textarea "x"
type input "6.25"
click at [138, 152] on button "Collapse" at bounding box center [140, 155] width 34 height 11
type textarea "x"
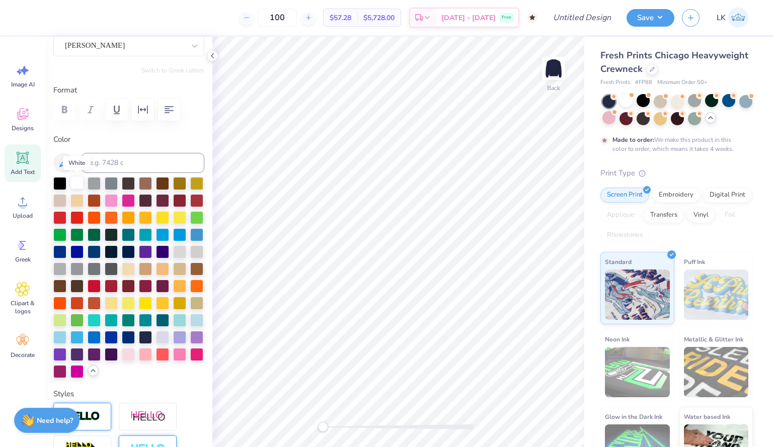
click at [78, 181] on div at bounding box center [76, 182] width 13 height 13
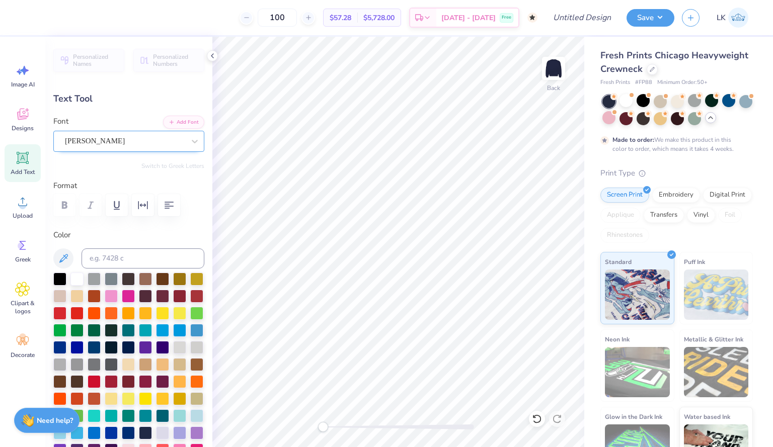
click at [148, 142] on div "Holly FREE" at bounding box center [125, 141] width 122 height 16
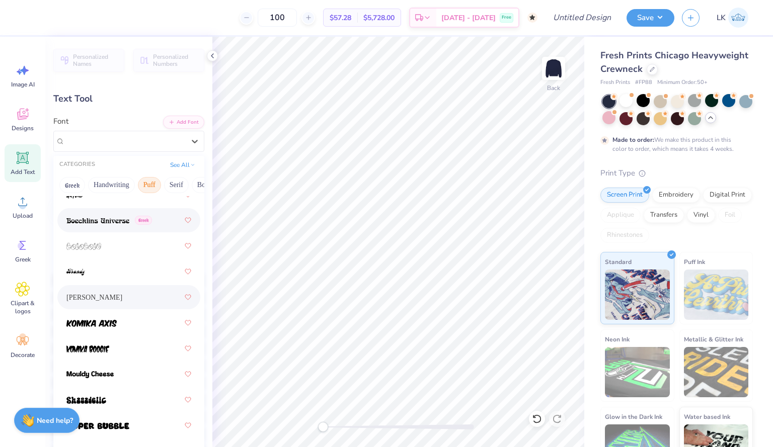
scroll to position [106, 0]
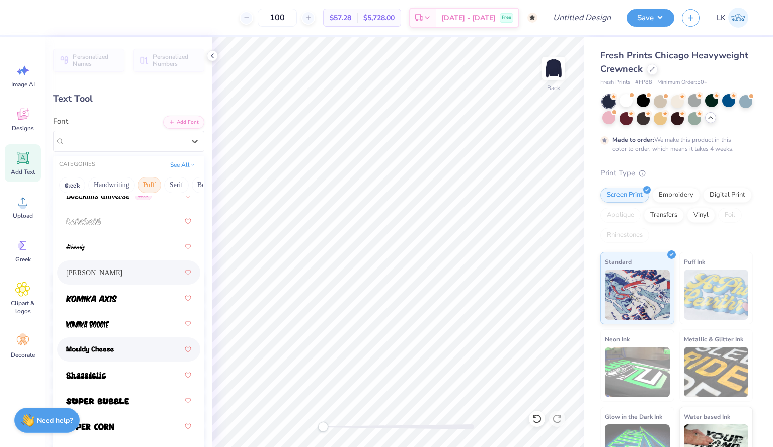
click at [138, 346] on div at bounding box center [128, 350] width 125 height 18
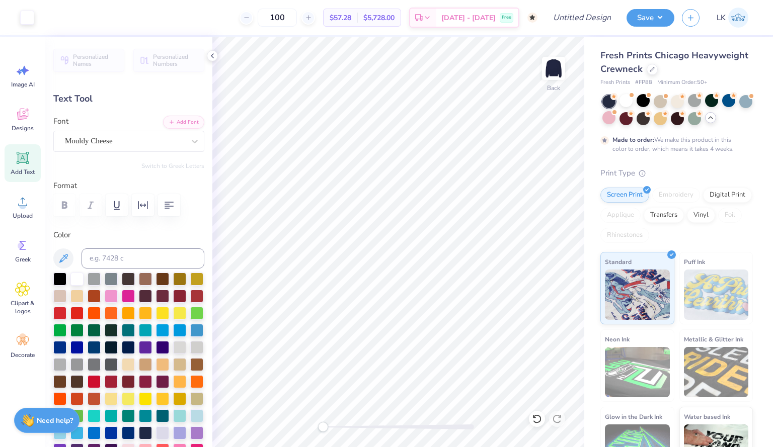
type input "12.14"
type input "7.46"
type input "5.24"
click at [27, 164] on icon at bounding box center [22, 157] width 15 height 15
type input "5.95"
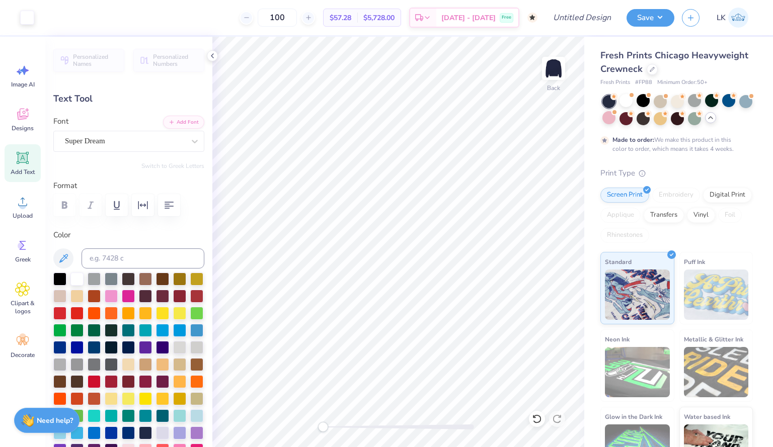
type input "1.72"
type input "9.64"
type textarea "Xi Rho"
type input "7.07"
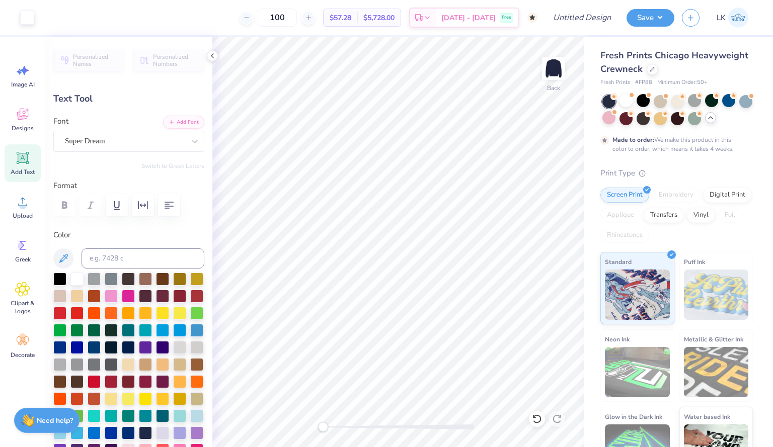
type input "1.73"
type input "5.34"
type input "1.31"
type input "10.13"
click at [143, 136] on div "Super Dream" at bounding box center [125, 141] width 122 height 16
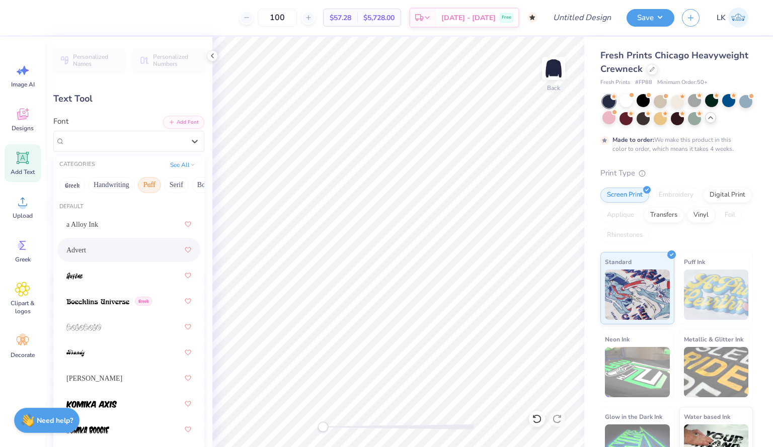
click at [137, 241] on div "Advert" at bounding box center [128, 250] width 125 height 18
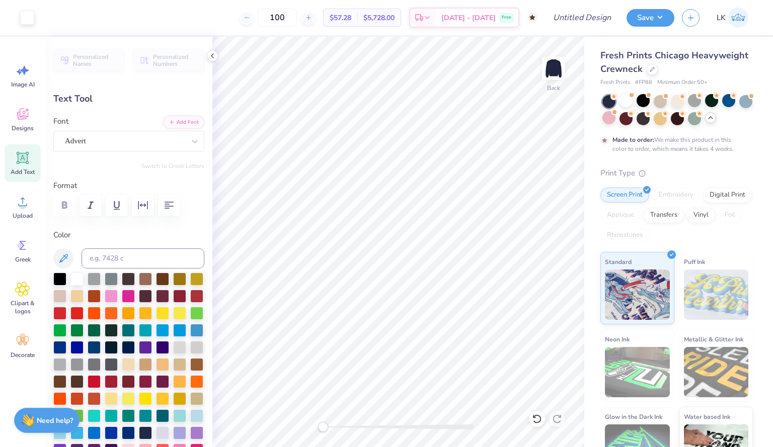
type input "5.45"
type input "1.66"
type input "9.95"
click at [584, 21] on input "Design Title" at bounding box center [593, 18] width 49 height 20
type input "O"
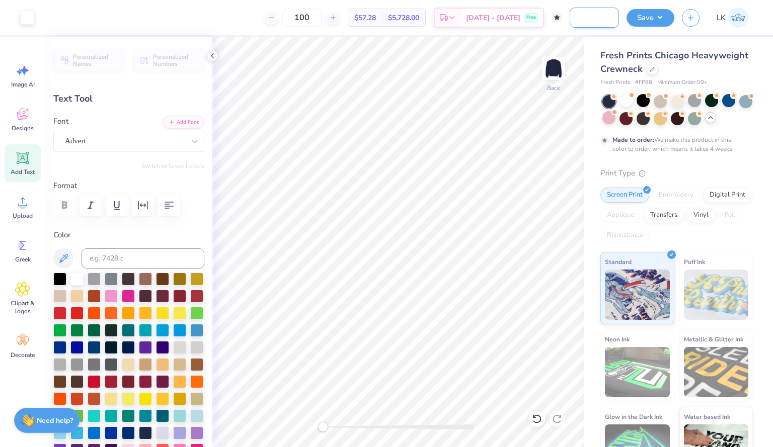
scroll to position [0, 55]
type input "General Merch (Ohio U)"
click at [659, 20] on button "Save" at bounding box center [650, 17] width 48 height 18
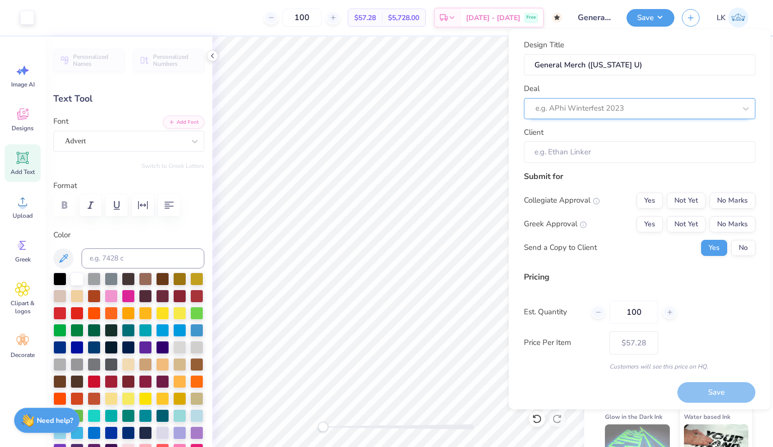
click at [654, 108] on div at bounding box center [635, 109] width 200 height 14
click at [706, 313] on div "Est. Quantity 100" at bounding box center [639, 312] width 231 height 23
click at [557, 160] on input "Client" at bounding box center [639, 152] width 231 height 22
click at [570, 147] on input "Client" at bounding box center [639, 152] width 231 height 22
click at [626, 70] on input "General Merch (Ohio U)" at bounding box center [639, 65] width 231 height 22
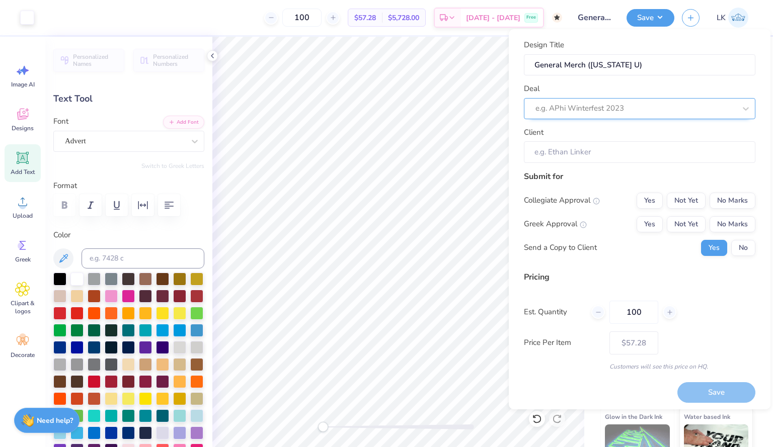
click at [661, 102] on div at bounding box center [635, 109] width 200 height 14
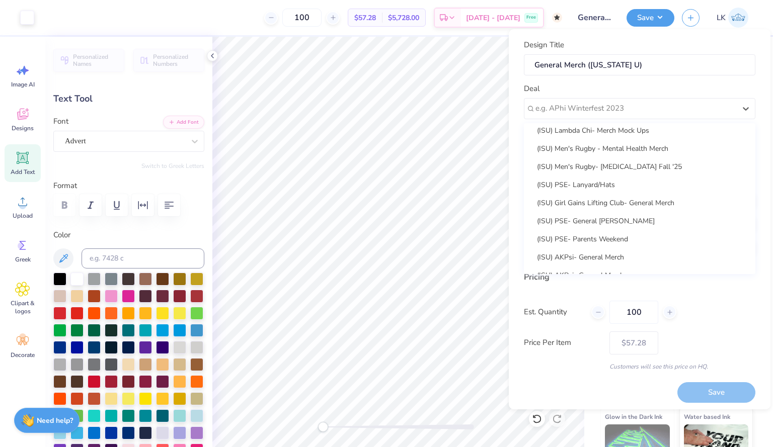
scroll to position [127, 0]
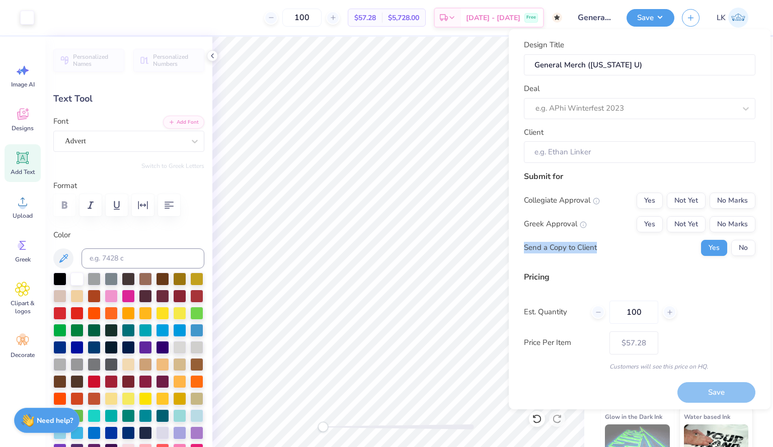
drag, startPoint x: 749, startPoint y: 236, endPoint x: 737, endPoint y: 213, distance: 26.3
click at [737, 213] on div "Design Title General Merch (Ohio U) Deal e.g. APhi Winterfest 2023 Client Submi…" at bounding box center [639, 219] width 262 height 380
click at [740, 104] on icon at bounding box center [745, 109] width 10 height 10
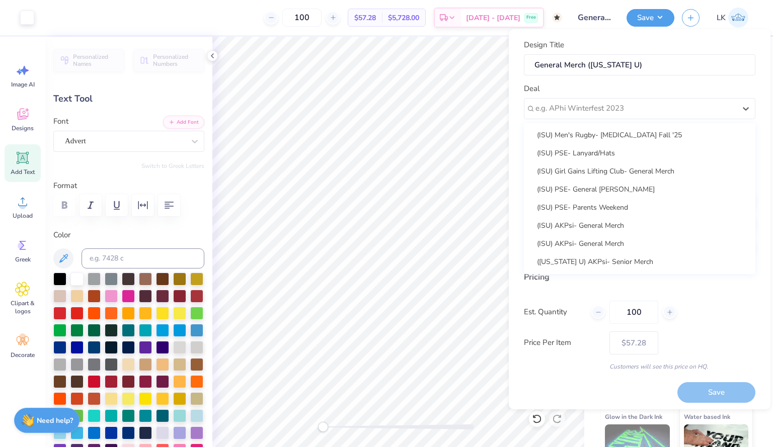
scroll to position [0, 0]
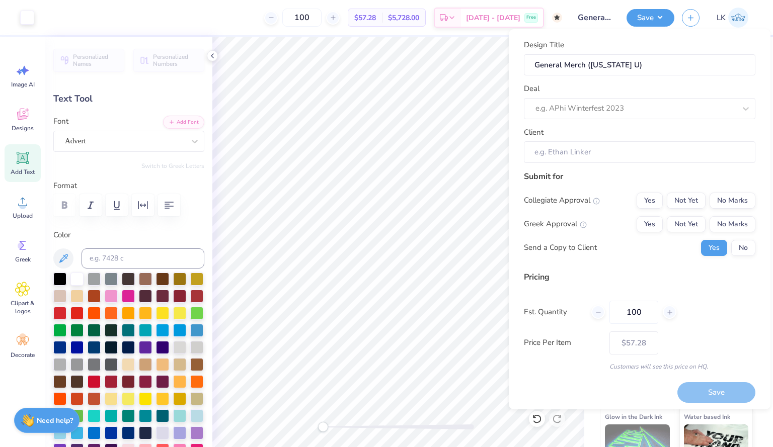
click at [578, 294] on div "Pricing Est. Quantity 100 Price Per Item $57.28 Customers will see this price o…" at bounding box center [639, 321] width 231 height 100
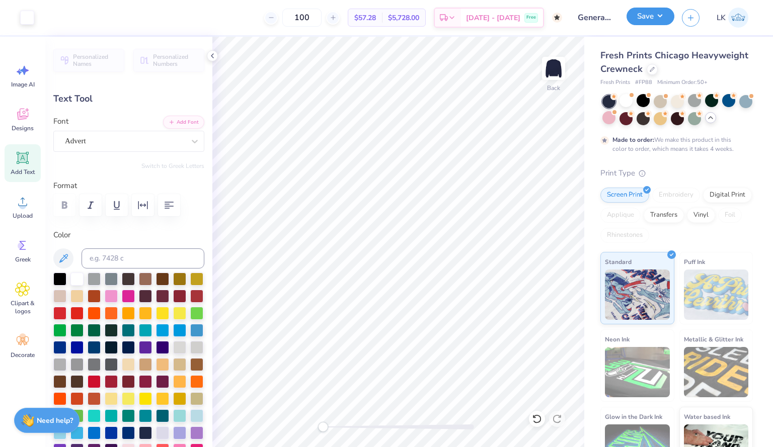
click at [640, 11] on button "Save" at bounding box center [650, 17] width 48 height 18
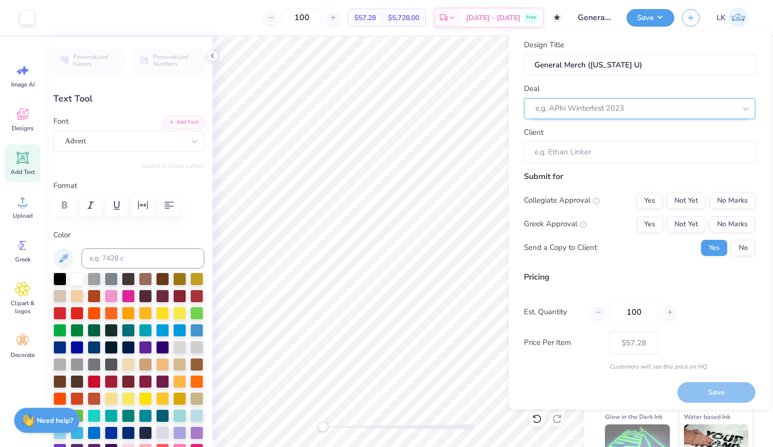
click at [604, 113] on div at bounding box center [635, 109] width 200 height 14
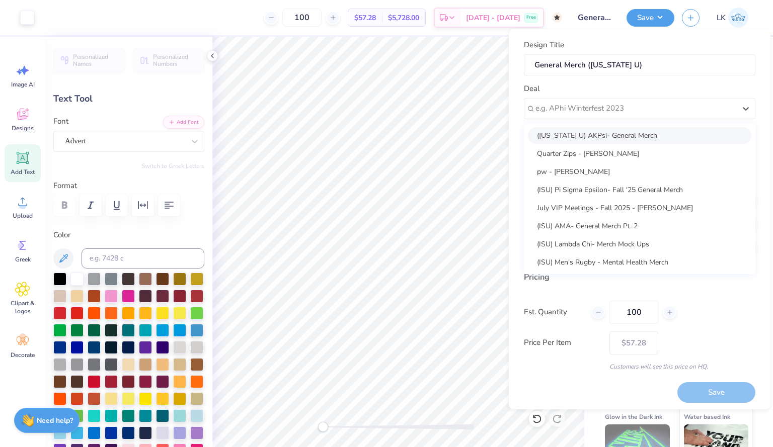
click at [630, 139] on div "(Ohio U) AKPsi- General Merch" at bounding box center [639, 135] width 223 height 17
type input "Allison Shovlain"
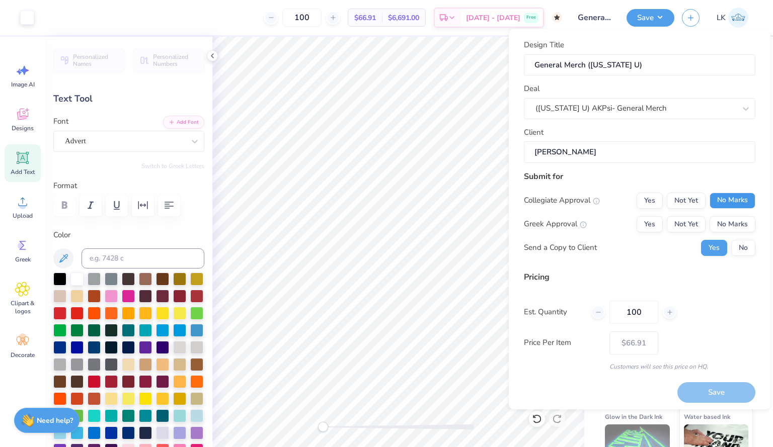
click at [716, 202] on button "No Marks" at bounding box center [732, 201] width 46 height 16
click at [640, 228] on button "Yes" at bounding box center [649, 224] width 26 height 16
click at [684, 399] on button "Save" at bounding box center [716, 392] width 78 height 21
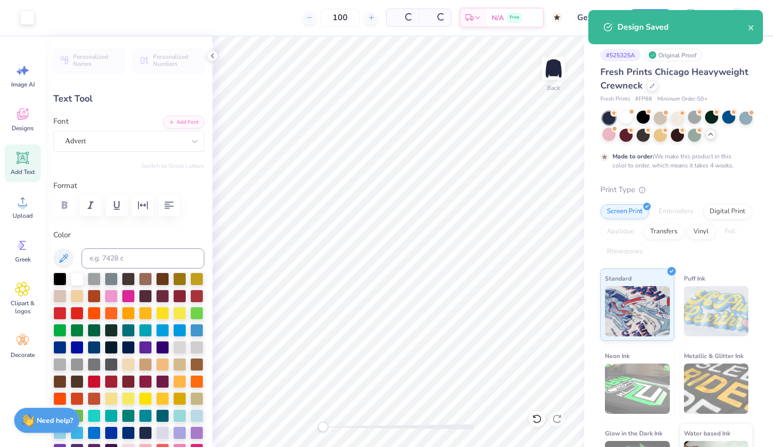
type input "$66.91"
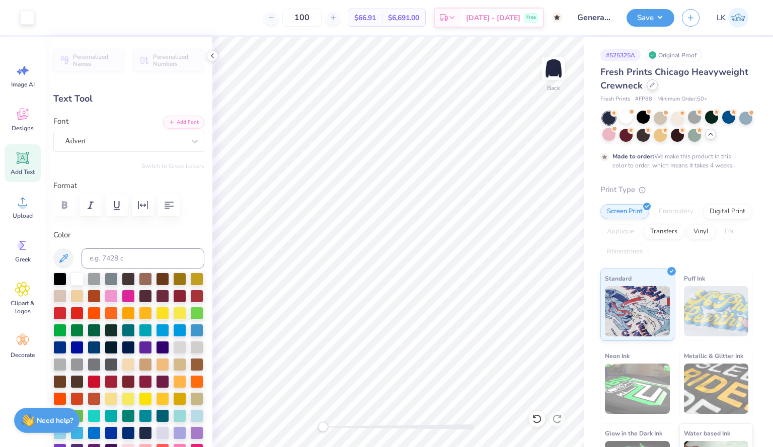
click at [657, 90] on div at bounding box center [651, 84] width 11 height 11
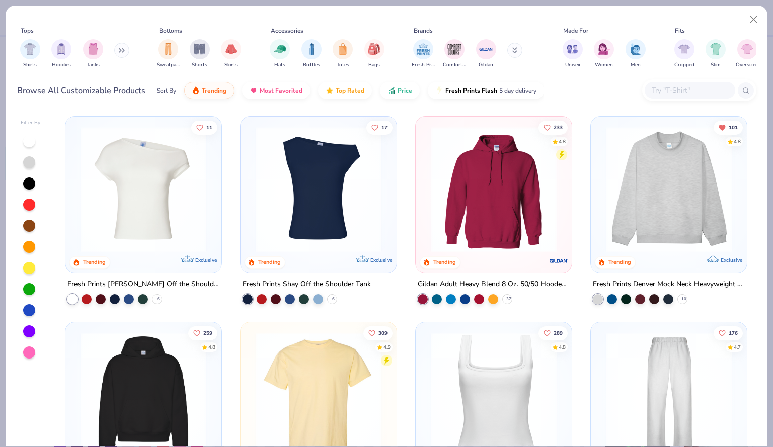
click at [671, 167] on img at bounding box center [669, 190] width 136 height 126
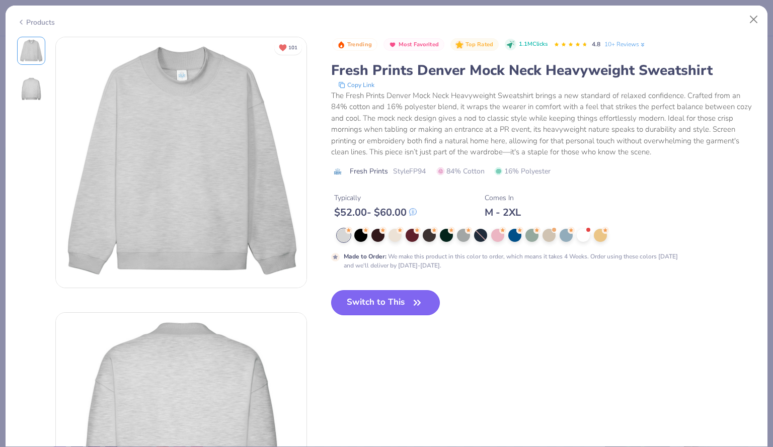
click at [352, 300] on button "Switch to This" at bounding box center [385, 302] width 109 height 25
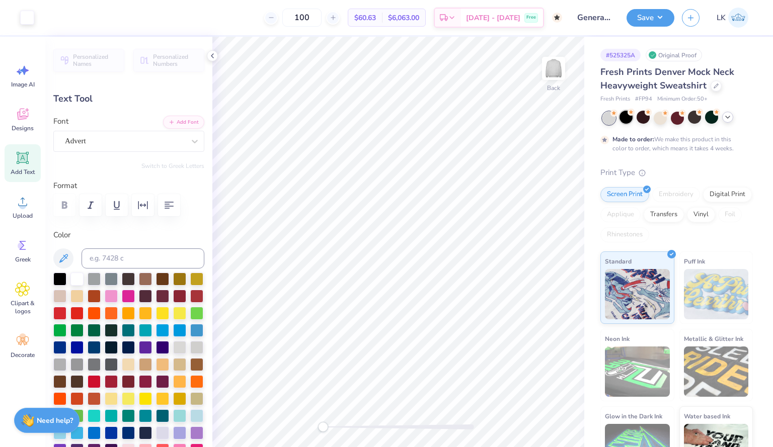
click at [620, 117] on div at bounding box center [625, 117] width 13 height 13
click at [723, 118] on icon at bounding box center [727, 117] width 8 height 8
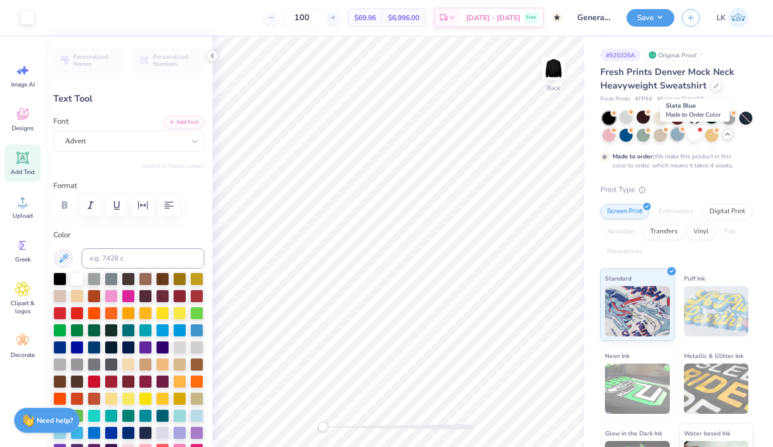
click at [684, 130] on div at bounding box center [676, 134] width 13 height 13
type input "6.46"
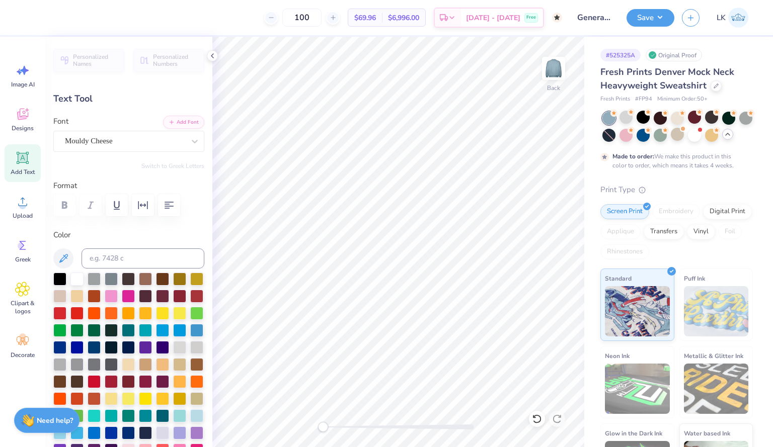
type input "12.14"
type input "7.46"
type input "0.76"
type input "5.45"
type input "1.66"
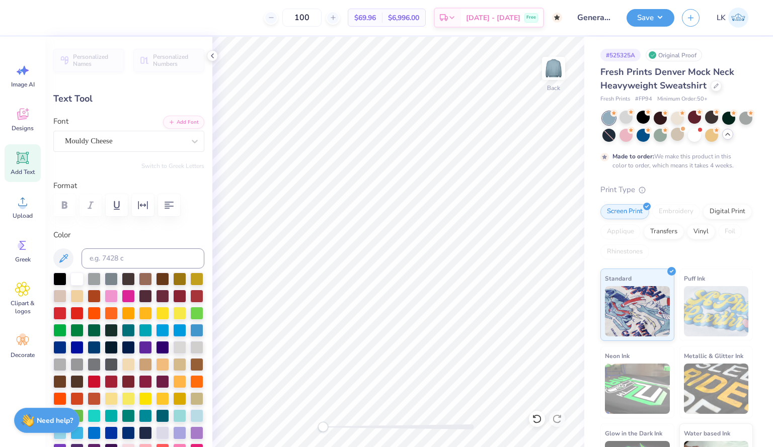
type input "7.39"
type input "12.14"
type input "7.46"
type input "1.59"
click at [639, 17] on button "Save" at bounding box center [650, 17] width 48 height 18
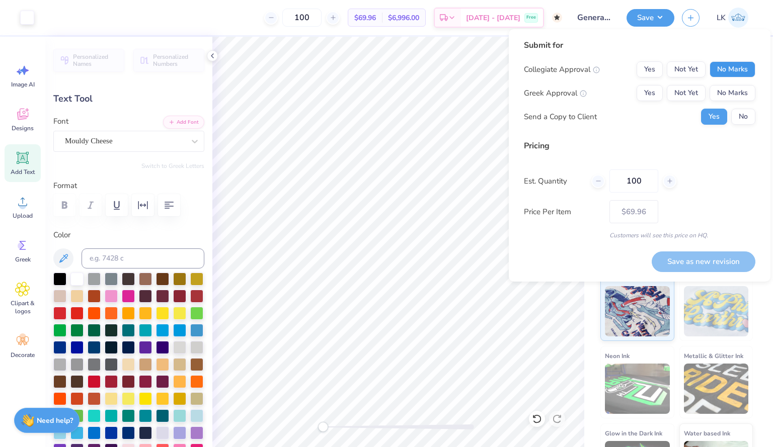
click at [735, 63] on button "No Marks" at bounding box center [732, 69] width 46 height 16
click at [656, 99] on button "Yes" at bounding box center [649, 93] width 26 height 16
click at [682, 257] on button "Save as new revision" at bounding box center [703, 261] width 104 height 21
type input "$69.96"
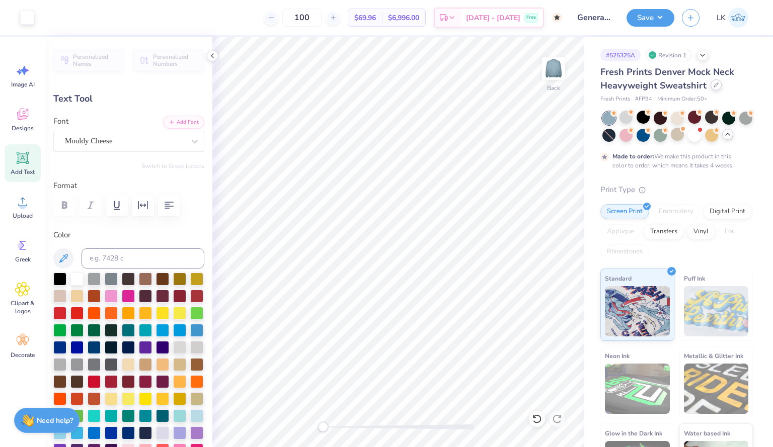
click at [715, 84] on icon at bounding box center [715, 84] width 5 height 5
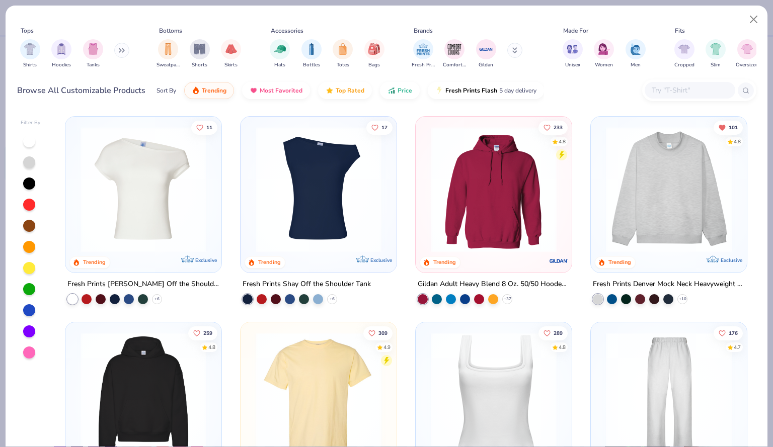
click at [662, 96] on input "text" at bounding box center [688, 90] width 77 height 12
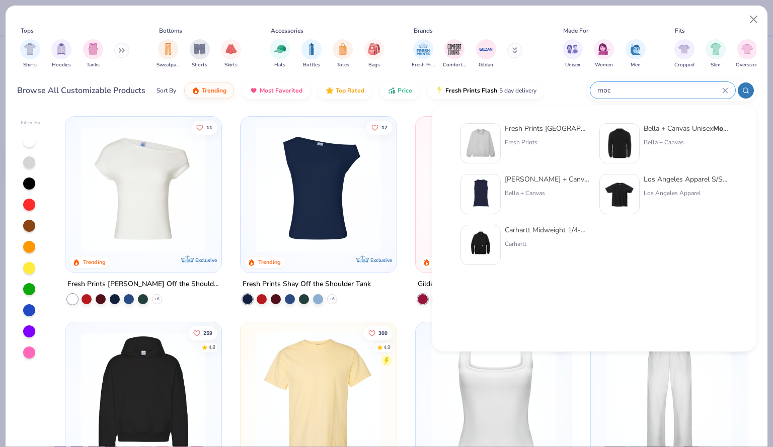
type input "moc"
click at [626, 130] on img at bounding box center [619, 143] width 31 height 31
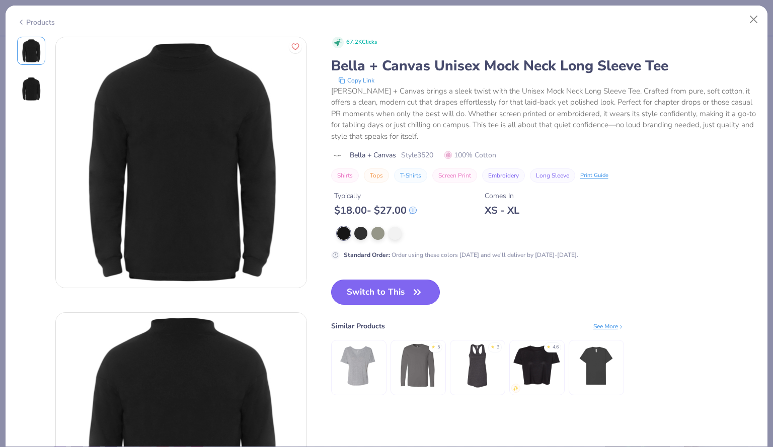
click at [366, 289] on button "Switch to This" at bounding box center [385, 292] width 109 height 25
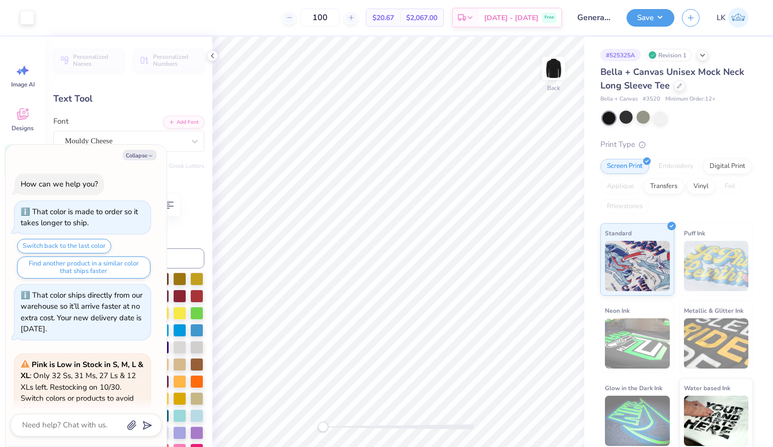
scroll to position [229, 0]
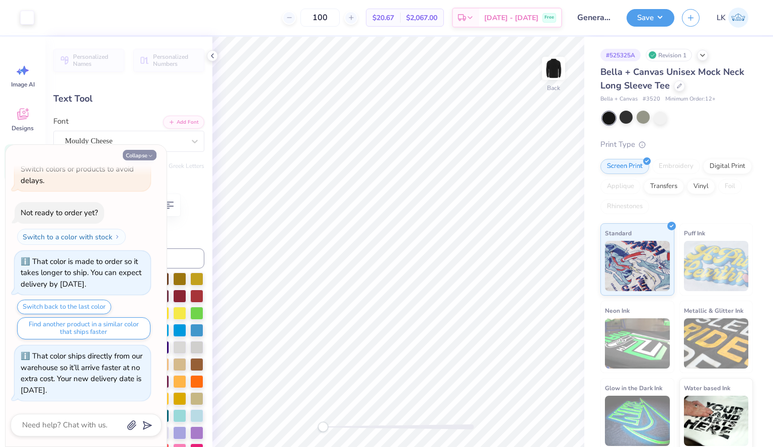
click at [141, 157] on button "Collapse" at bounding box center [140, 155] width 34 height 11
type textarea "x"
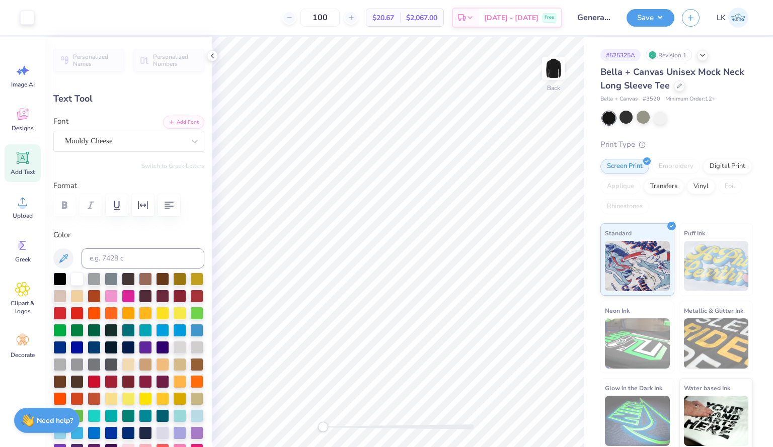
click at [682, 91] on div "Bella + Canvas Unisex Mock Neck Long Sleeve Tee" at bounding box center [676, 78] width 152 height 27
click at [679, 89] on div at bounding box center [678, 84] width 11 height 11
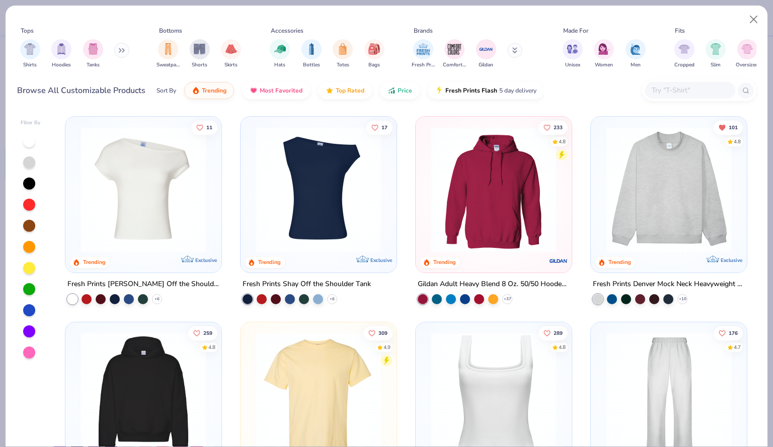
click at [119, 49] on button at bounding box center [121, 50] width 15 height 15
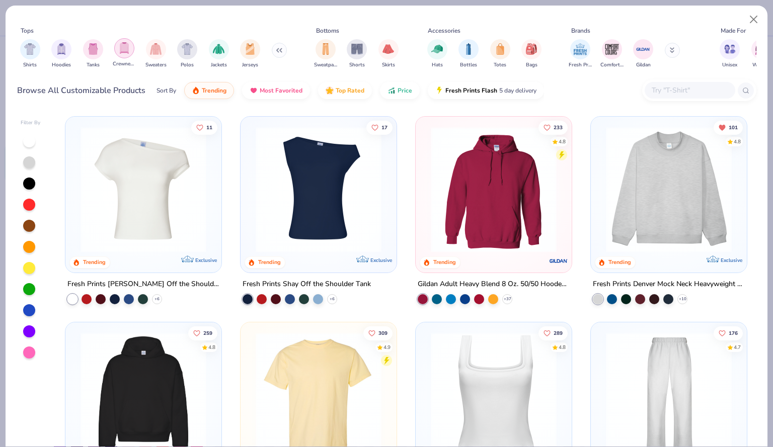
click at [125, 53] on img "filter for Crewnecks" at bounding box center [124, 48] width 11 height 12
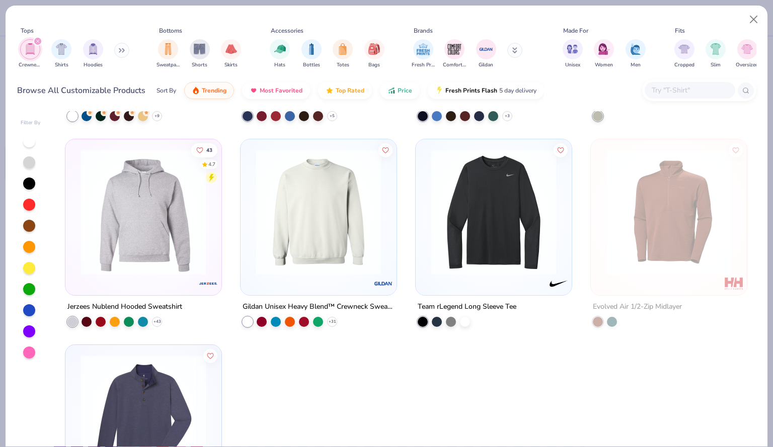
scroll to position [185, 0]
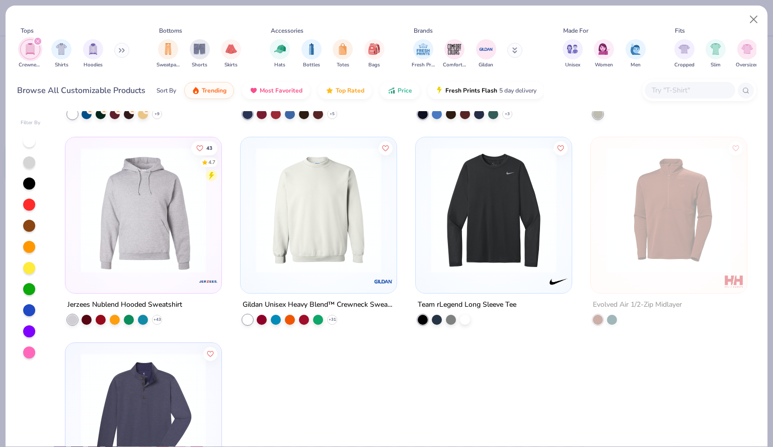
click at [316, 224] on img at bounding box center [318, 210] width 136 height 126
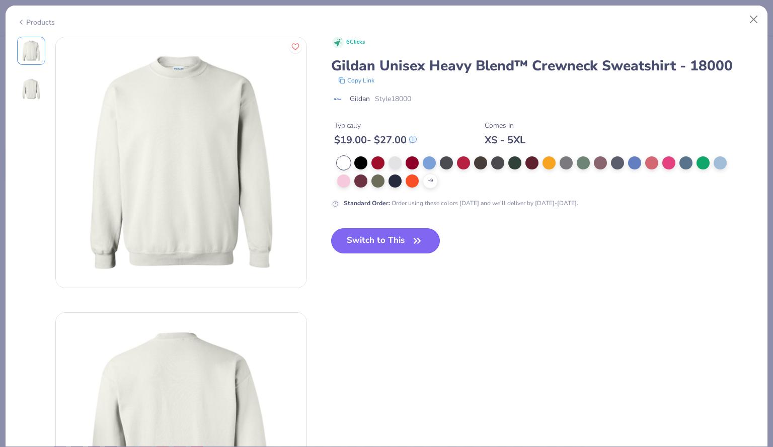
click at [385, 244] on button "Switch to This" at bounding box center [385, 240] width 109 height 25
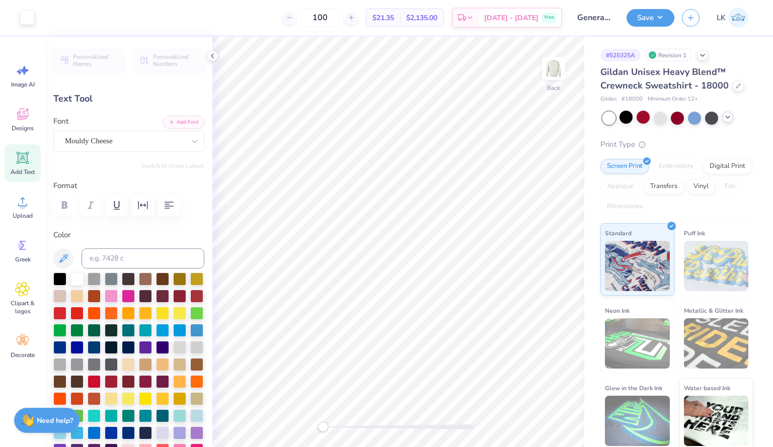
click at [729, 119] on icon at bounding box center [727, 117] width 8 height 8
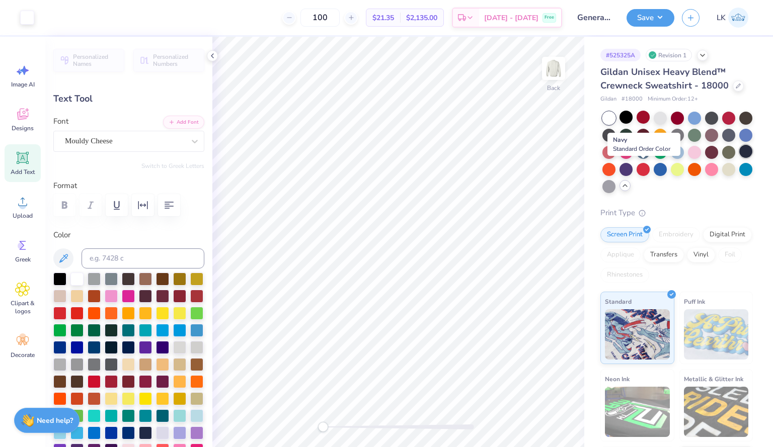
click at [739, 158] on div at bounding box center [745, 151] width 13 height 13
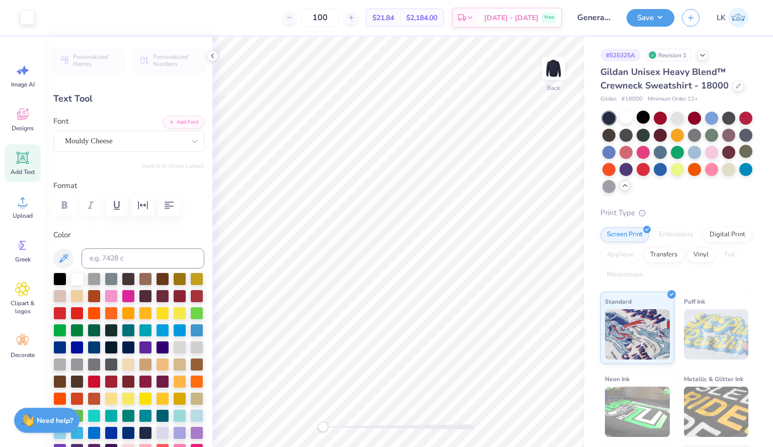
type input "5.60"
type input "5.45"
type input "1.66"
type input "11.40"
click at [670, 24] on div "Save" at bounding box center [650, 18] width 48 height 18
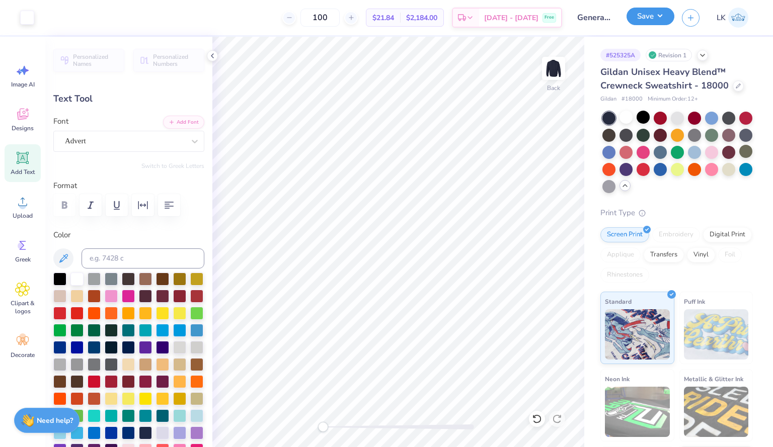
click at [644, 17] on button "Save" at bounding box center [650, 17] width 48 height 18
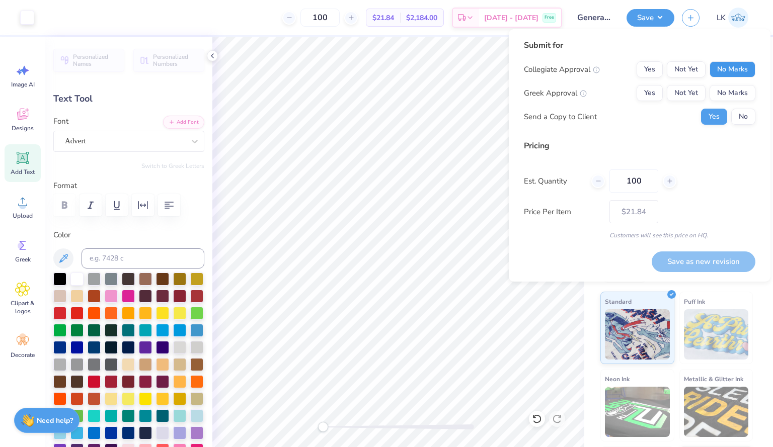
click at [731, 63] on button "No Marks" at bounding box center [732, 69] width 46 height 16
click at [650, 93] on button "Yes" at bounding box center [649, 93] width 26 height 16
click at [642, 187] on input "100" at bounding box center [633, 180] width 49 height 23
drag, startPoint x: 642, startPoint y: 187, endPoint x: 620, endPoint y: 184, distance: 22.3
click at [620, 184] on input "100" at bounding box center [633, 180] width 49 height 23
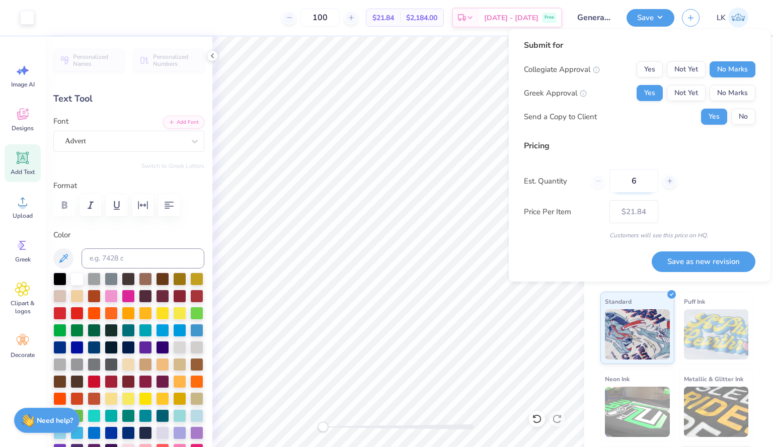
type input "60"
type input "$23.21"
type input "60"
click at [712, 204] on div "Price Per Item $23.21" at bounding box center [639, 211] width 231 height 23
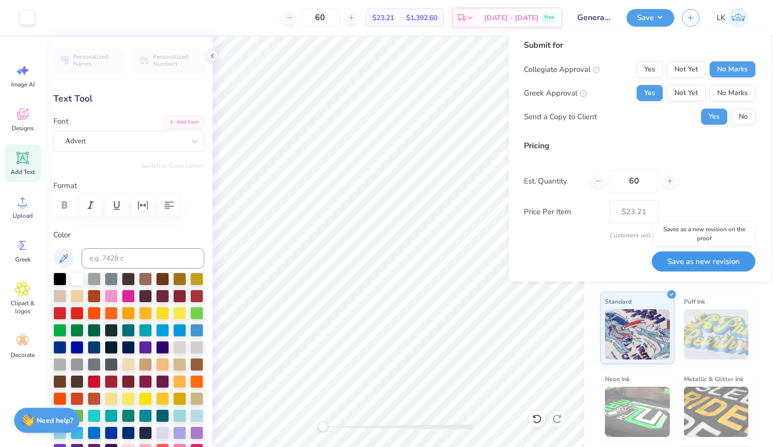
click at [696, 266] on button "Save as new revision" at bounding box center [703, 261] width 104 height 21
type input "$23.21"
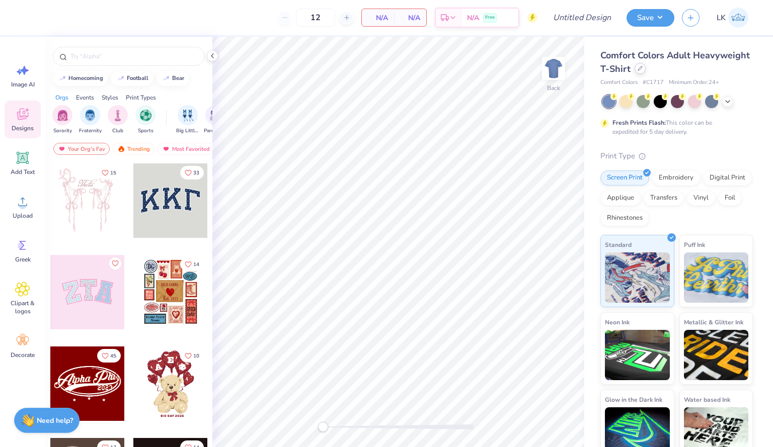
click at [642, 69] on icon at bounding box center [639, 68] width 5 height 5
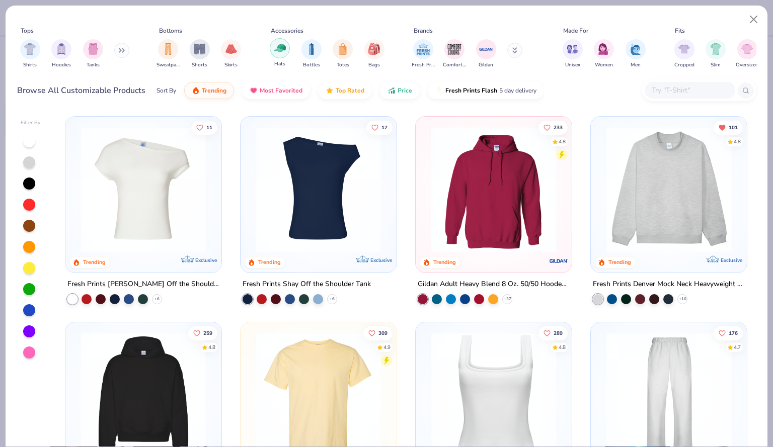
click at [286, 48] on div "filter for Hats" at bounding box center [280, 48] width 20 height 20
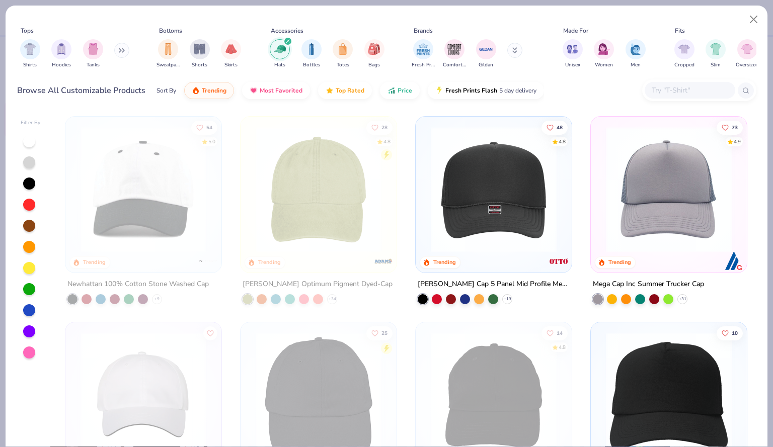
drag, startPoint x: 756, startPoint y: 181, endPoint x: 771, endPoint y: 201, distance: 24.6
click at [771, 201] on div "Tops Shirts Hoodies Tanks Bottoms Sweatpants Shorts Skirts Accessories Hats Bot…" at bounding box center [386, 223] width 773 height 447
drag, startPoint x: 746, startPoint y: 171, endPoint x: 753, endPoint y: 184, distance: 14.9
click at [753, 184] on div "54 5.0 Trending Newhattan 100% Cotton Stone Washed Cap + 9 28 4.8 Trending Adam…" at bounding box center [406, 278] width 700 height 335
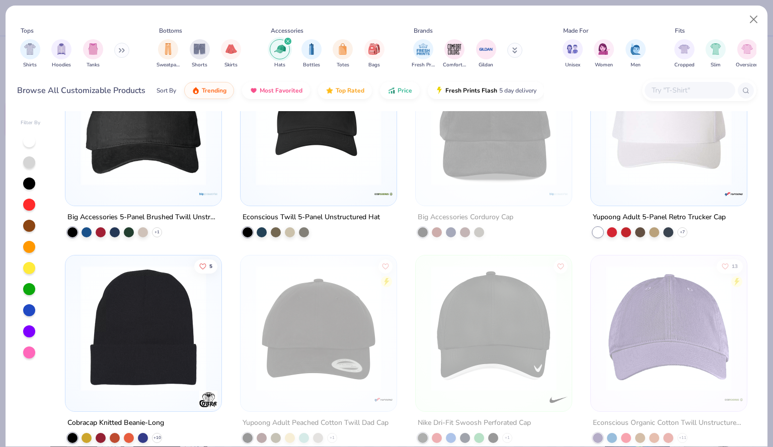
scroll to position [839, 0]
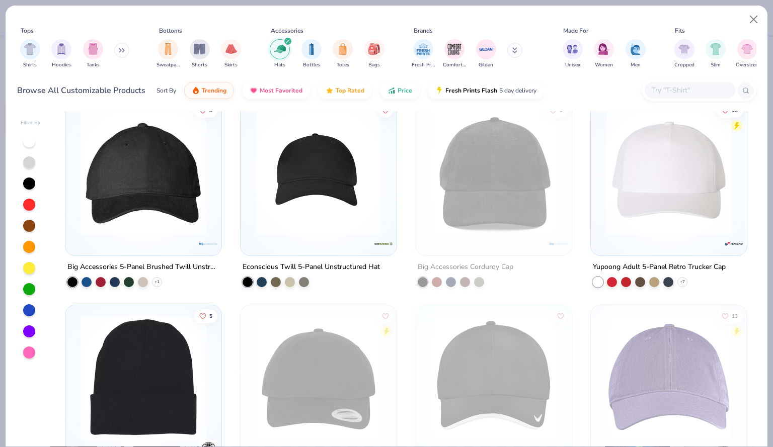
click at [341, 174] on img at bounding box center [318, 173] width 136 height 126
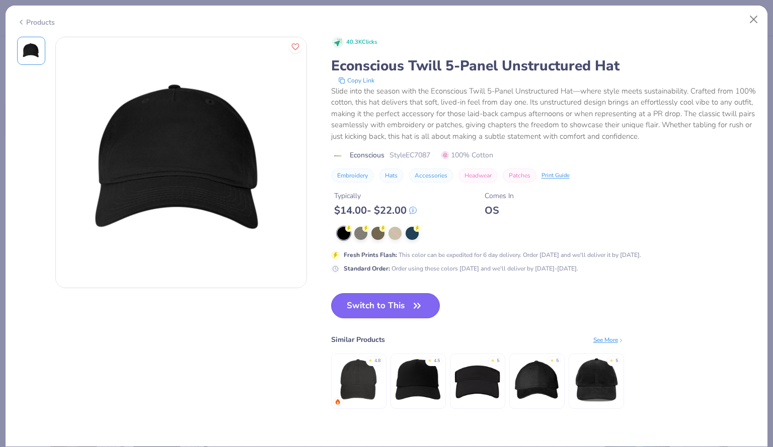
click at [385, 303] on button "Switch to This" at bounding box center [385, 305] width 109 height 25
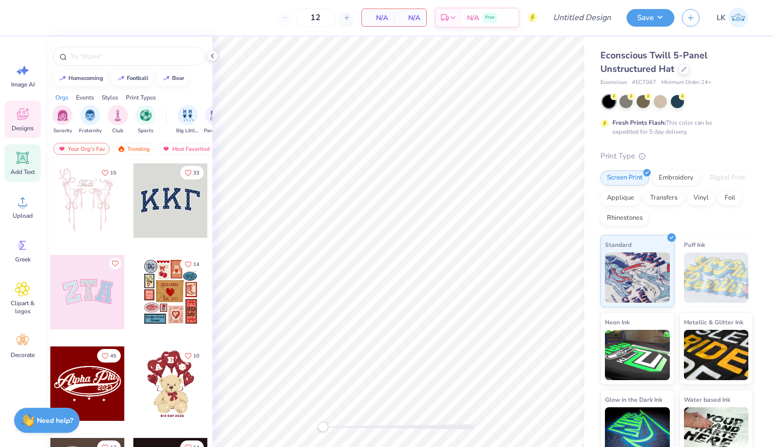
click at [27, 160] on icon at bounding box center [23, 158] width 10 height 10
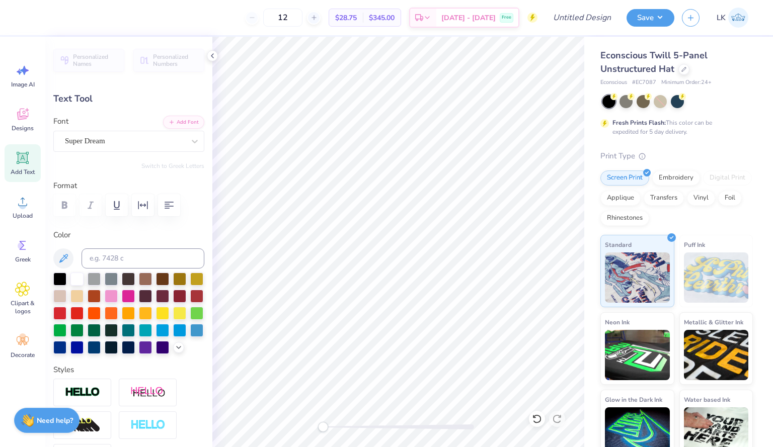
scroll to position [9, 2]
type textarea "AKPsi"
type input "2.28"
type textarea "AKPsi"
click at [678, 100] on div at bounding box center [676, 100] width 13 height 13
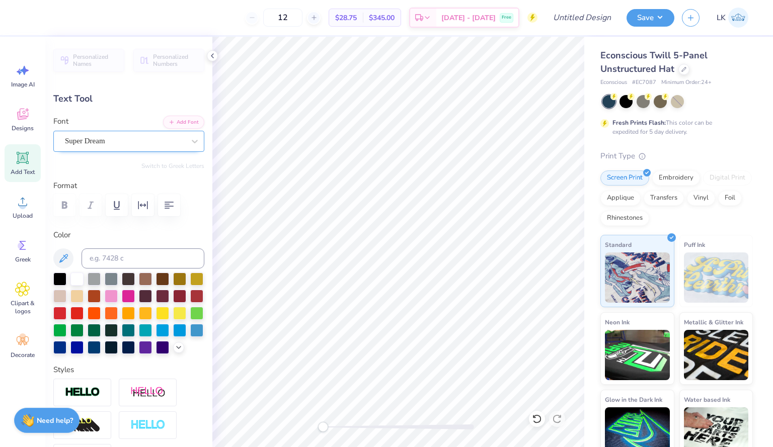
click at [152, 140] on div "Super Dream" at bounding box center [125, 141] width 122 height 16
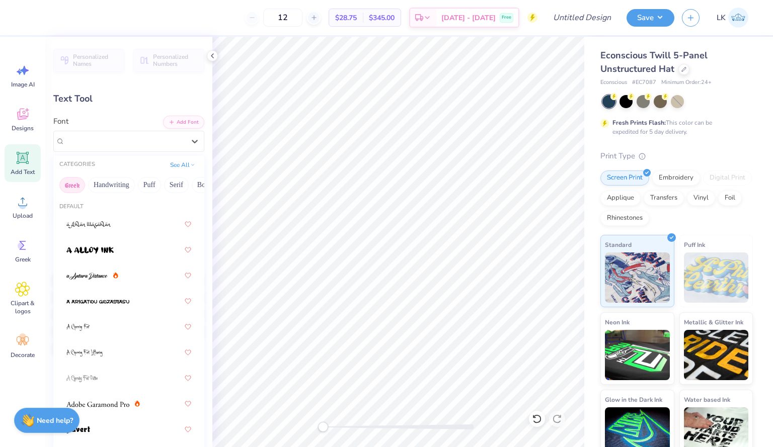
click at [81, 182] on button "Greek" at bounding box center [72, 185] width 26 height 16
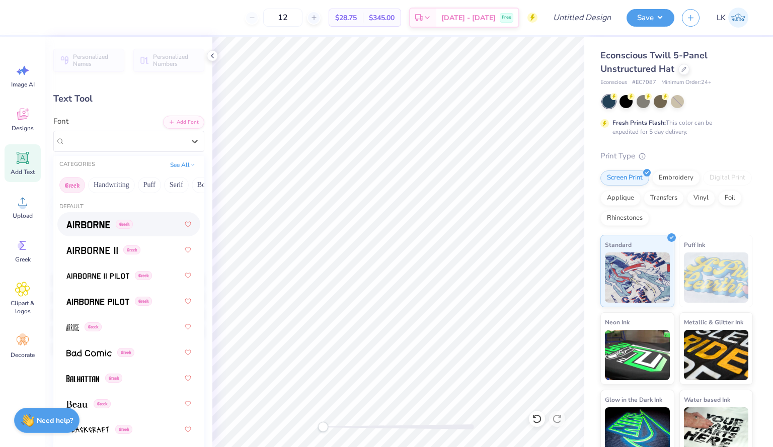
click at [116, 227] on div "Greek" at bounding box center [99, 224] width 66 height 11
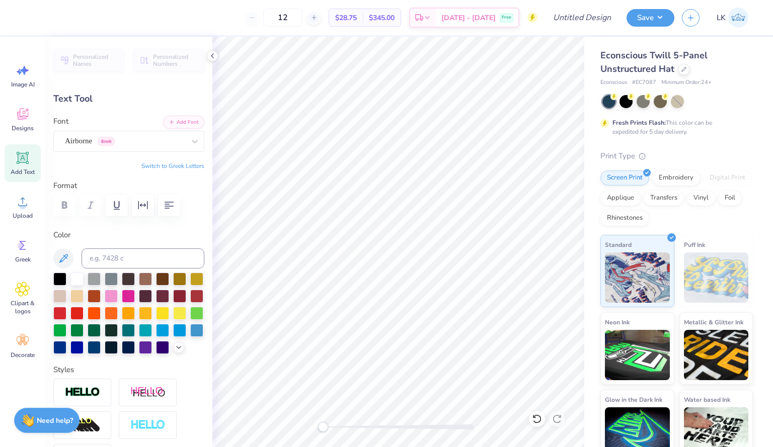
click at [177, 168] on button "Switch to Greek Letters" at bounding box center [172, 166] width 63 height 8
click at [30, 155] on icon at bounding box center [22, 157] width 15 height 15
type input "2.12"
type textarea "Alpha Kappa Psi"
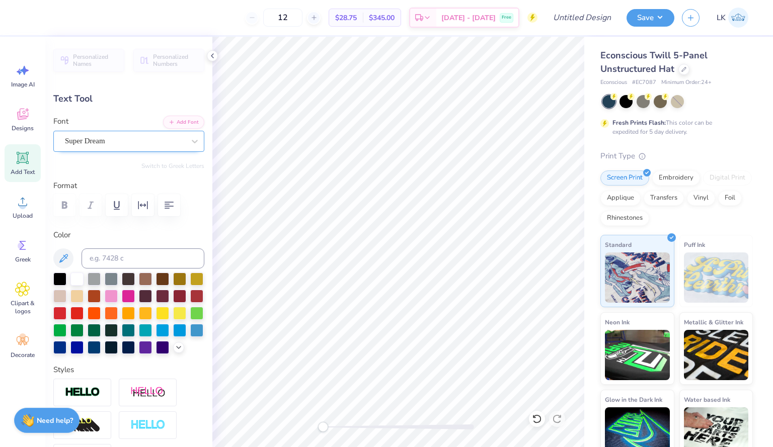
click at [133, 146] on div "Super Dream" at bounding box center [125, 141] width 122 height 16
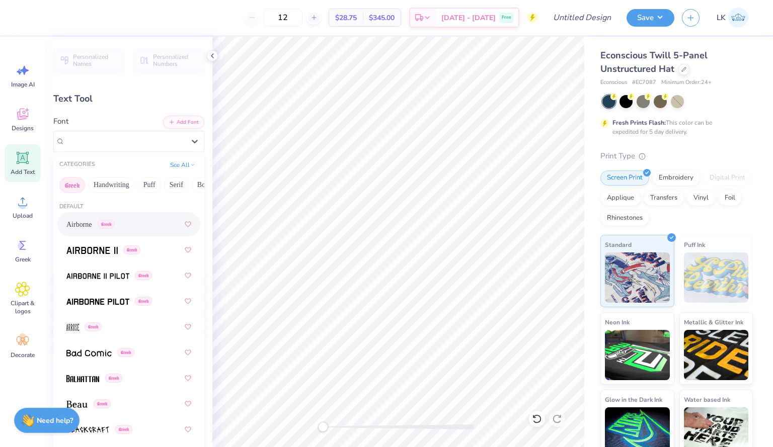
click at [92, 229] on span "Airborne" at bounding box center [79, 224] width 26 height 11
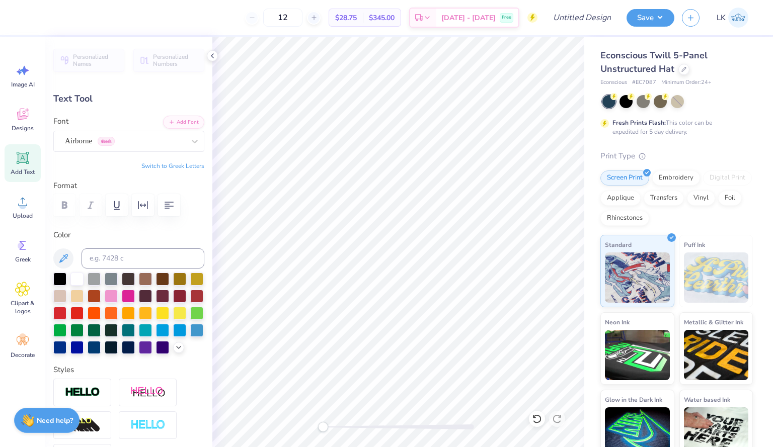
scroll to position [9, 4]
click at [151, 162] on button "Switch to Greek Letters" at bounding box center [172, 166] width 63 height 8
click at [151, 162] on button "Switch to Normal Letters" at bounding box center [170, 166] width 67 height 8
click at [145, 142] on div "Airborne Greek" at bounding box center [125, 141] width 122 height 16
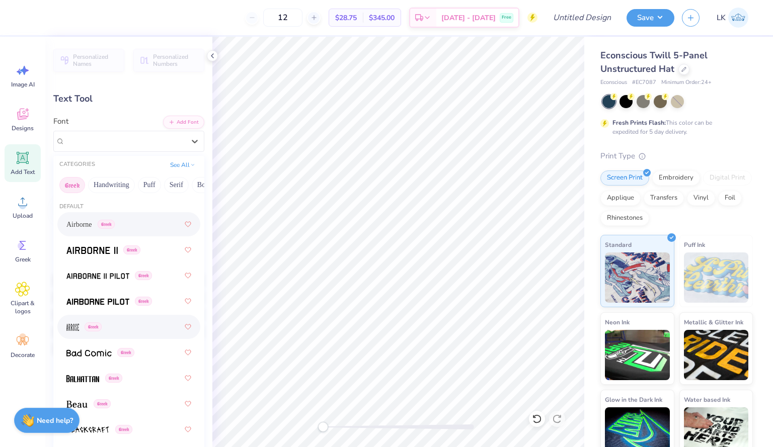
click at [111, 334] on div "Greek" at bounding box center [128, 327] width 125 height 18
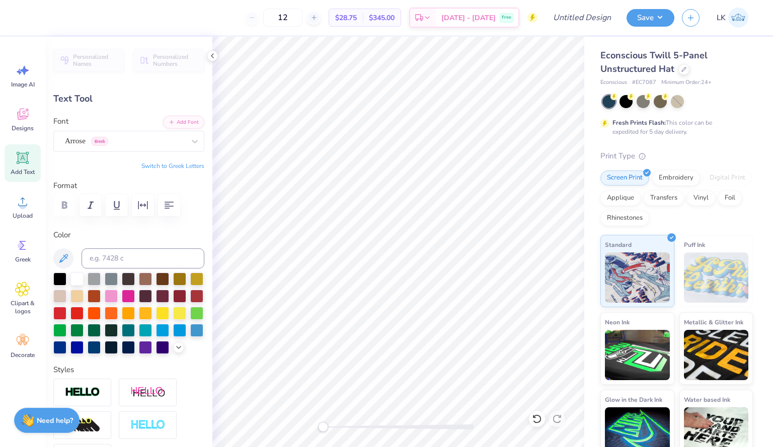
scroll to position [9, 2]
type input "3.76"
type input "0.81"
type input "1.35"
click at [594, 22] on input "Design Title" at bounding box center [593, 18] width 49 height 20
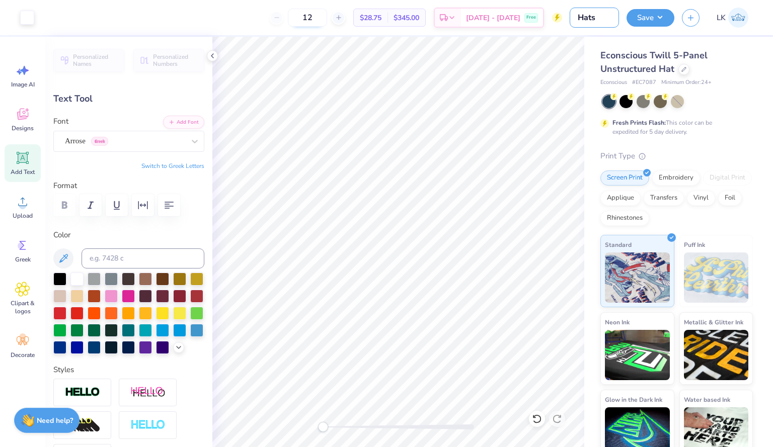
type input "Hats"
click at [327, 22] on input "12" at bounding box center [307, 18] width 39 height 18
drag, startPoint x: 343, startPoint y: 22, endPoint x: 316, endPoint y: 19, distance: 27.4
click at [316, 19] on input "12" at bounding box center [307, 18] width 39 height 18
type input "75"
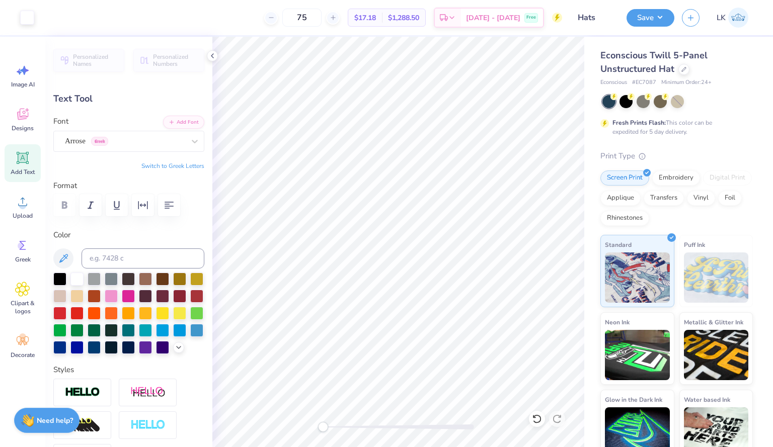
click at [681, 185] on div "Embroidery" at bounding box center [676, 178] width 48 height 15
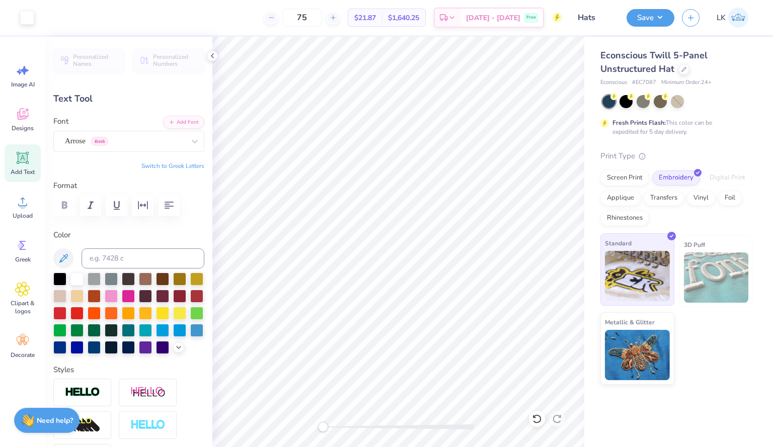
click at [646, 293] on img at bounding box center [637, 276] width 65 height 50
click at [662, 22] on button "Save" at bounding box center [650, 17] width 48 height 18
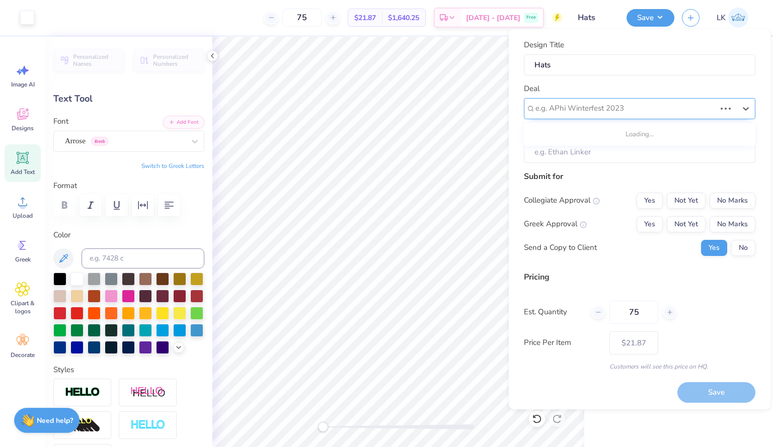
click at [667, 106] on div at bounding box center [625, 109] width 180 height 14
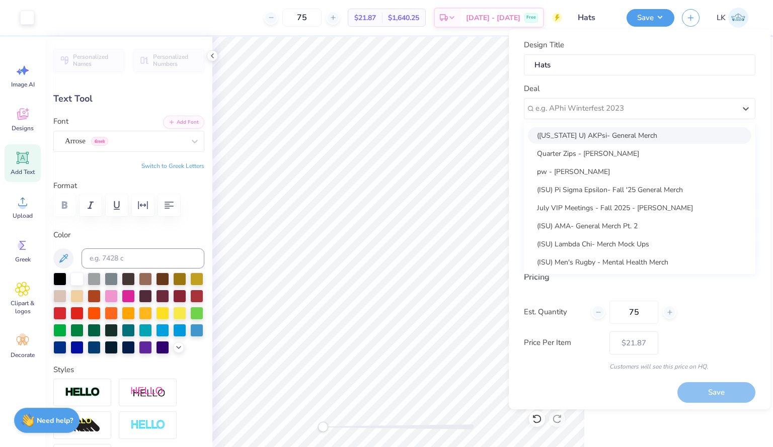
click at [667, 132] on div "(Ohio U) AKPsi- General Merch" at bounding box center [639, 135] width 223 height 17
type input "Allison Shovlain"
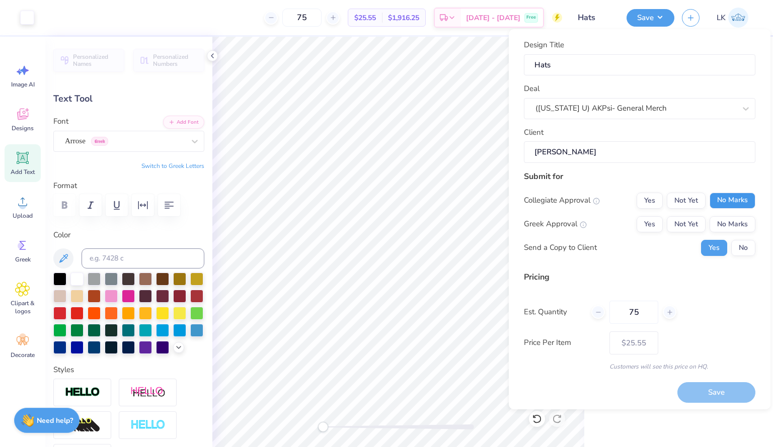
click at [724, 203] on button "No Marks" at bounding box center [732, 201] width 46 height 16
click at [651, 221] on button "Yes" at bounding box center [649, 224] width 26 height 16
type input "$25.55"
click at [648, 315] on input "75" at bounding box center [633, 312] width 49 height 23
drag, startPoint x: 648, startPoint y: 315, endPoint x: 627, endPoint y: 315, distance: 21.1
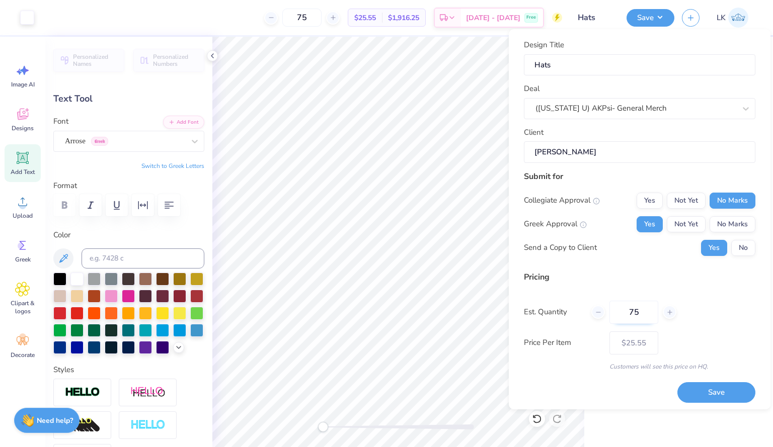
click at [627, 315] on input "75" at bounding box center [633, 312] width 49 height 23
type input "50"
type input "$26.21"
type input "50"
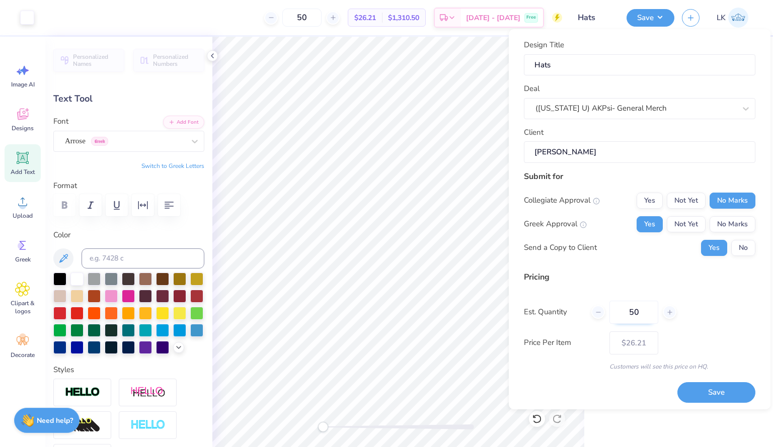
click at [627, 315] on input "50" at bounding box center [633, 312] width 49 height 23
click at [724, 311] on div "Est. Quantity 50" at bounding box center [639, 312] width 231 height 23
click at [709, 396] on button "Save" at bounding box center [716, 392] width 78 height 21
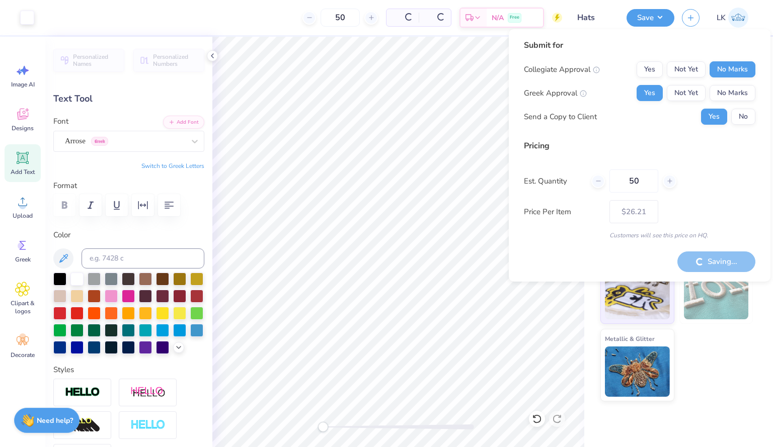
type input "– –"
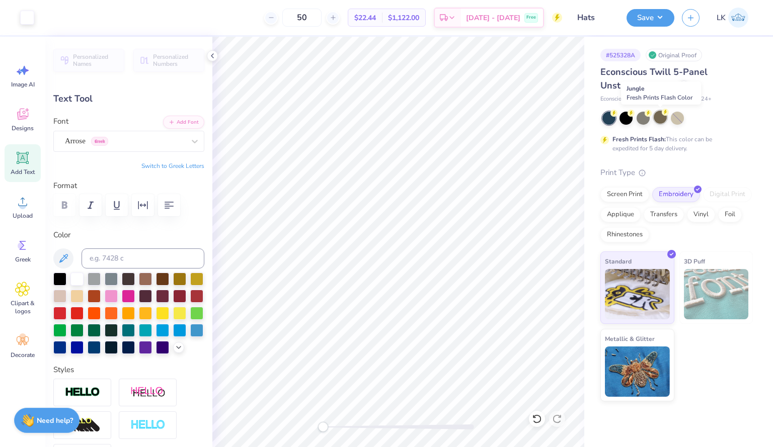
click at [660, 119] on div at bounding box center [659, 117] width 13 height 13
click at [675, 123] on div at bounding box center [676, 117] width 13 height 13
click at [651, 121] on div at bounding box center [677, 118] width 150 height 13
click at [649, 120] on div at bounding box center [642, 117] width 13 height 13
click at [681, 113] on circle at bounding box center [681, 112] width 7 height 7
